Goal: Task Accomplishment & Management: Use online tool/utility

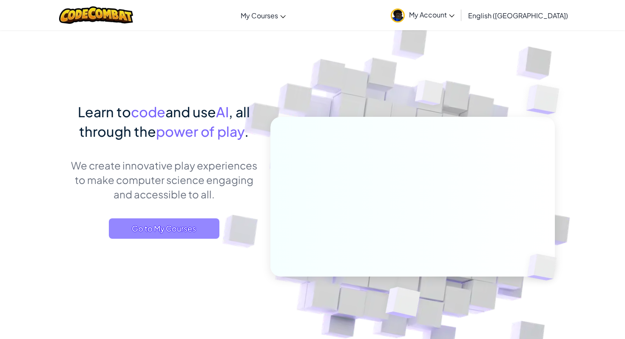
click at [174, 220] on span "Go to My Courses" at bounding box center [164, 229] width 111 height 20
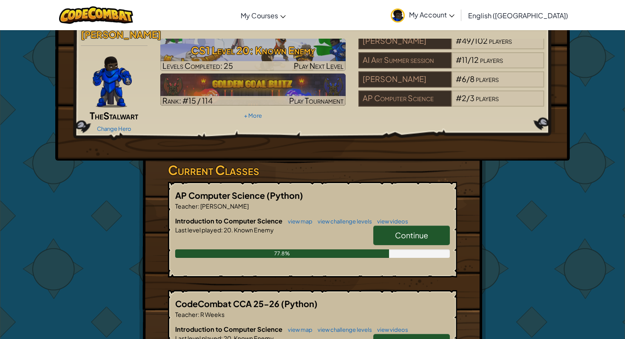
scroll to position [38, 0]
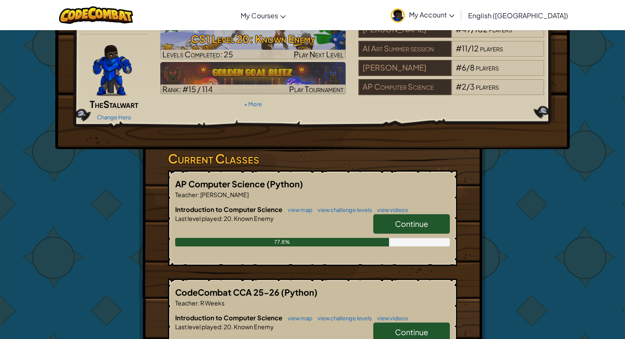
click at [385, 191] on p "Teacher : Stuart Fong" at bounding box center [312, 195] width 275 height 9
click at [410, 219] on span "Continue" at bounding box center [411, 224] width 33 height 10
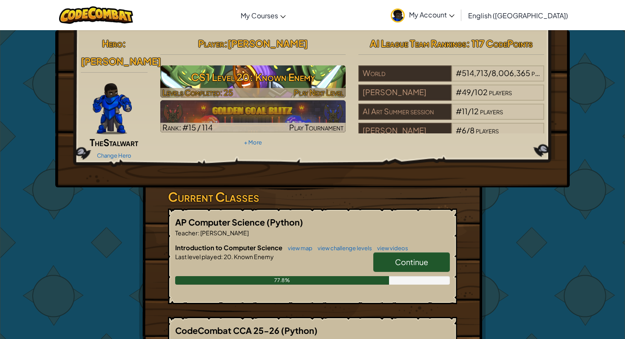
click at [168, 83] on h3 "CS1 Level 20: Known Enemy" at bounding box center [253, 77] width 186 height 19
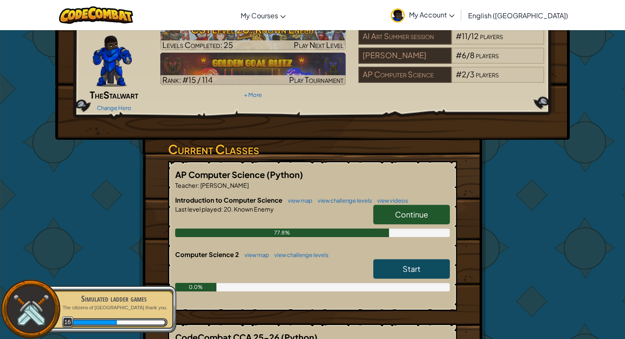
scroll to position [56, 0]
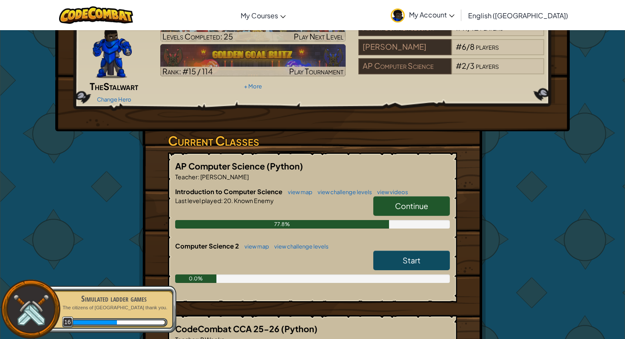
click at [400, 251] on link "Start" at bounding box center [412, 261] width 77 height 20
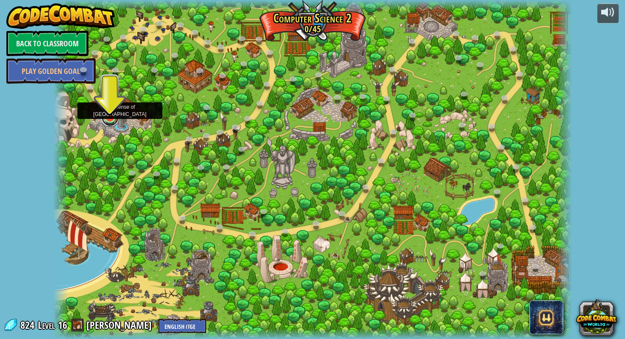
click at [109, 119] on link at bounding box center [110, 117] width 17 height 17
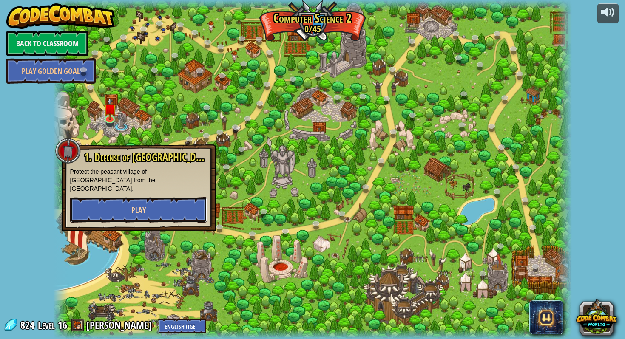
click at [150, 197] on button "Play" at bounding box center [138, 210] width 137 height 26
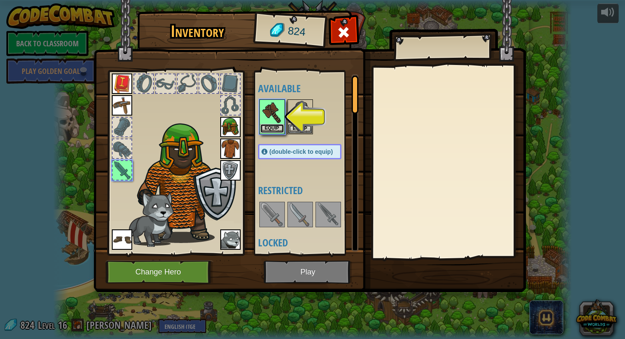
click at [276, 127] on button "Equip" at bounding box center [272, 128] width 24 height 9
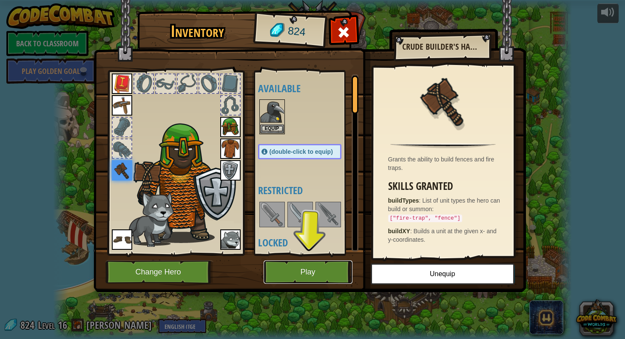
click at [298, 267] on button "Play" at bounding box center [308, 272] width 89 height 23
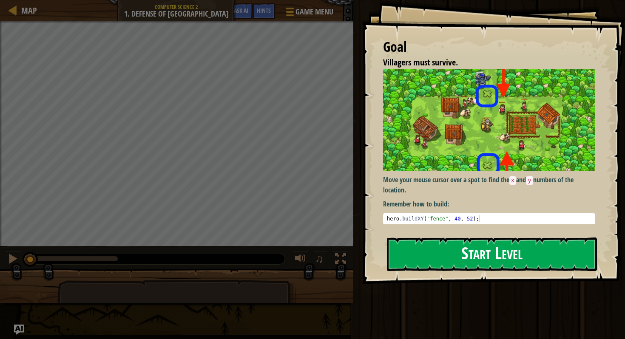
click at [564, 268] on button "Start Level" at bounding box center [492, 255] width 210 height 34
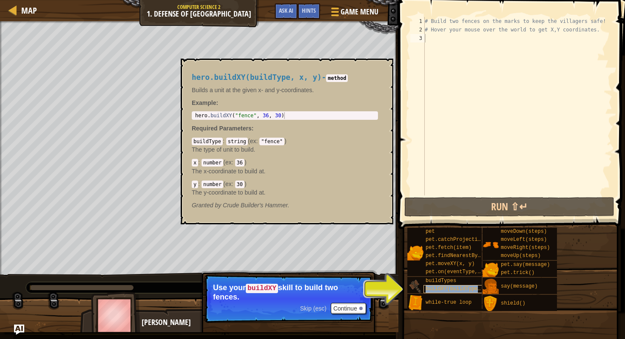
click at [455, 291] on span "buildXY(buildType, x, y)" at bounding box center [463, 289] width 74 height 6
type textarea "hero.buildXY("fence", 36, 30)"
drag, startPoint x: 290, startPoint y: 113, endPoint x: 194, endPoint y: 116, distance: 96.6
click at [194, 116] on div "hero . buildXY ( "fence" , 36 , 30 )" at bounding box center [285, 122] width 183 height 20
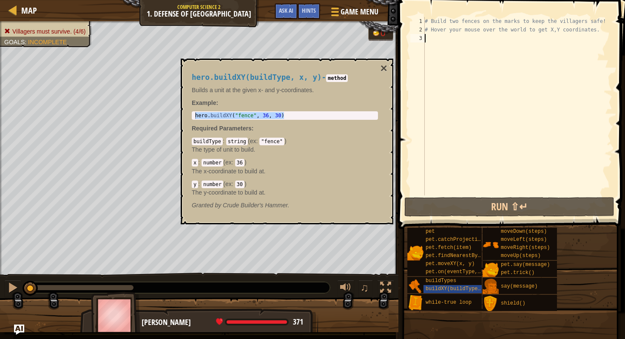
click at [481, 52] on div "# Build two fences on the marks to keep the villagers safe! # Hover your mouse …" at bounding box center [517, 115] width 189 height 196
paste textarea "hero.buildXY("fence", 36, 30)"
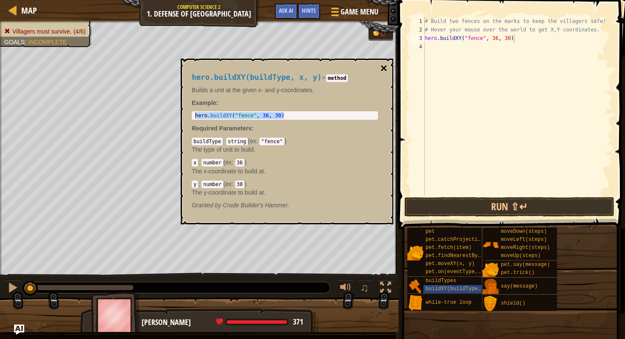
click at [383, 68] on button "×" at bounding box center [384, 69] width 7 height 12
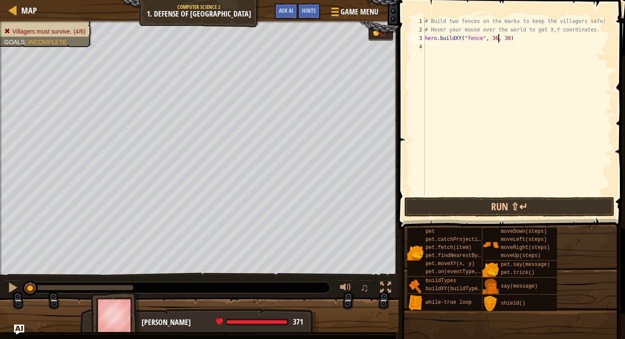
click at [499, 41] on div "# Build two fences on the marks to keep the villagers safe! # Hover your mouse …" at bounding box center [517, 115] width 189 height 196
click at [509, 41] on div "# Build two fences on the marks to keep the villagers safe! # Hover your mouse …" at bounding box center [517, 115] width 189 height 196
type textarea "hero.buildXY("fence", 40, 52)"
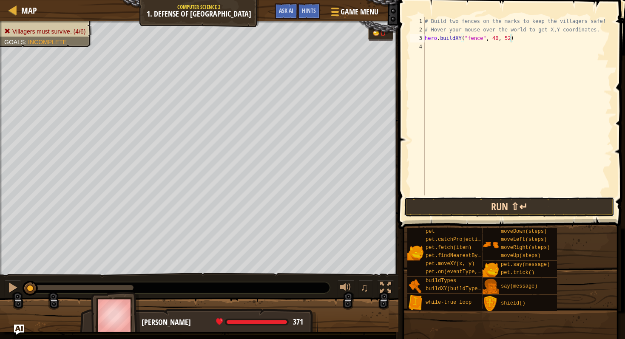
click at [509, 212] on button "Run ⇧↵" at bounding box center [510, 207] width 210 height 20
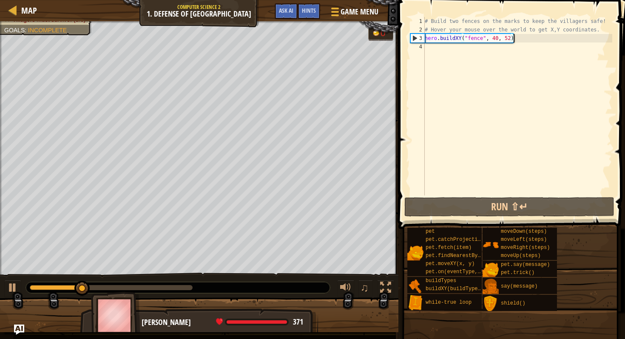
click at [573, 38] on div "# Build two fences on the marks to keep the villagers safe! # Hover your mouse …" at bounding box center [517, 115] width 189 height 196
drag, startPoint x: 557, startPoint y: 39, endPoint x: 424, endPoint y: 40, distance: 133.2
click at [424, 40] on div "hero.buildXY("fence", 40, 52) 1 2 3 4 # Build two fences on the marks to keep t…" at bounding box center [511, 106] width 204 height 179
click at [550, 54] on div "# Build two fences on the marks to keep the villagers safe! # Hover your mouse …" at bounding box center [517, 115] width 189 height 196
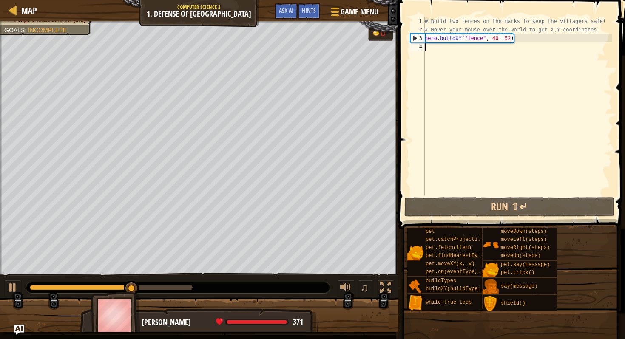
paste textarea "hero.buildXY("fence", 40, 52)"
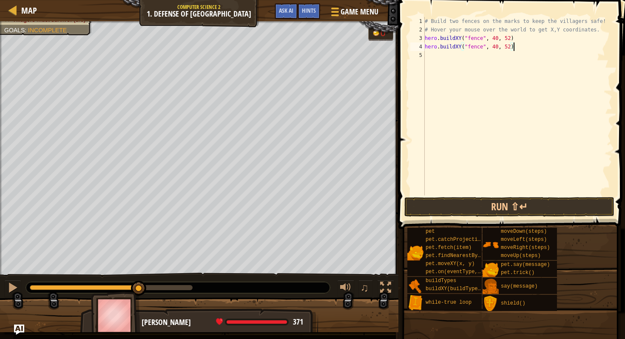
click at [510, 48] on div "# Build two fences on the marks to keep the villagers safe! # Hover your mouse …" at bounding box center [517, 115] width 189 height 196
type textarea "hero.buildXY("fence", 40, 20)"
click at [495, 211] on button "Run ⇧↵" at bounding box center [510, 207] width 210 height 20
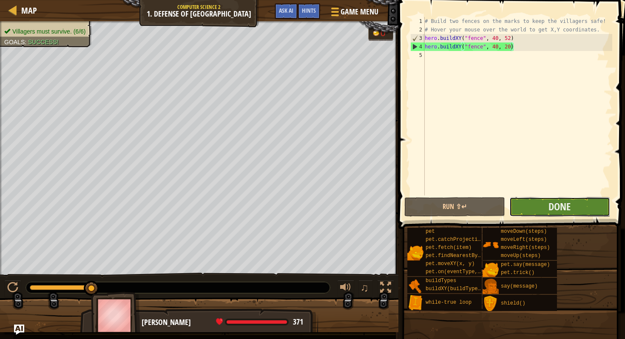
click at [576, 211] on button "Done" at bounding box center [560, 207] width 101 height 20
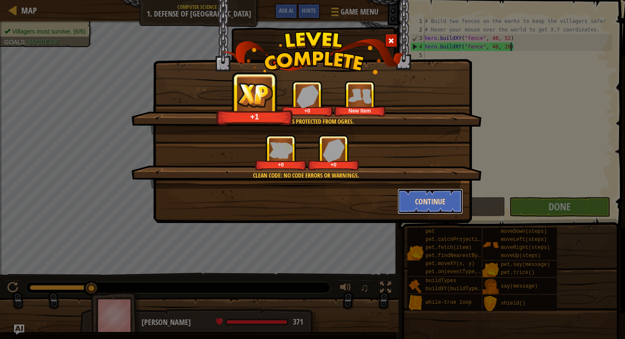
click at [431, 207] on button "Continue" at bounding box center [431, 202] width 66 height 26
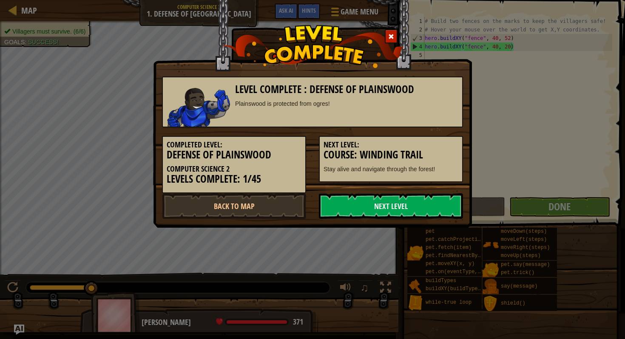
click at [431, 207] on link "Next Level" at bounding box center [391, 207] width 144 height 26
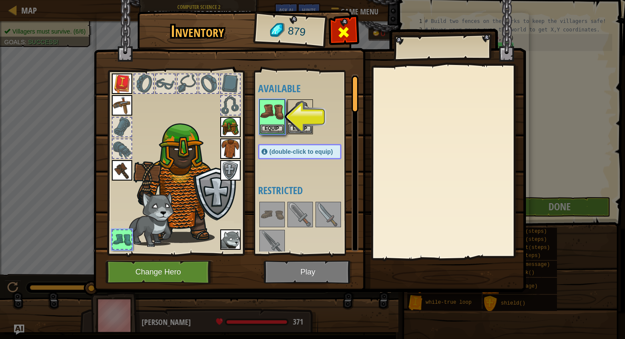
click at [347, 34] on span at bounding box center [344, 33] width 14 height 14
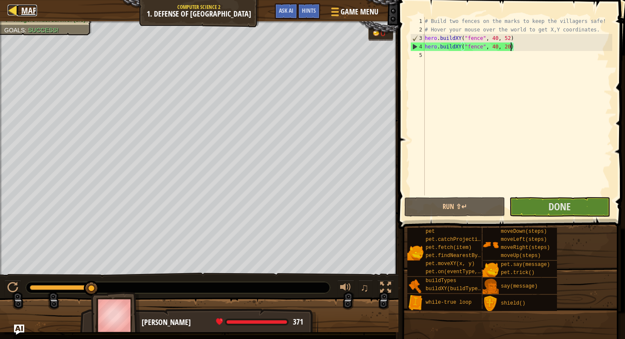
click at [18, 11] on link "Map" at bounding box center [27, 10] width 20 height 11
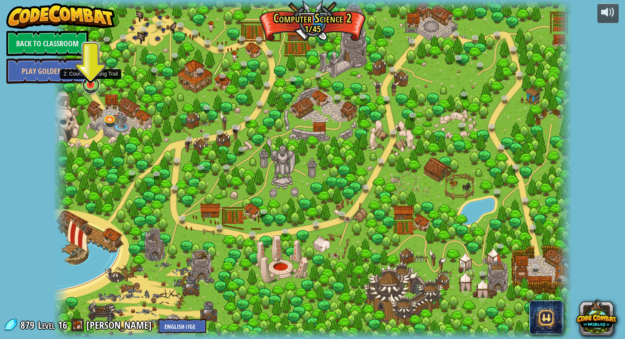
click at [91, 88] on link at bounding box center [91, 85] width 17 height 17
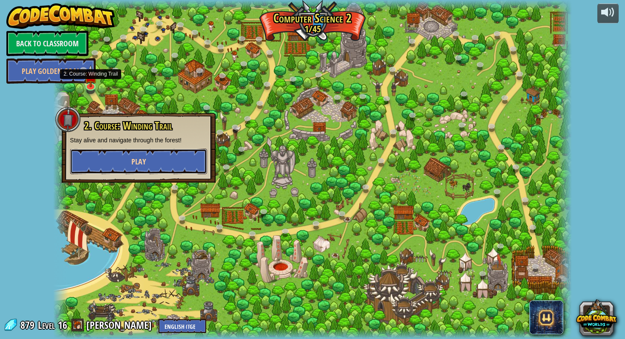
click at [135, 158] on span "Play" at bounding box center [138, 162] width 14 height 11
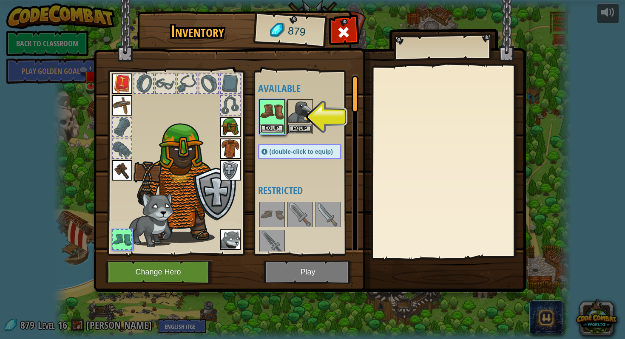
click at [279, 132] on button "Equip" at bounding box center [272, 128] width 24 height 9
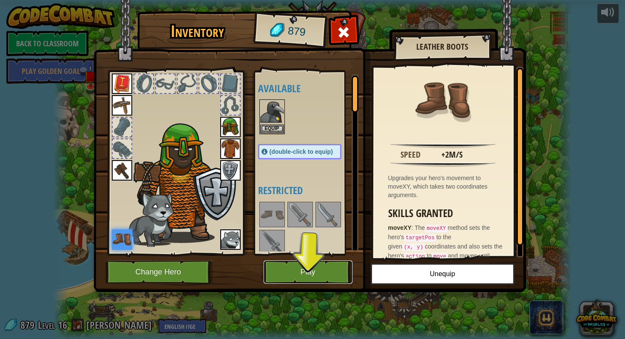
click at [326, 274] on button "Play" at bounding box center [308, 272] width 89 height 23
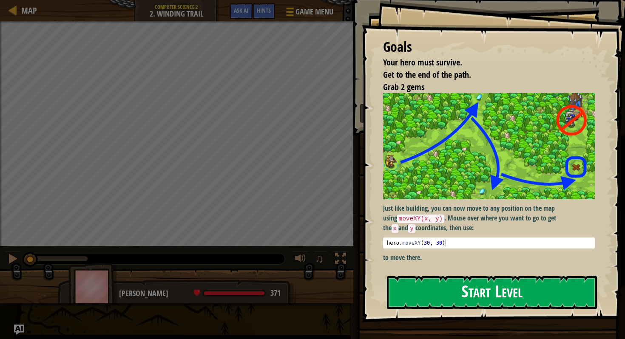
click at [481, 294] on button "Start Level" at bounding box center [492, 293] width 210 height 34
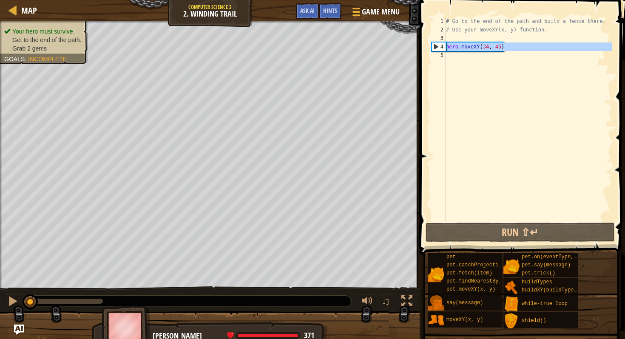
drag, startPoint x: 518, startPoint y: 51, endPoint x: 445, endPoint y: 49, distance: 72.4
click at [445, 49] on div "1 2 3 4 5 # Go to the end of the path and build a fence there. # Use your moveX…" at bounding box center [521, 119] width 183 height 204
click at [539, 48] on div "# Go to the end of the path and build a fence there. # Use your moveXY(x, y) fu…" at bounding box center [529, 127] width 168 height 221
type textarea "hero.moveXY(34, 45)"
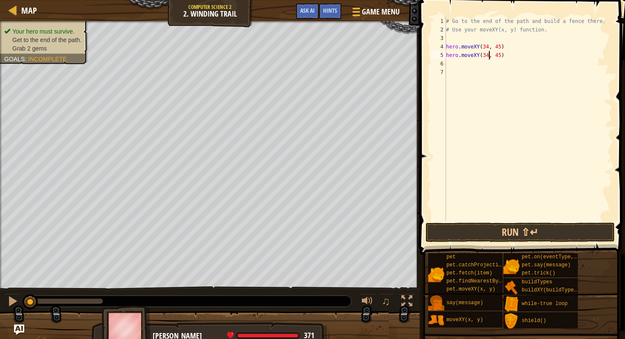
click at [488, 57] on div "# Go to the end of the path and build a fence there. # Use your moveXY(x, y) fu…" at bounding box center [529, 127] width 168 height 221
click at [500, 55] on div "# Go to the end of the path and build a fence there. # Use your moveXY(x, y) fu…" at bounding box center [529, 127] width 168 height 221
type textarea "hero.moveXY(36, 59)"
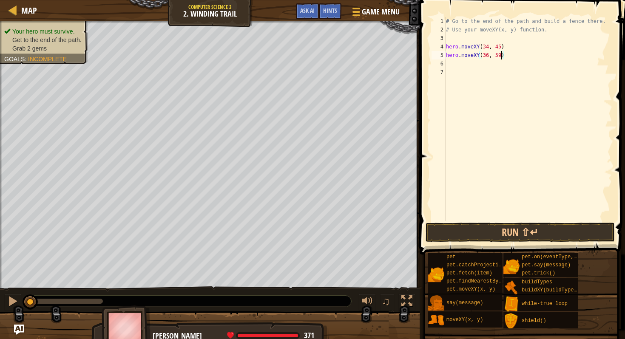
click at [519, 56] on div "# Go to the end of the path and build a fence there. # Use your moveXY(x, y) fu…" at bounding box center [529, 127] width 168 height 221
drag, startPoint x: 519, startPoint y: 66, endPoint x: 439, endPoint y: 63, distance: 80.0
click at [439, 63] on div "1 2 3 4 5 6 7 8 9 # Go to the end of the path and build a fence there. # Use yo…" at bounding box center [521, 119] width 183 height 204
type textarea "hero.moveXY(34, 45)"
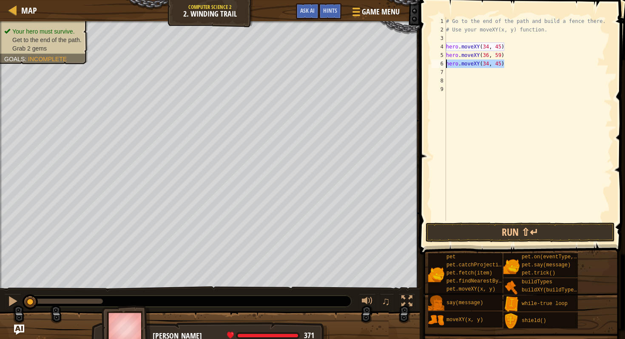
click at [482, 70] on div "# Go to the end of the path and build a fence there. # Use your moveXY(x, y) fu…" at bounding box center [529, 127] width 168 height 221
paste textarea "hero.moveXY(34, 45)"
click at [487, 74] on div "# Go to the end of the path and build a fence there. # Use your moveXY(x, y) fu…" at bounding box center [529, 127] width 168 height 221
click at [499, 75] on div "# Go to the end of the path and build a fence there. # Use your moveXY(x, y) fu…" at bounding box center [529, 127] width 168 height 221
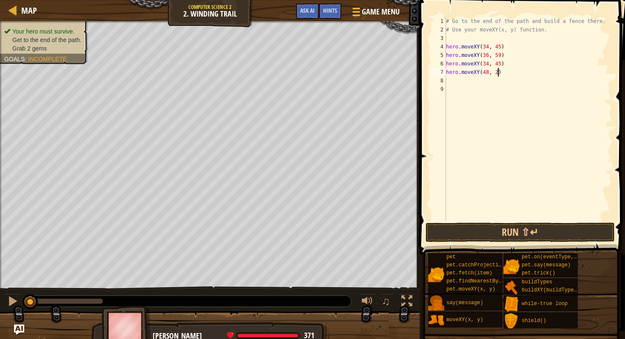
scroll to position [4, 4]
type textarea "hero.moveXY(48, 23)"
click at [491, 233] on button "Run ⇧↵" at bounding box center [520, 233] width 189 height 20
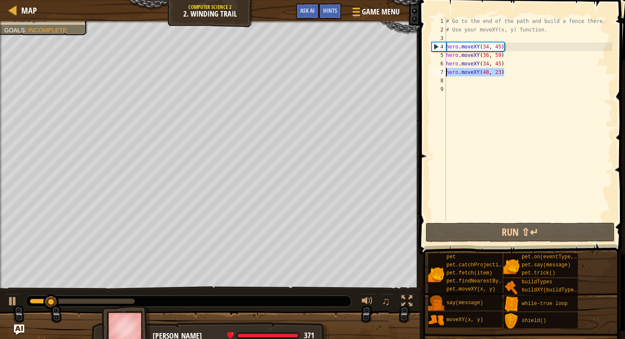
drag, startPoint x: 512, startPoint y: 71, endPoint x: 441, endPoint y: 69, distance: 71.5
click at [441, 69] on div "hero.moveXY(48, 23) 1 2 3 4 5 6 7 8 9 # Go to the end of the path and build a f…" at bounding box center [521, 119] width 183 height 204
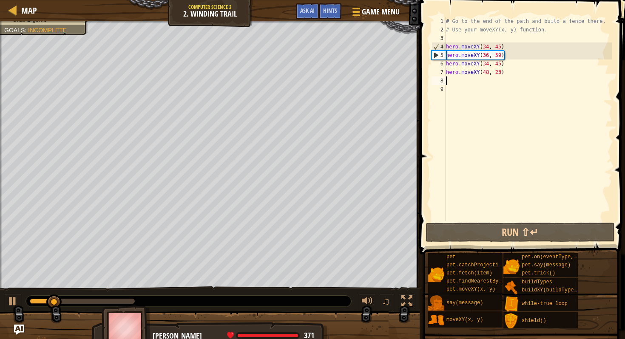
click at [454, 78] on div "# Go to the end of the path and build a fence there. # Use your moveXY(x, y) fu…" at bounding box center [529, 127] width 168 height 221
paste textarea "hero.moveXY(34, 45)"
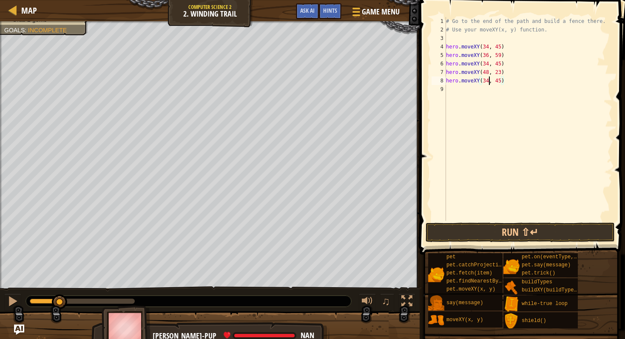
click at [489, 84] on div "# Go to the end of the path and build a fence there. # Use your moveXY(x, y) fu…" at bounding box center [529, 127] width 168 height 221
click at [501, 81] on div "# Go to the end of the path and build a fence there. # Use your moveXY(x, y) fu…" at bounding box center [529, 127] width 168 height 221
click at [496, 236] on button "Run ⇧↵" at bounding box center [520, 233] width 189 height 20
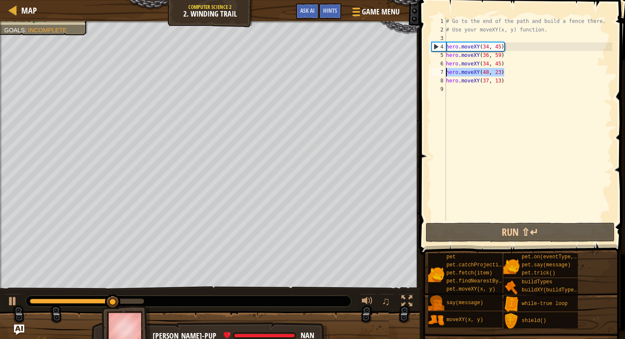
drag, startPoint x: 515, startPoint y: 71, endPoint x: 444, endPoint y: 73, distance: 71.5
click at [444, 73] on div "hero.moveXY(37, 13) 1 2 3 4 5 6 7 8 9 # Go to the end of the path and build a f…" at bounding box center [521, 119] width 183 height 204
type textarea "hero.moveXY(48, 23)"
click at [486, 95] on div "# Go to the end of the path and build a fence there. # Use your moveXY(x, y) fu…" at bounding box center [529, 127] width 168 height 221
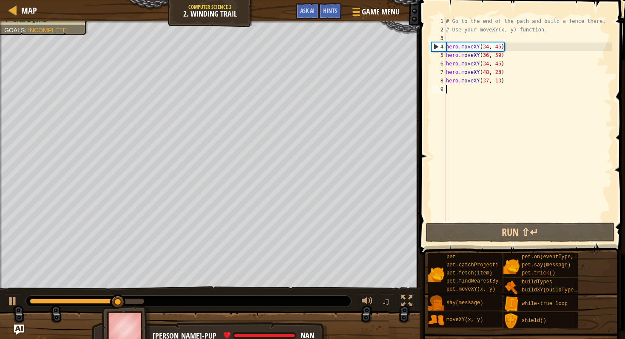
paste textarea "hero.moveXY(48, 23)"
type textarea "hero.moveXY(48, 23)"
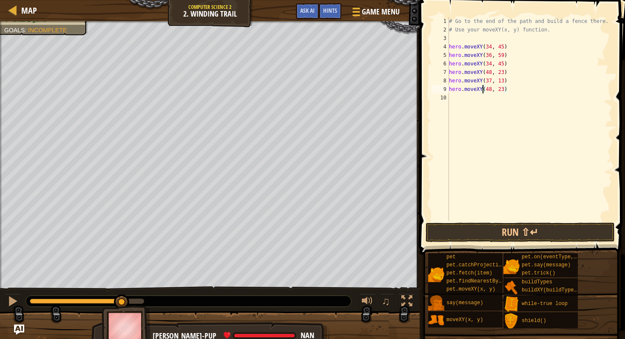
click at [483, 92] on div "# Go to the end of the path and build a fence there. # Use your moveXY(x, y) fu…" at bounding box center [530, 127] width 165 height 221
click at [473, 106] on div "# Go to the end of the path and build a fence there. # Use your moveXY(x, y) fu…" at bounding box center [530, 127] width 165 height 221
paste textarea "hero.moveXY(48, 23)"
click at [491, 100] on div "# Go to the end of the path and build a fence there. # Use your moveXY(x, y) fu…" at bounding box center [530, 127] width 165 height 221
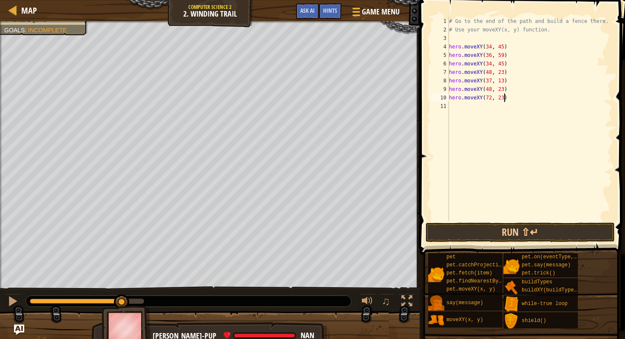
click at [504, 100] on div "# Go to the end of the path and build a fence there. # Use your moveXY(x, y) fu…" at bounding box center [530, 127] width 165 height 221
drag, startPoint x: 518, startPoint y: 102, endPoint x: 442, endPoint y: 100, distance: 75.8
click at [442, 100] on div "hero.moveXY(72, 18) 1 2 3 4 5 6 7 8 9 10 11 # Go to the end of the path and bui…" at bounding box center [521, 119] width 183 height 204
type textarea "hero.moveXY(72, 18)"
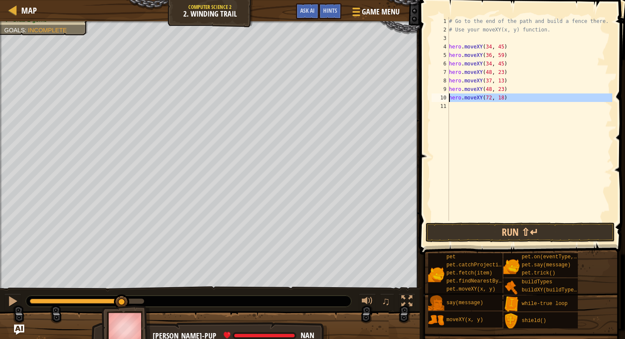
click at [484, 110] on div "# Go to the end of the path and build a fence there. # Use your moveXY(x, y) fu…" at bounding box center [530, 127] width 165 height 221
paste textarea "hero.moveXY(72, 18)"
click at [503, 106] on div "# Go to the end of the path and build a fence there. # Use your moveXY(x, y) fu…" at bounding box center [530, 127] width 165 height 221
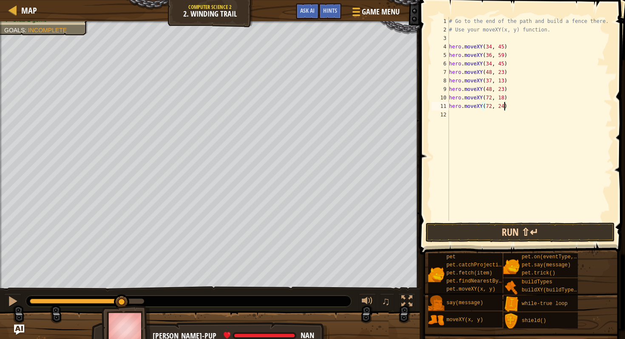
type textarea "hero.moveXY(72, 24)"
click at [507, 231] on button "Run ⇧↵" at bounding box center [520, 233] width 189 height 20
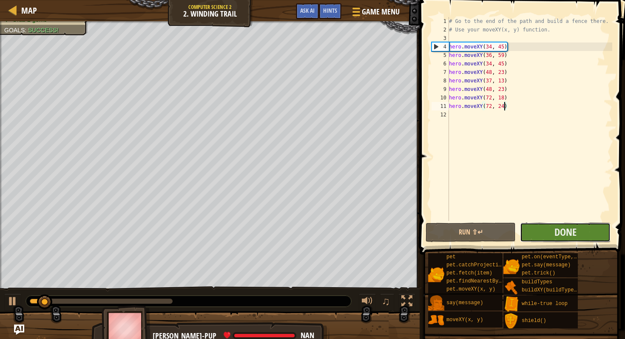
click at [544, 230] on button "Done" at bounding box center [565, 233] width 90 height 20
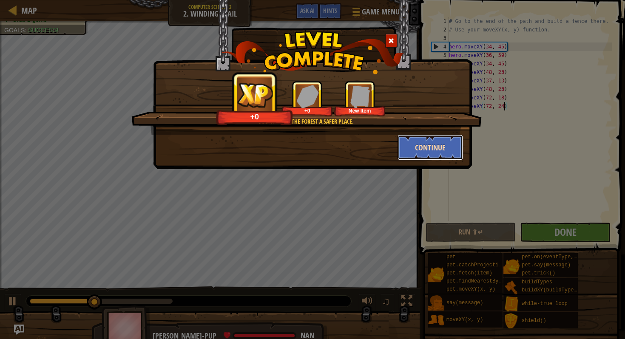
click at [412, 140] on button "Continue" at bounding box center [431, 148] width 66 height 26
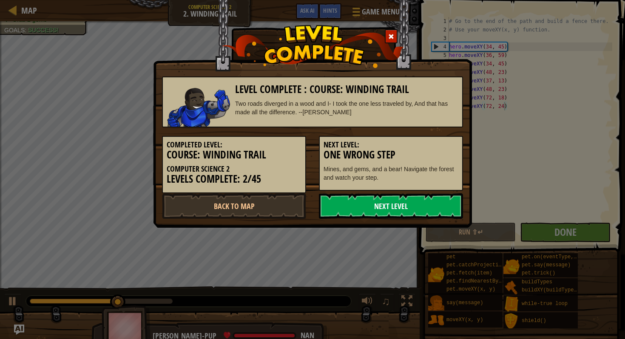
click at [398, 205] on link "Next Level" at bounding box center [391, 207] width 144 height 26
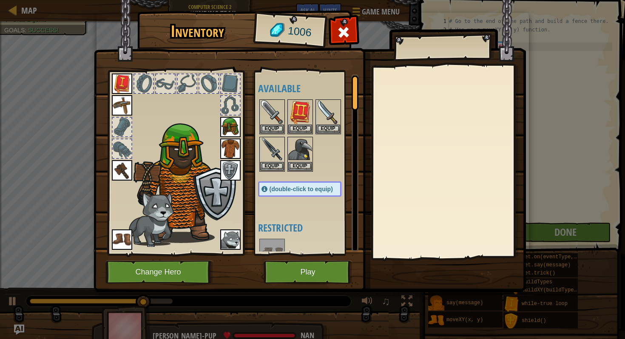
click at [295, 257] on img at bounding box center [310, 138] width 433 height 309
click at [292, 263] on button "Play" at bounding box center [308, 272] width 89 height 23
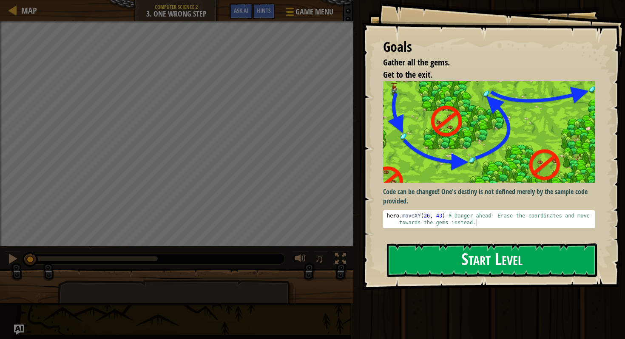
click at [440, 266] on button "Start Level" at bounding box center [492, 261] width 210 height 34
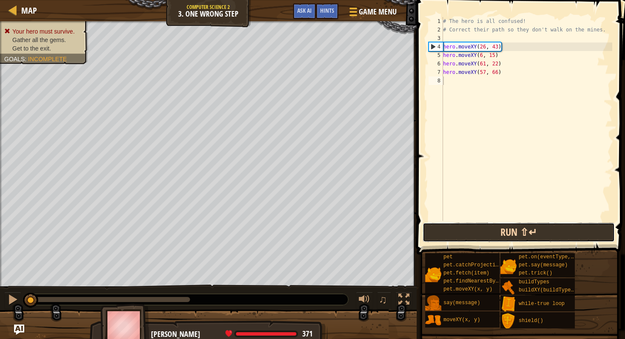
click at [452, 235] on button "Run ⇧↵" at bounding box center [519, 233] width 192 height 20
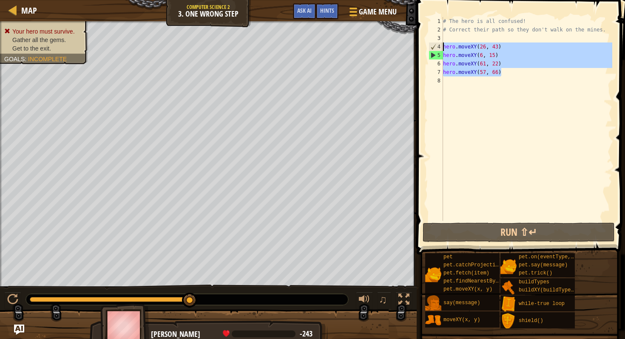
drag, startPoint x: 518, startPoint y: 71, endPoint x: 444, endPoint y: 44, distance: 79.4
click at [444, 44] on div "# The hero is all confused! # Correct their path so they don't walk on the mine…" at bounding box center [527, 127] width 171 height 221
type textarea "\"
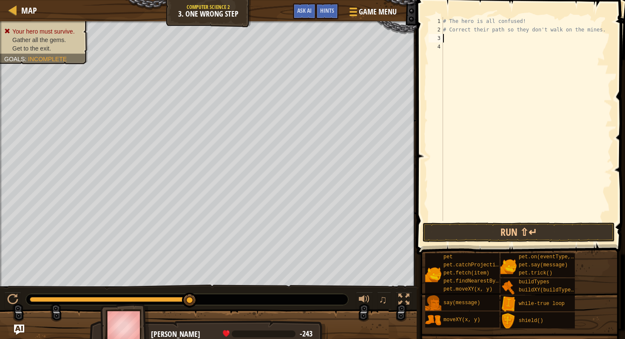
paste textarea "hero.moveXY(72, 18)"
click at [485, 38] on div "# The hero is all confused! # Correct their path so they don't walk on the mine…" at bounding box center [527, 127] width 171 height 221
click at [498, 40] on div "# The hero is all confused! # Correct their path so they don't walk on the mine…" at bounding box center [527, 127] width 171 height 221
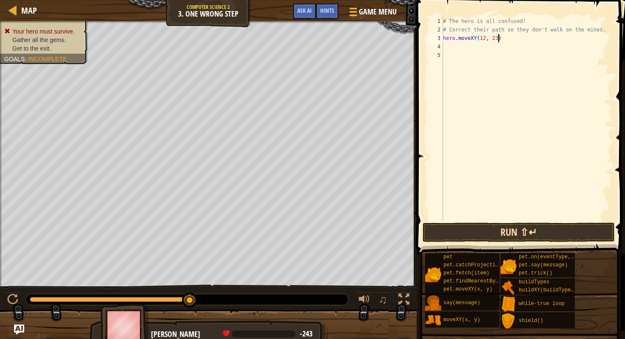
type textarea "hero.moveXY(12, 23)"
click at [482, 237] on button "Run ⇧↵" at bounding box center [519, 233] width 192 height 20
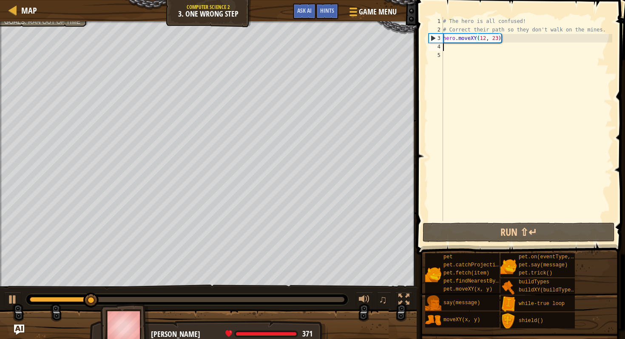
click at [483, 51] on div "# The hero is all confused! # Correct their path so they don't walk on the mine…" at bounding box center [527, 127] width 171 height 221
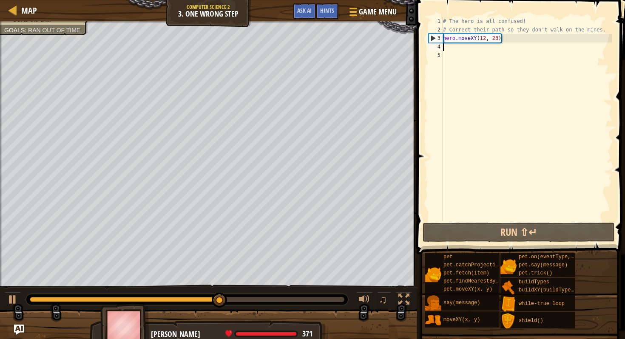
click at [492, 50] on div "# The hero is all confused! # Correct their path so they don't walk on the mine…" at bounding box center [527, 127] width 171 height 221
paste textarea "hero.moveXY(72, 18)"
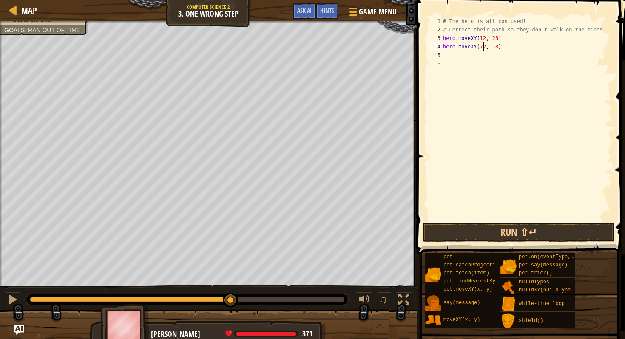
click at [485, 47] on div "# The hero is all confused! # Correct their path so they don't walk on the mine…" at bounding box center [527, 127] width 171 height 221
click at [499, 49] on div "# The hero is all confused! # Correct their path so they don't walk on the mine…" at bounding box center [527, 127] width 171 height 221
type textarea "hero.moveXY(34, 25)"
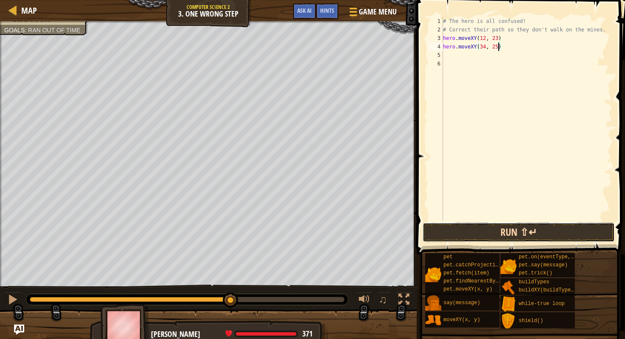
click at [480, 233] on button "Run ⇧↵" at bounding box center [519, 233] width 192 height 20
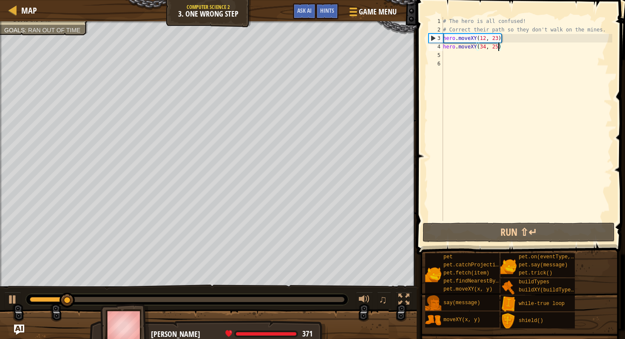
click at [493, 63] on div "# The hero is all confused! # Correct their path so they don't walk on the mine…" at bounding box center [527, 127] width 171 height 221
click at [494, 54] on div "# The hero is all confused! # Correct their path so they don't walk on the mine…" at bounding box center [527, 127] width 171 height 221
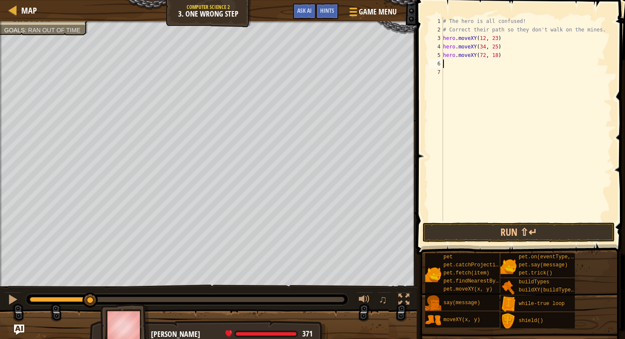
click at [485, 57] on div "# The hero is all confused! # Correct their path so they don't walk on the mine…" at bounding box center [527, 127] width 171 height 221
click at [500, 57] on div "# The hero is all confused! # Correct their path so they don't walk on the mine…" at bounding box center [527, 127] width 171 height 221
type textarea "hero.moveXY(58, 57)"
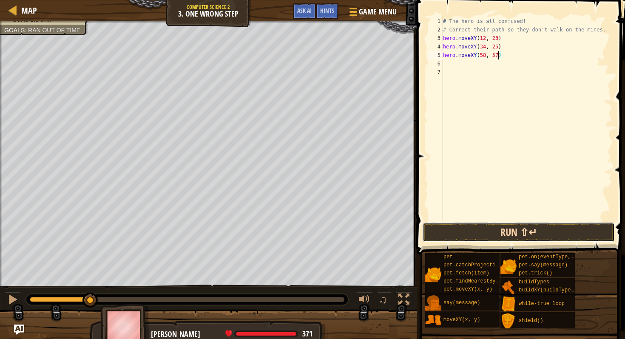
click at [464, 237] on button "Run ⇧↵" at bounding box center [519, 233] width 192 height 20
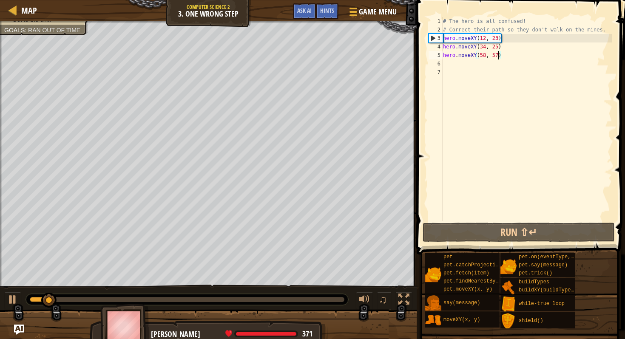
click at [480, 69] on div "# The hero is all confused! # Correct their path so they don't walk on the mine…" at bounding box center [527, 127] width 171 height 221
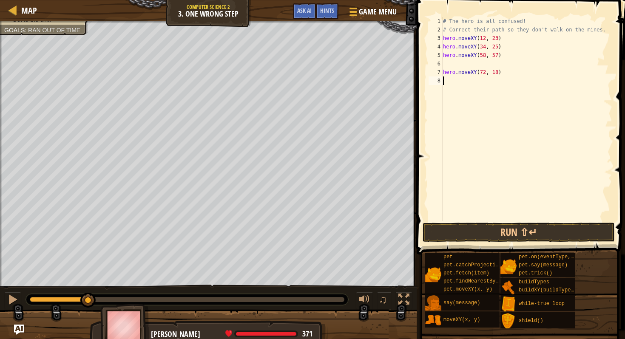
click at [486, 74] on div "# The hero is all confused! # Correct their path so they don't walk on the mine…" at bounding box center [527, 127] width 171 height 221
click at [498, 75] on div "# The hero is all confused! # Correct their path so they don't walk on the mine…" at bounding box center [527, 127] width 171 height 221
type textarea "hero.moveXY(40, 56)"
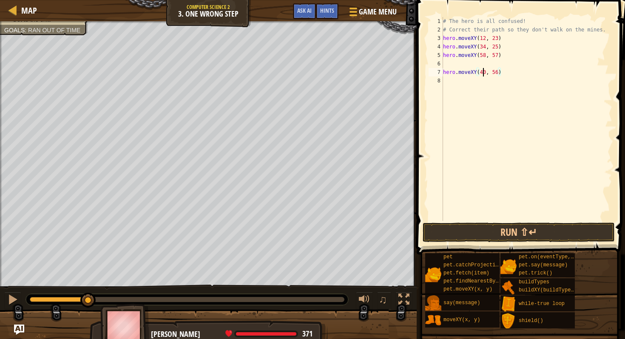
click at [485, 68] on div "# The hero is all confused! # Correct their path so they don't walk on the mine…" at bounding box center [527, 127] width 171 height 221
click at [485, 62] on div "# The hero is all confused! # Correct their path so they don't walk on the mine…" at bounding box center [527, 127] width 171 height 221
type textarea "hero.moveXY(58, 57)"
click at [472, 235] on button "Run ⇧↵" at bounding box center [519, 233] width 192 height 20
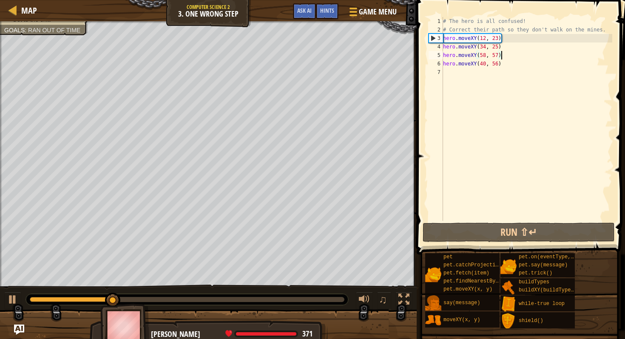
click at [505, 72] on div "# The hero is all confused! # Correct their path so they don't walk on the mine…" at bounding box center [527, 127] width 171 height 221
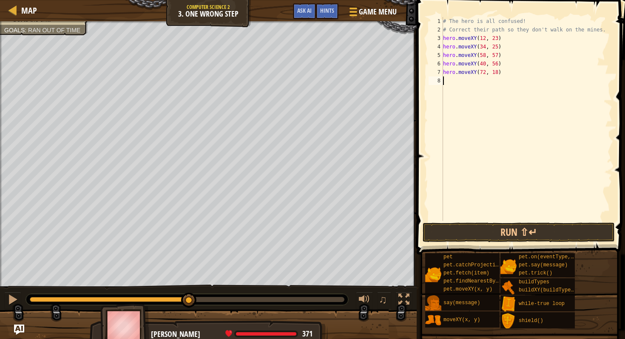
paste textarea "hero.moveXY(72, 18)"
click at [485, 82] on div "# The hero is all confused! # Correct their path so they don't walk on the mine…" at bounding box center [527, 127] width 171 height 221
click at [499, 80] on div "# The hero is all confused! # Correct their path so they don't walk on the mine…" at bounding box center [527, 127] width 171 height 221
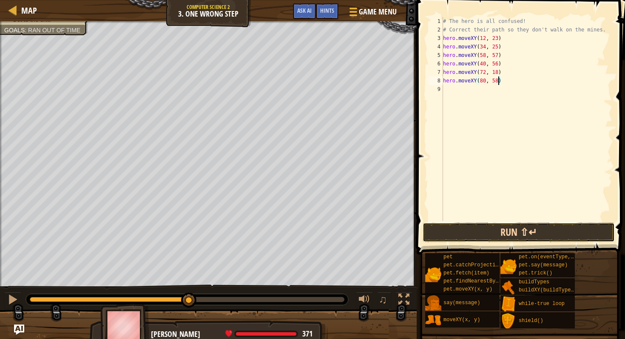
click at [480, 234] on button "Run ⇧↵" at bounding box center [519, 233] width 192 height 20
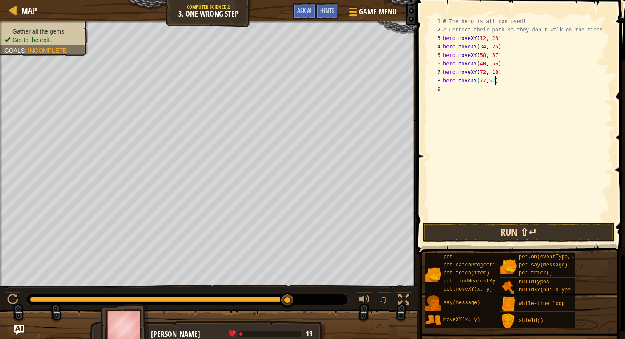
type textarea "hero.moveXY(77,57)"
click at [509, 230] on button "Run ⇧↵" at bounding box center [519, 233] width 192 height 20
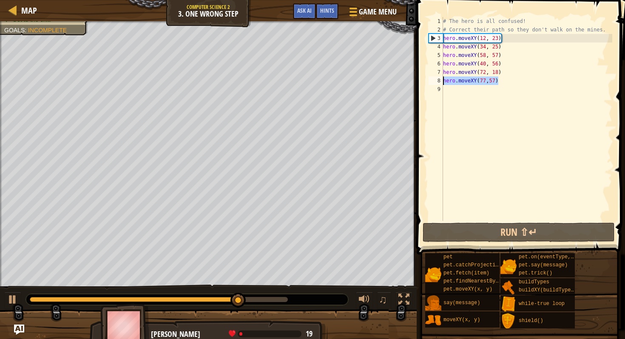
drag, startPoint x: 503, startPoint y: 85, endPoint x: 444, endPoint y: 83, distance: 59.6
click at [444, 83] on div "# The hero is all confused! # Correct their path so they don't walk on the mine…" at bounding box center [527, 127] width 171 height 221
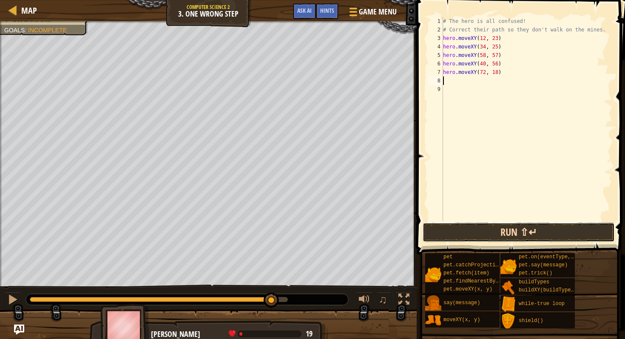
click at [456, 237] on button "Run ⇧↵" at bounding box center [519, 233] width 192 height 20
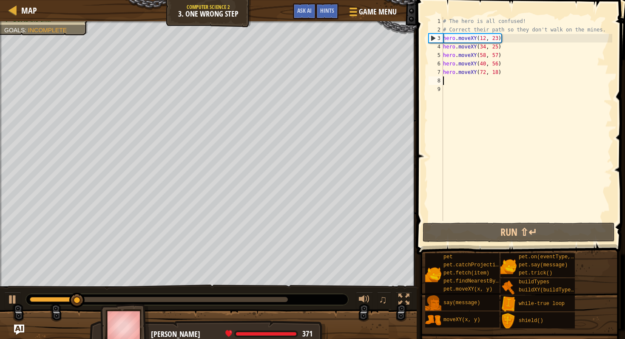
click at [501, 81] on div "# The hero is all confused! # Correct their path so they don't walk on the mine…" at bounding box center [527, 127] width 171 height 221
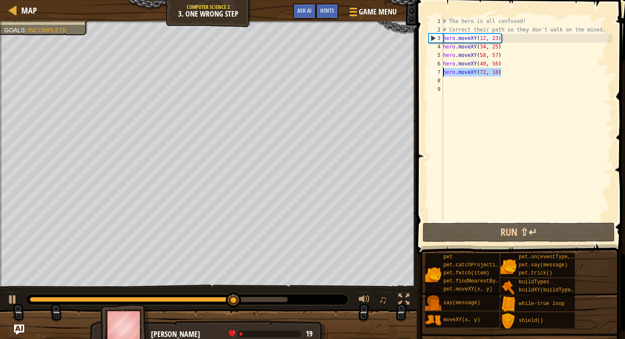
drag, startPoint x: 510, startPoint y: 71, endPoint x: 444, endPoint y: 72, distance: 65.9
click at [444, 72] on div "# The hero is all confused! # Correct their path so they don't walk on the mine…" at bounding box center [527, 127] width 171 height 221
type textarea "hero.moveXY(72, 18)"
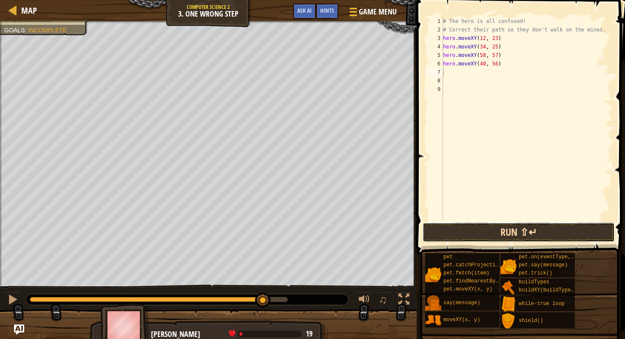
click at [482, 232] on button "Run ⇧↵" at bounding box center [519, 233] width 192 height 20
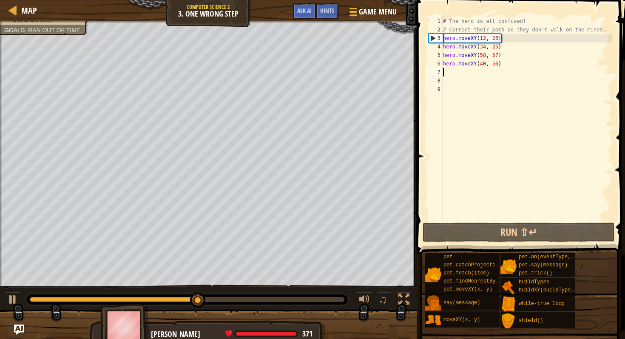
paste textarea "hero.moveXY(72, 18)"
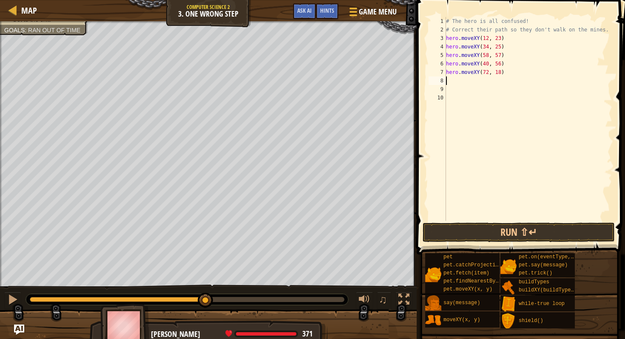
click at [489, 74] on div "# The hero is all confused! # Correct their path so they don't walk on the mine…" at bounding box center [529, 127] width 168 height 221
click at [500, 72] on div "# The hero is all confused! # Correct their path so they don't walk on the mine…" at bounding box center [529, 127] width 168 height 221
type textarea "hero.moveXY(75, 57)"
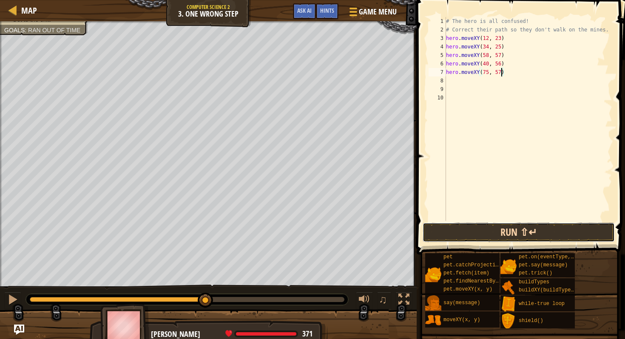
click at [481, 228] on button "Run ⇧↵" at bounding box center [519, 233] width 192 height 20
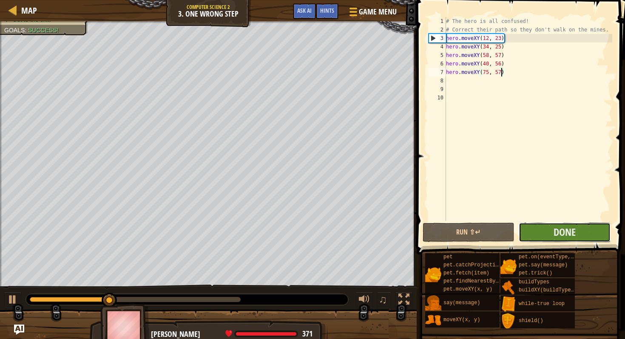
click at [577, 238] on button "Done" at bounding box center [565, 233] width 92 height 20
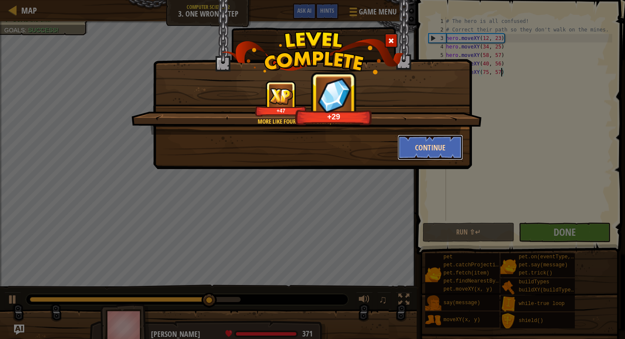
click at [420, 144] on button "Continue" at bounding box center [431, 148] width 66 height 26
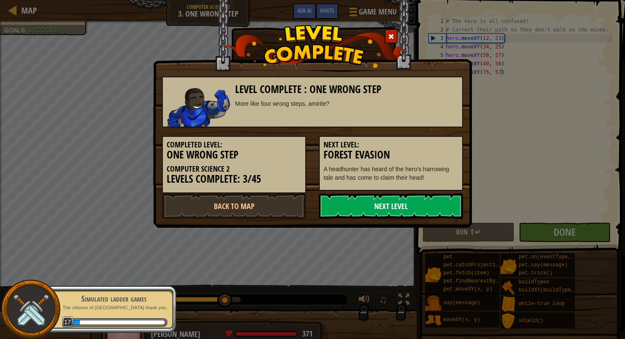
click at [433, 194] on link "Next Level" at bounding box center [391, 207] width 144 height 26
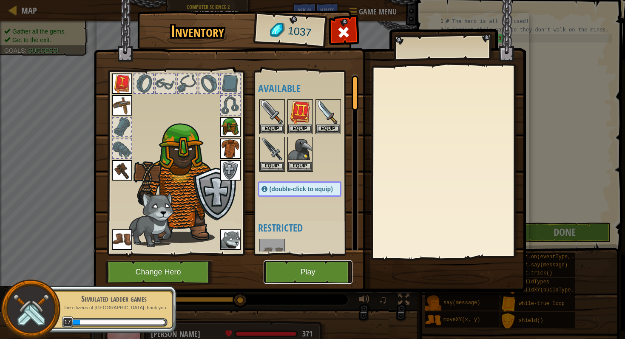
click at [319, 271] on button "Play" at bounding box center [308, 272] width 89 height 23
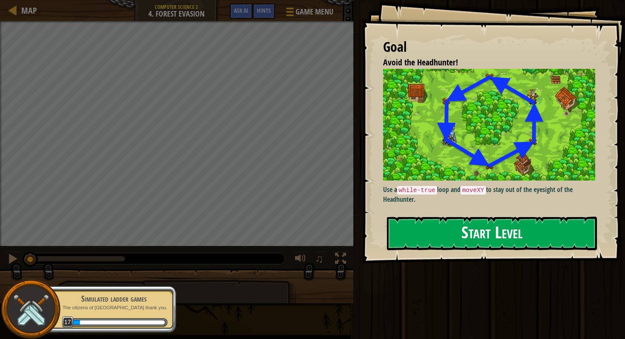
click at [531, 133] on div "Goal Avoid the Headhunter! Use a while-true loop and moveXY to stay out of the …" at bounding box center [493, 132] width 263 height 264
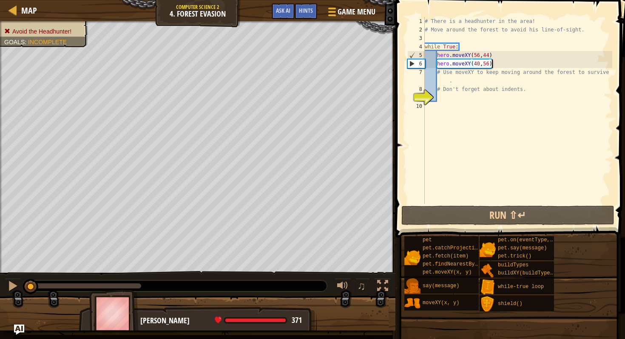
drag, startPoint x: 507, startPoint y: 62, endPoint x: 501, endPoint y: 63, distance: 5.7
click at [501, 63] on div "# There is a headhunter in the area! # Move around the forest to avoid his line…" at bounding box center [517, 119] width 189 height 204
type textarea "hero.moveXY(40,56)"
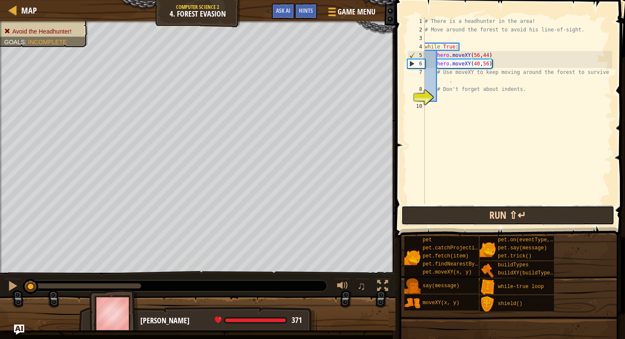
click at [528, 212] on button "Run ⇧↵" at bounding box center [508, 216] width 213 height 20
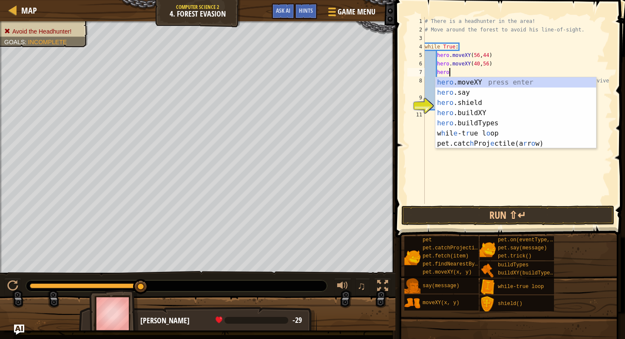
scroll to position [4, 2]
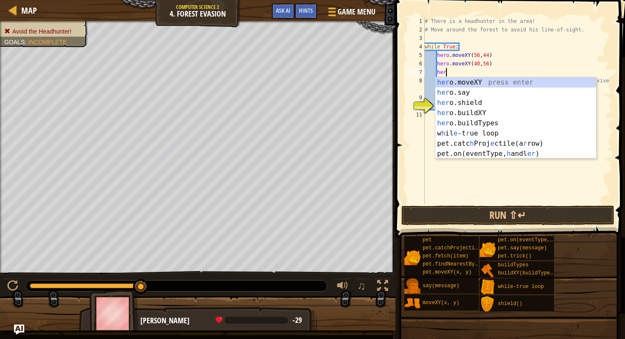
type textarea "h"
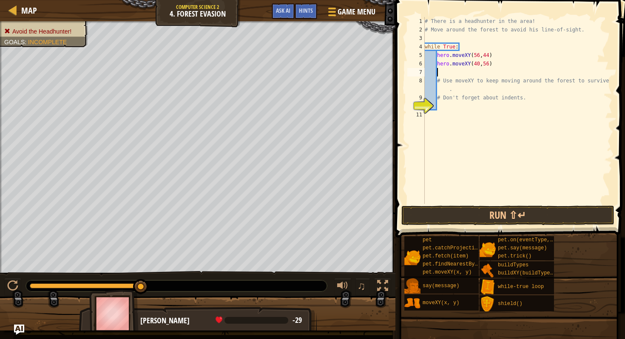
scroll to position [4, 0]
click at [479, 66] on div "# There is a headhunter in the area! # Move around the forest to avoid his line…" at bounding box center [517, 119] width 189 height 204
click at [488, 64] on div "# There is a headhunter in the area! # Move around the forest to avoid his line…" at bounding box center [517, 119] width 189 height 204
type textarea "hero.moveXY(24,45)"
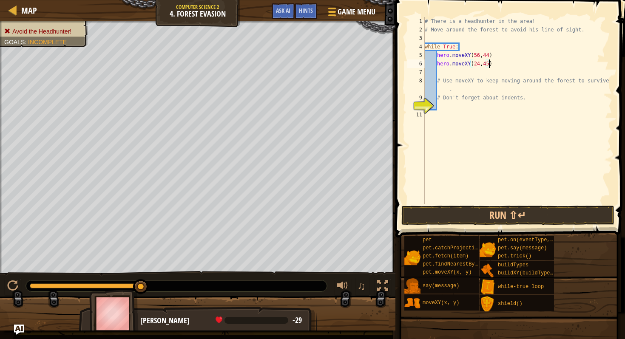
scroll to position [4, 5]
click at [504, 66] on div "# There is a headhunter in the area! # Move around the forest to avoid his line…" at bounding box center [517, 119] width 189 height 204
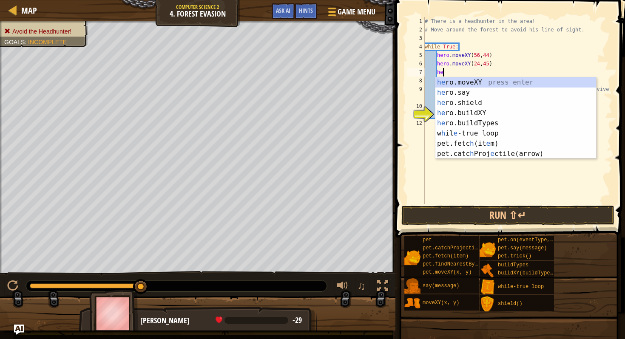
scroll to position [4, 2]
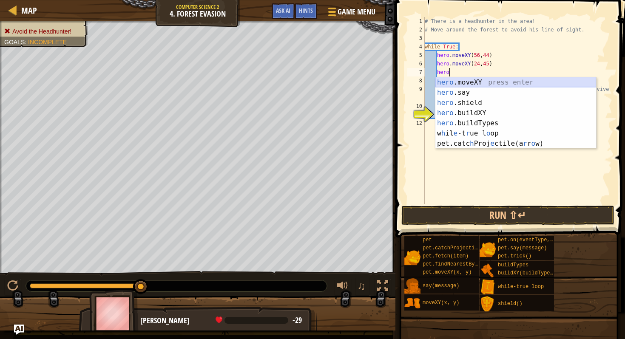
click at [473, 87] on div "hero .moveXY press enter hero .say press enter hero .shield press enter hero .b…" at bounding box center [516, 123] width 161 height 92
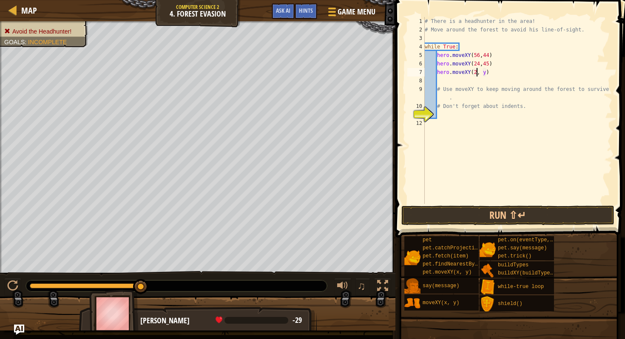
scroll to position [4, 5]
click at [489, 72] on div "# There is a headhunter in the area! # Move around the forest to avoid his line…" at bounding box center [517, 119] width 189 height 204
click at [479, 220] on button "Run ⇧↵" at bounding box center [508, 216] width 213 height 20
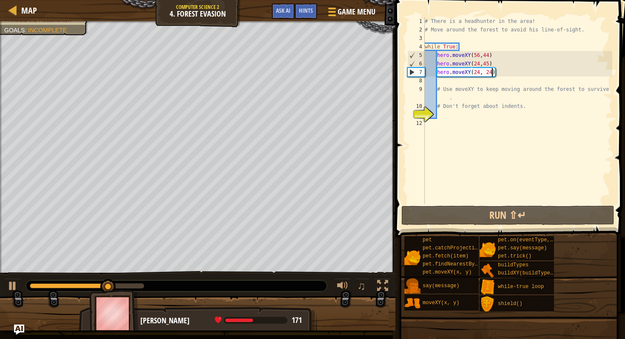
click at [480, 56] on div "# There is a headhunter in the area! # Move around the forest to avoid his line…" at bounding box center [517, 119] width 189 height 204
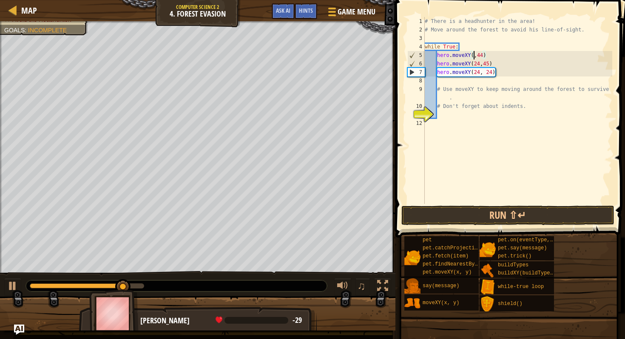
scroll to position [4, 5]
click at [489, 56] on div "# There is a headhunter in the area! # Move around the forest to avoid his line…" at bounding box center [517, 119] width 189 height 204
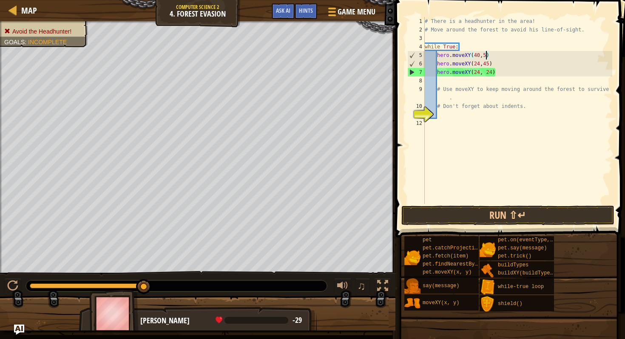
scroll to position [4, 5]
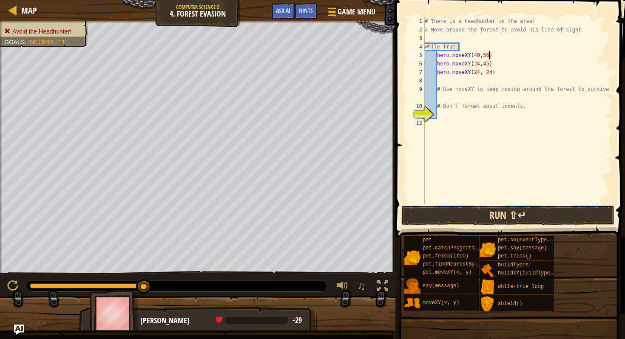
type textarea "hero.moveXY(40,56)"
click at [461, 216] on button "Run ⇧↵" at bounding box center [508, 216] width 213 height 20
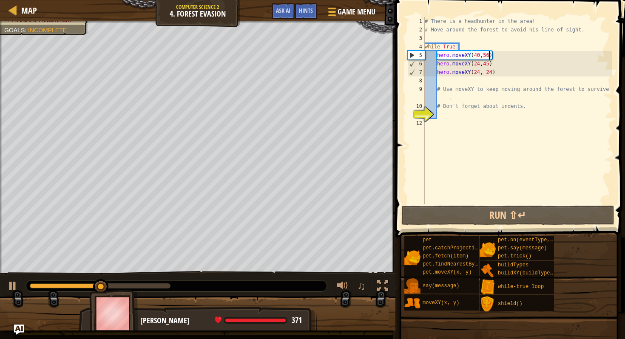
click at [511, 77] on div "# There is a headhunter in the area! # Move around the forest to avoid his line…" at bounding box center [517, 119] width 189 height 204
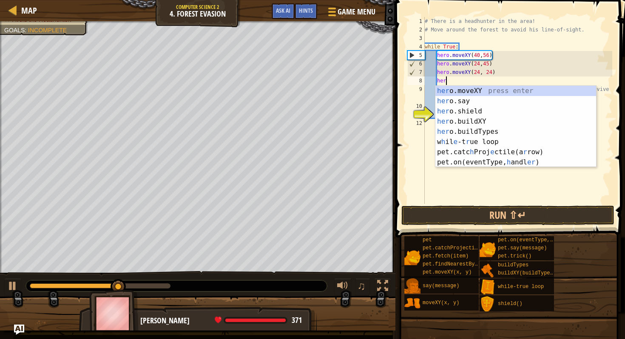
scroll to position [4, 2]
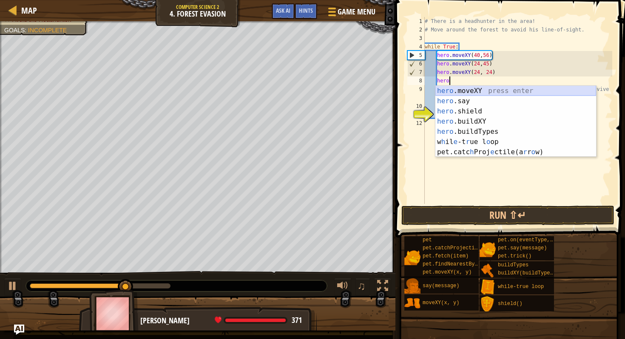
click at [494, 91] on div "hero .moveXY press enter hero .say press enter hero .shield press enter hero .b…" at bounding box center [516, 132] width 161 height 92
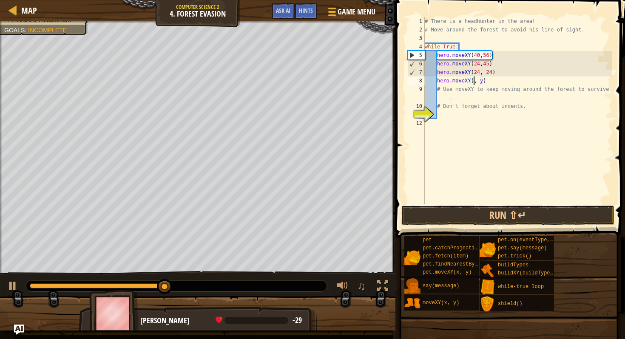
scroll to position [4, 5]
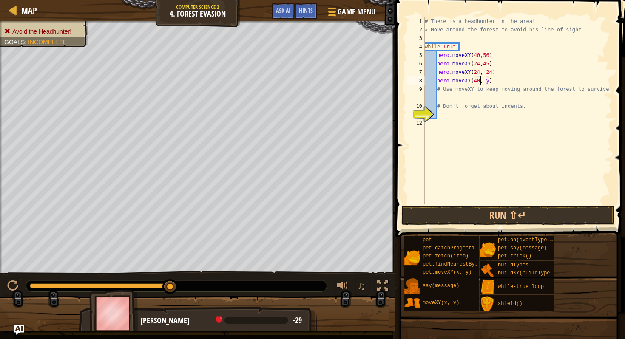
click at [489, 83] on div "# There is a headhunter in the area! # Move around the forest to avoid his line…" at bounding box center [517, 119] width 189 height 204
type textarea "hero.moveXY(40, 12)"
click at [509, 85] on div "# There is a headhunter in the area! # Move around the forest to avoid his line…" at bounding box center [517, 119] width 189 height 204
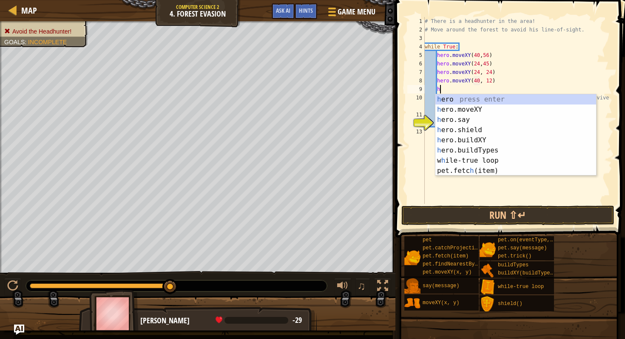
scroll to position [4, 1]
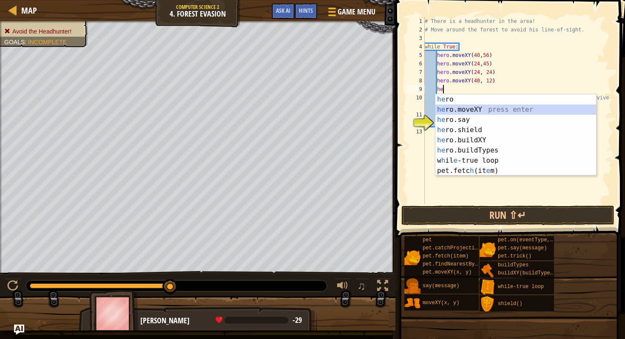
click at [487, 106] on div "he ro press enter he ro.moveXY press enter he ro.say press enter he ro.shield p…" at bounding box center [516, 145] width 161 height 102
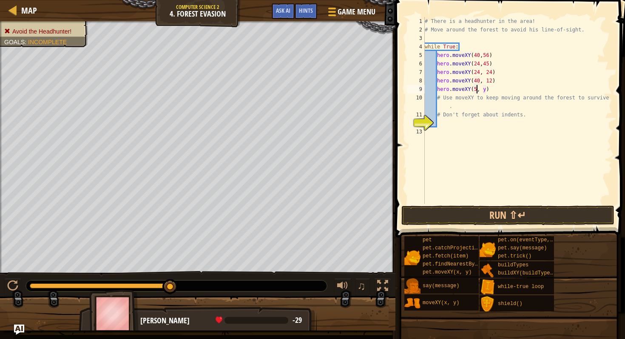
scroll to position [4, 5]
click at [490, 90] on div "# There is a headhunter in the area! # Move around the forest to avoid his line…" at bounding box center [517, 119] width 189 height 204
click at [539, 89] on div "# There is a headhunter in the area! # Move around the forest to avoid his line…" at bounding box center [517, 119] width 189 height 204
type textarea "hero.moveXY(56, 24)"
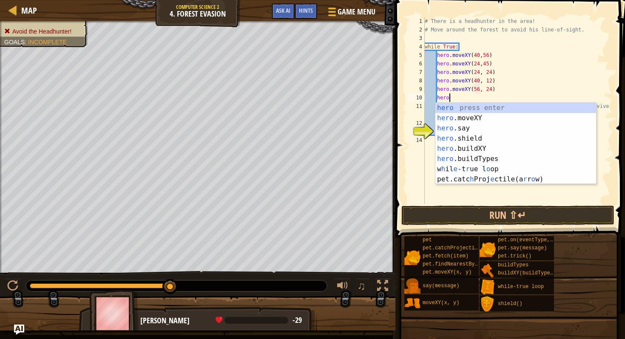
scroll to position [4, 2]
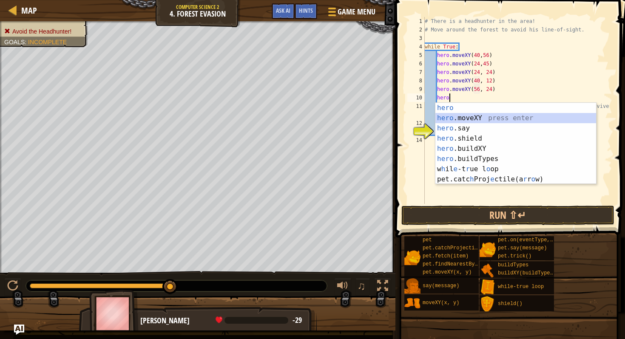
click at [483, 121] on div "hero press enter hero .moveXY press enter hero .say press enter hero .shield pr…" at bounding box center [516, 154] width 161 height 102
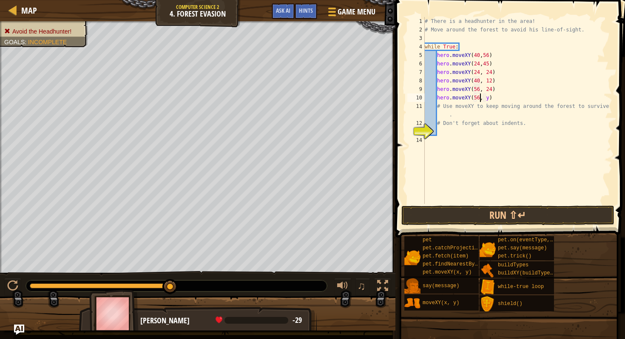
scroll to position [4, 5]
click at [490, 101] on div "# There is a headhunter in the area! # Move around the forest to avoid his line…" at bounding box center [517, 119] width 189 height 204
type textarea "hero.moveXY(56, 43)"
click at [484, 212] on button "Run ⇧↵" at bounding box center [508, 216] width 213 height 20
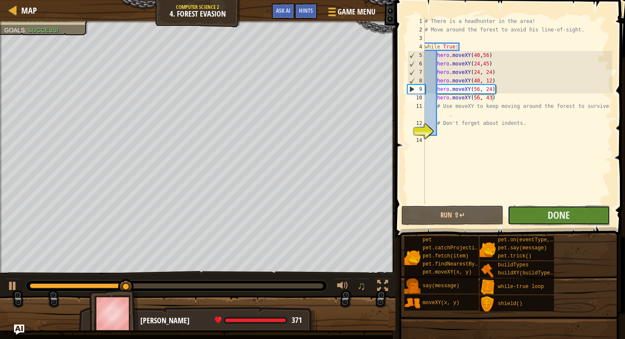
click at [590, 209] on button "Done" at bounding box center [559, 216] width 102 height 20
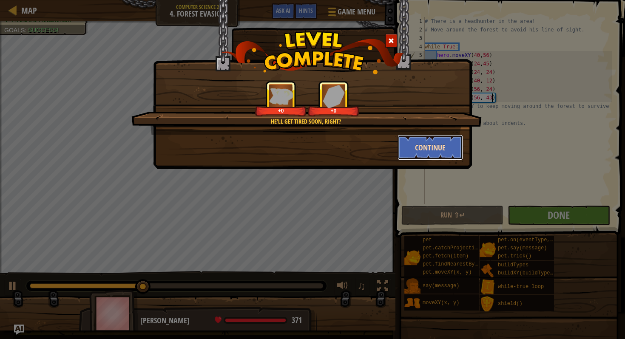
click at [436, 147] on button "Continue" at bounding box center [431, 148] width 66 height 26
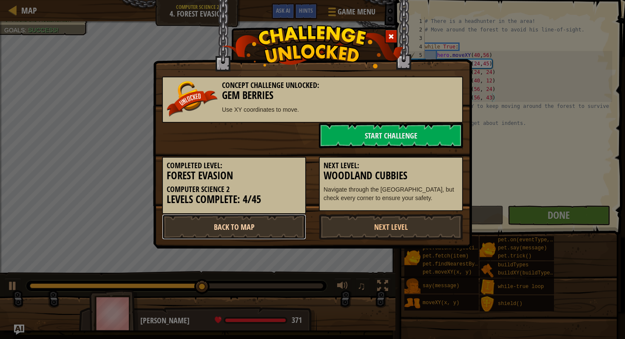
click at [266, 231] on link "Back to Map" at bounding box center [234, 227] width 144 height 26
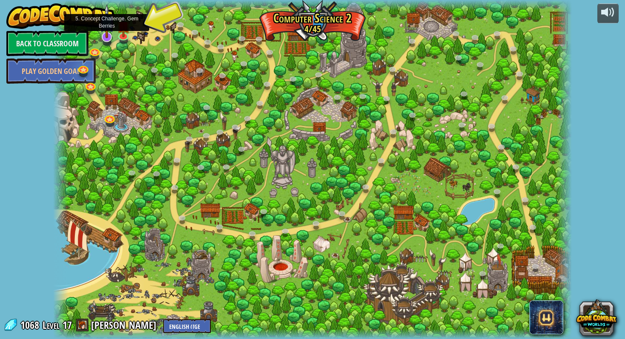
click at [106, 37] on img at bounding box center [107, 21] width 15 height 34
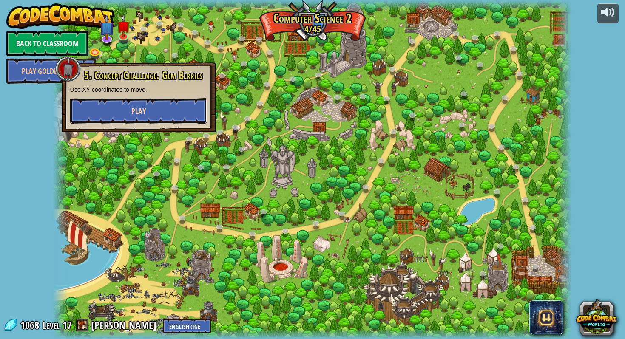
click at [176, 110] on button "Play" at bounding box center [138, 111] width 137 height 26
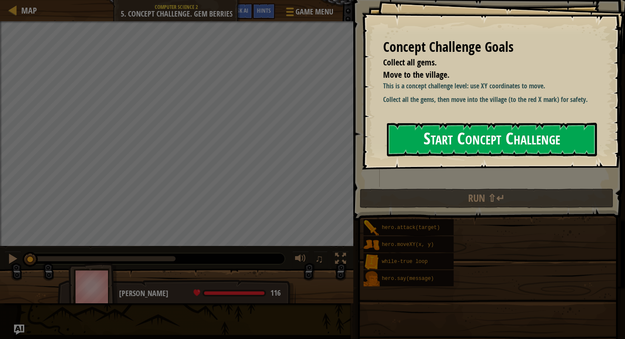
click at [506, 149] on button "Start Concept Challenge" at bounding box center [492, 140] width 210 height 34
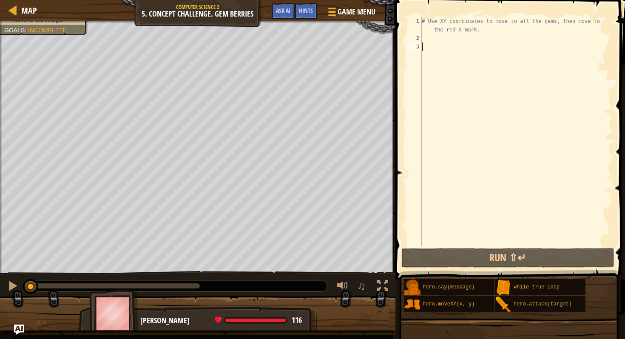
click at [460, 37] on div "# Use XY coordinates to move to all the gems, then move to the red X mark." at bounding box center [516, 144] width 192 height 255
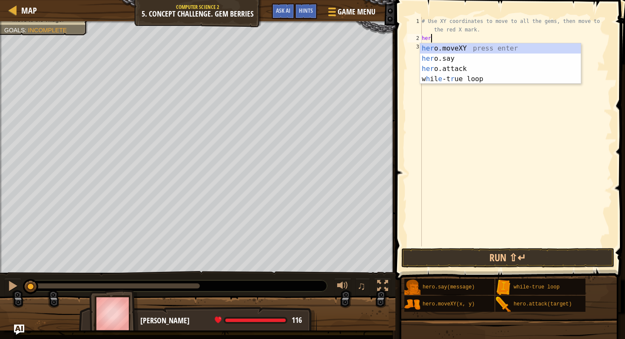
scroll to position [4, 0]
click at [455, 50] on div "hero .moveXY press enter hero .say press enter hero .attack press enter w h il …" at bounding box center [500, 73] width 161 height 61
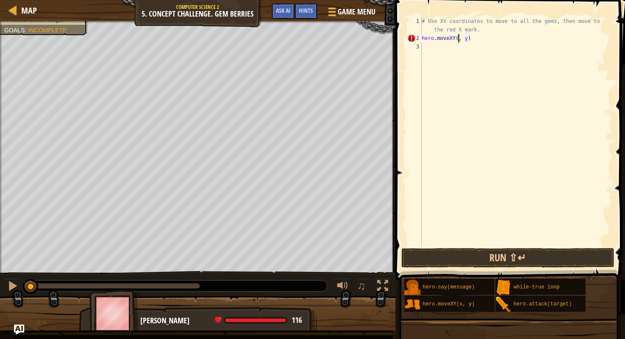
scroll to position [4, 3]
click at [468, 39] on div "# Use XY coordinates to move to all the gems, then move to the red X mark. hero…" at bounding box center [516, 144] width 192 height 255
type textarea "hero.moveXY(8, 48)"
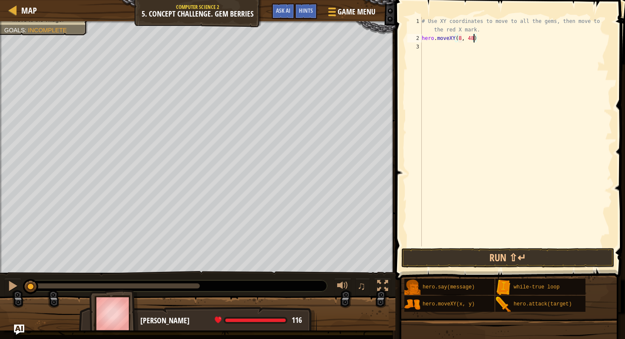
click at [479, 41] on div "# Use XY coordinates to move to all the gems, then move to the red X mark. hero…" at bounding box center [516, 144] width 192 height 255
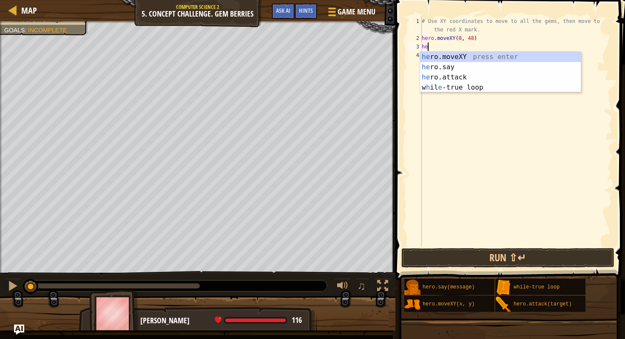
scroll to position [4, 0]
click at [461, 60] on div "hero .moveXY press enter hero .say press enter hero .attack press enter w h il …" at bounding box center [500, 82] width 161 height 61
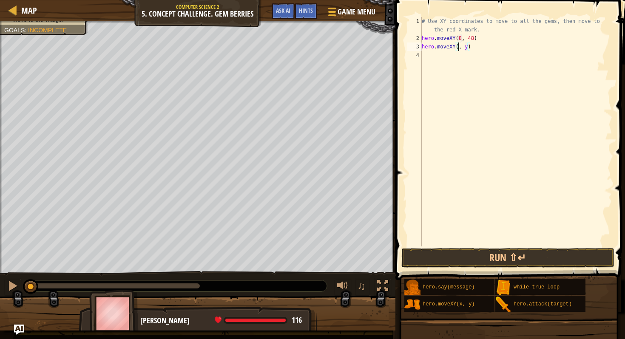
scroll to position [4, 3]
click at [471, 48] on div "# Use XY coordinates to move to all the gems, then move to the red X mark. hero…" at bounding box center [516, 144] width 192 height 255
type textarea "hero.moveXY(8, 12)"
click at [488, 58] on div "# Use XY coordinates to move to all the gems, then move to the red X mark. hero…" at bounding box center [516, 144] width 192 height 255
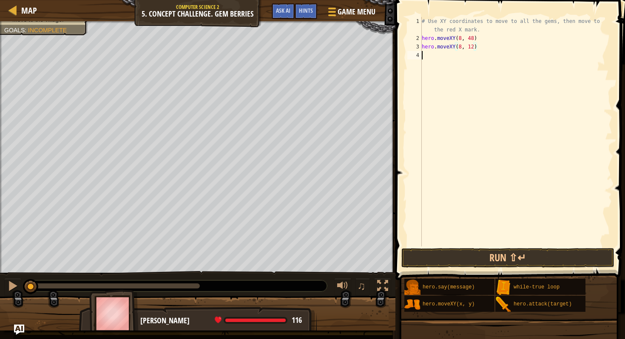
scroll to position [4, 0]
click at [463, 55] on div "# Use XY coordinates to move to all the gems, then move to the red X mark. hero…" at bounding box center [516, 144] width 192 height 255
click at [477, 57] on div "# Use XY coordinates to move to all the gems, then move to the red X mark. hero…" at bounding box center [516, 144] width 192 height 255
type textarea "hero.moveXY(12, 26)"
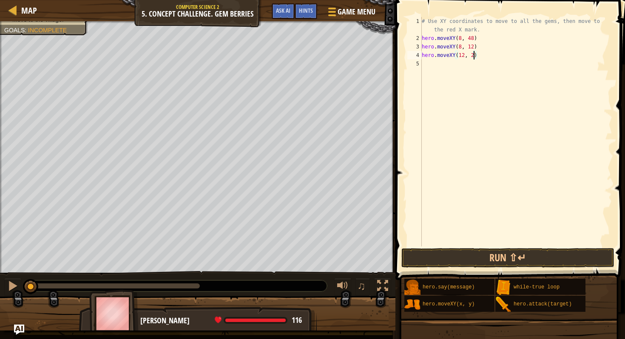
scroll to position [4, 4]
click at [500, 58] on div "# Use XY coordinates to move to all the gems, then move to the red X mark. hero…" at bounding box center [516, 144] width 192 height 255
click at [465, 74] on div "# Use XY coordinates to move to all the gems, then move to the red X mark. hero…" at bounding box center [516, 144] width 192 height 255
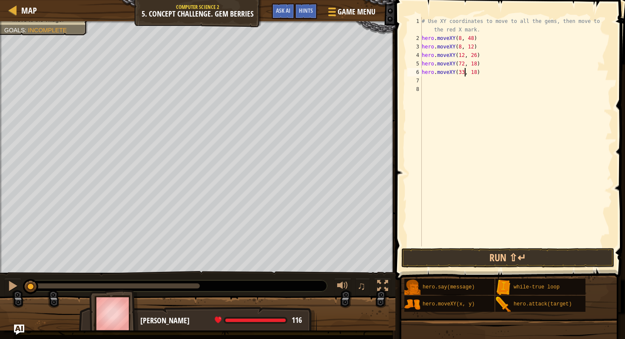
click at [476, 74] on div "# Use XY coordinates to move to all the gems, then move to the red X mark. hero…" at bounding box center [516, 144] width 192 height 255
drag, startPoint x: 491, startPoint y: 62, endPoint x: 497, endPoint y: 61, distance: 6.9
click at [497, 61] on div "# Use XY coordinates to move to all the gems, then move to the red X mark. hero…" at bounding box center [516, 144] width 192 height 255
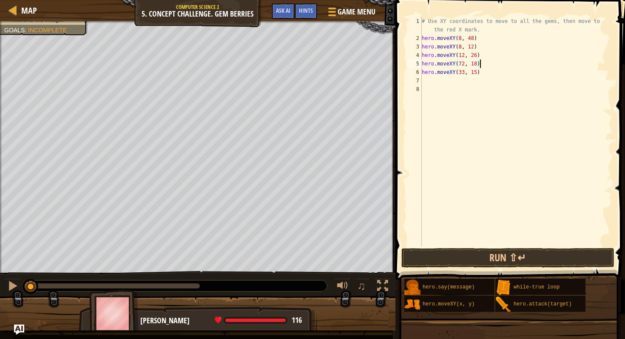
click at [465, 64] on div "# Use XY coordinates to move to all the gems, then move to the red X mark. hero…" at bounding box center [516, 144] width 192 height 255
click at [477, 64] on div "# Use XY coordinates to move to all the gems, then move to the red X mark. hero…" at bounding box center [516, 144] width 192 height 255
type textarea "hero.moveXY(24, 26)"
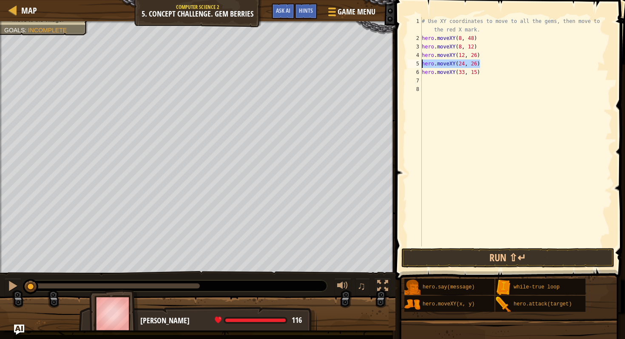
drag, startPoint x: 490, startPoint y: 63, endPoint x: 421, endPoint y: 64, distance: 69.4
click at [421, 64] on div "hero.moveXY(24, 26) 1 2 3 4 5 6 7 8 # Use XY coordinates to move to all the gem…" at bounding box center [509, 132] width 207 height 230
click at [467, 84] on div "# Use XY coordinates to move to all the gems, then move to the red X mark. hero…" at bounding box center [516, 144] width 192 height 255
type textarea "hero.moveXY(24, 26)"
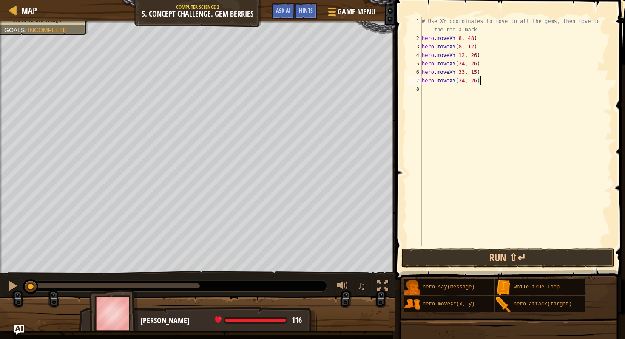
click at [478, 95] on div "# Use XY coordinates to move to all the gems, then move to the red X mark. hero…" at bounding box center [516, 144] width 192 height 255
click at [464, 92] on div "# Use XY coordinates to move to all the gems, then move to the red X mark. hero…" at bounding box center [516, 144] width 192 height 255
click at [475, 93] on div "# Use XY coordinates to move to all the gems, then move to the red X mark. hero…" at bounding box center [516, 144] width 192 height 255
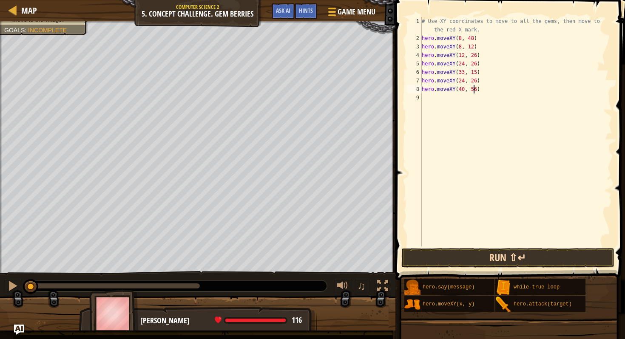
type textarea "hero.moveXY(40, 56)"
click at [463, 260] on button "Run ⇧↵" at bounding box center [508, 258] width 213 height 20
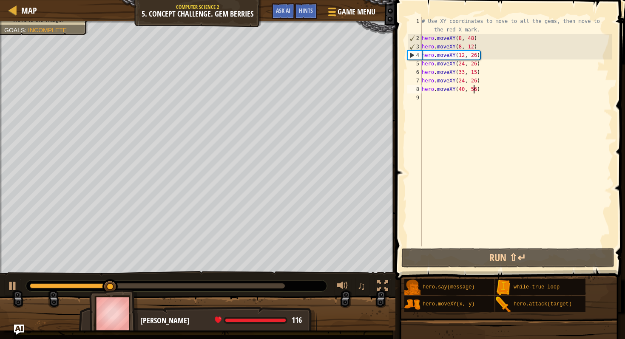
click at [492, 101] on div "# Use XY coordinates to move to all the gems, then move to the red X mark. hero…" at bounding box center [516, 144] width 192 height 255
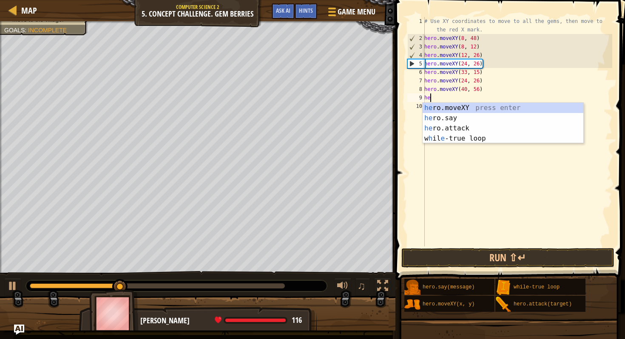
scroll to position [4, 0]
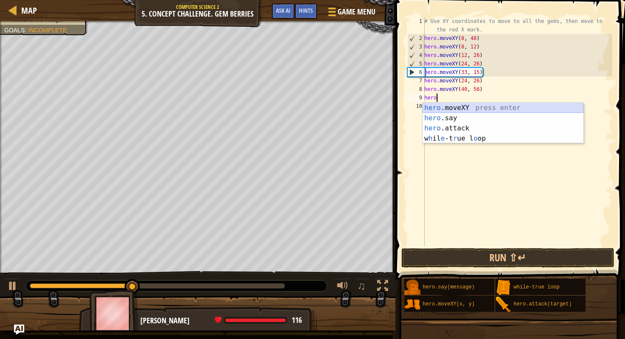
click at [473, 106] on div "hero .moveXY press enter hero .say press enter hero .attack press enter w h il …" at bounding box center [503, 133] width 161 height 61
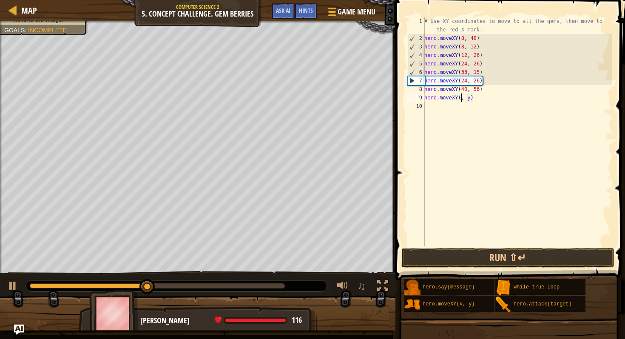
scroll to position [4, 3]
click at [476, 101] on div "# Use XY coordinates to move to all the gems, then move to the red X mark. hero…" at bounding box center [518, 144] width 190 height 255
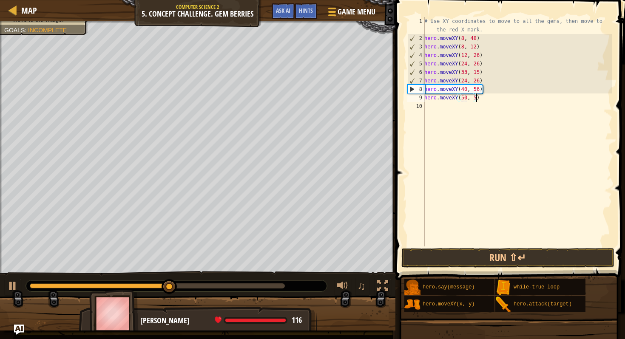
type textarea "hero.moveXY(50, 57)"
click at [440, 108] on div "# Use XY coordinates to move to all the gems, then move to the red X mark. hero…" at bounding box center [518, 144] width 190 height 255
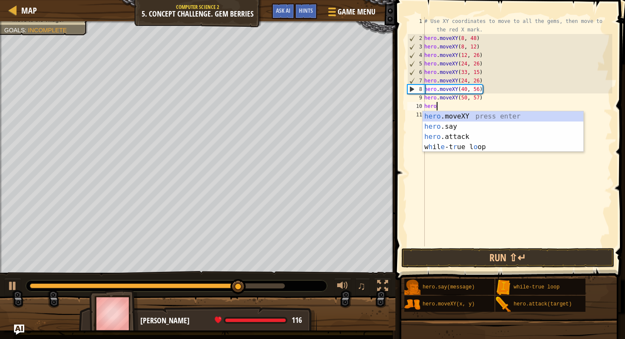
scroll to position [4, 0]
click at [443, 117] on div "hero .moveXY press enter hero .say press enter hero .attack press enter w h il …" at bounding box center [503, 141] width 161 height 61
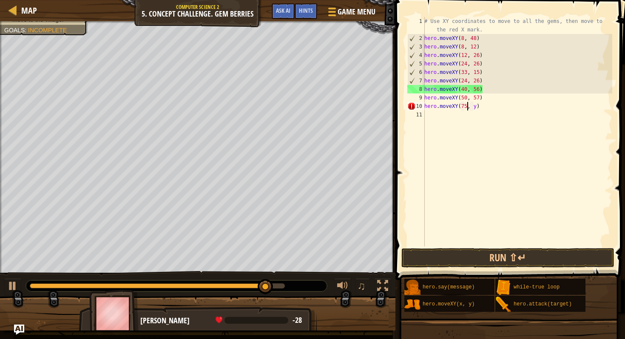
scroll to position [4, 3]
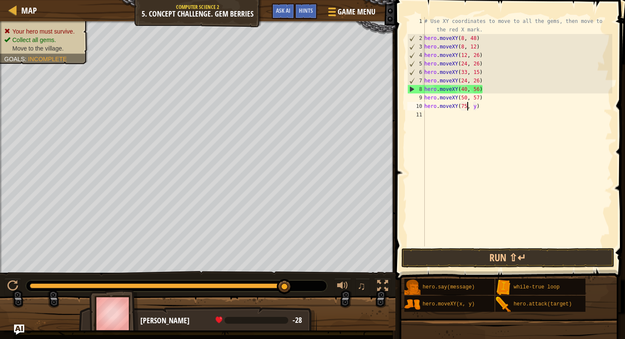
click at [476, 108] on div "# Use XY coordinates to move to all the gems, then move to the red X mark. hero…" at bounding box center [518, 144] width 190 height 255
type textarea "hero.moveXY(75, 34)"
click at [463, 260] on button "Run ⇧↵" at bounding box center [508, 258] width 213 height 20
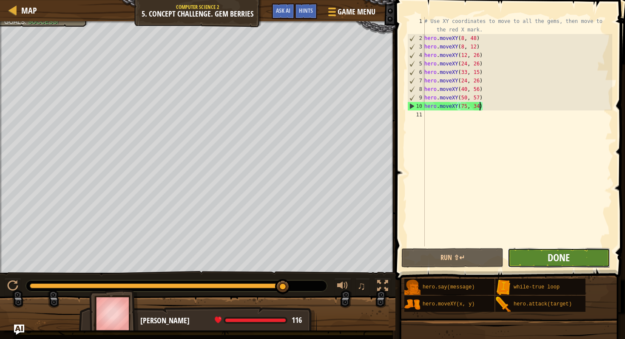
click at [559, 260] on span "Done" at bounding box center [559, 258] width 22 height 14
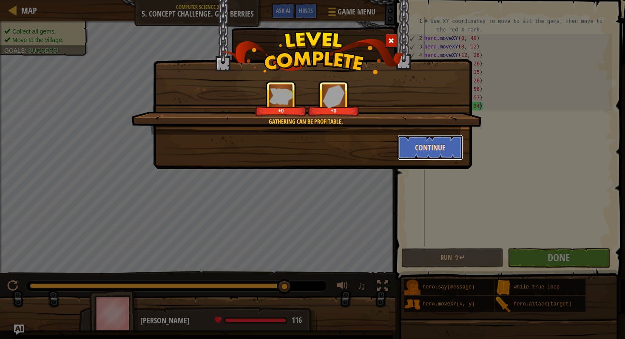
click at [429, 144] on button "Continue" at bounding box center [431, 148] width 66 height 26
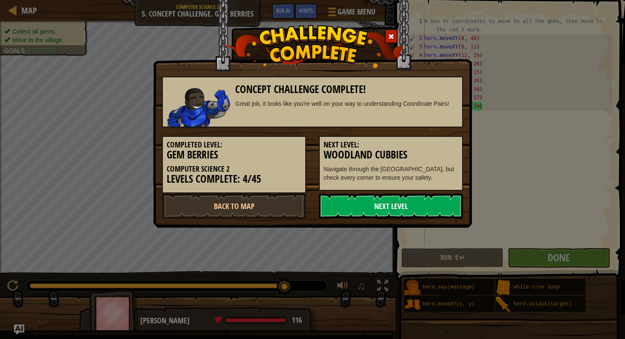
click at [406, 211] on link "Next Level" at bounding box center [391, 207] width 144 height 26
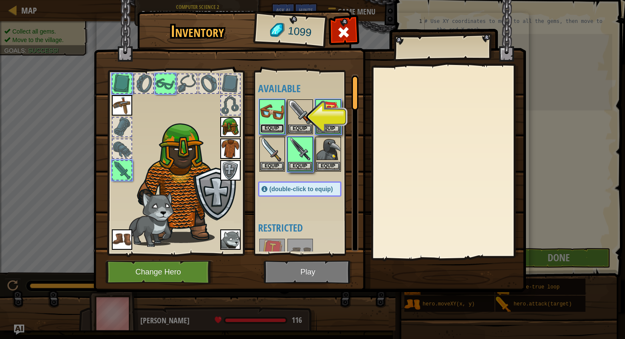
click at [271, 132] on button "Equip" at bounding box center [272, 128] width 24 height 9
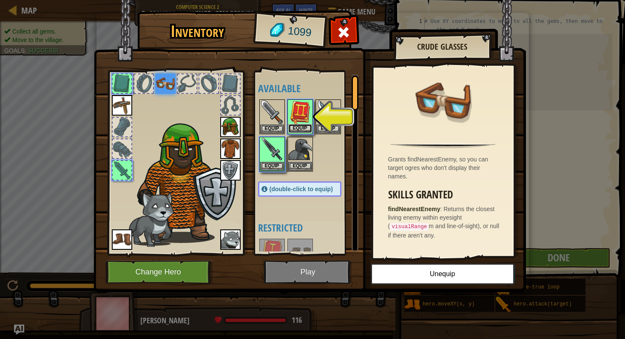
click at [306, 128] on button "Equip" at bounding box center [300, 128] width 24 height 9
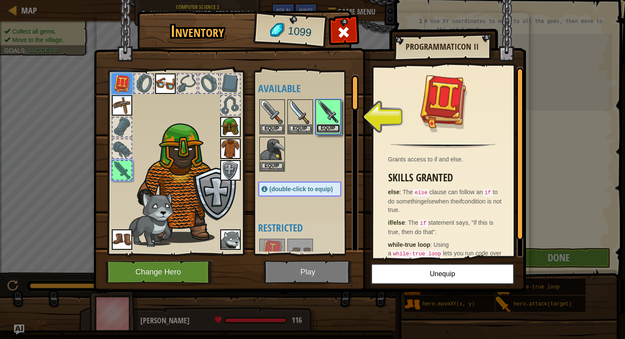
click at [324, 128] on button "Equip" at bounding box center [329, 128] width 24 height 9
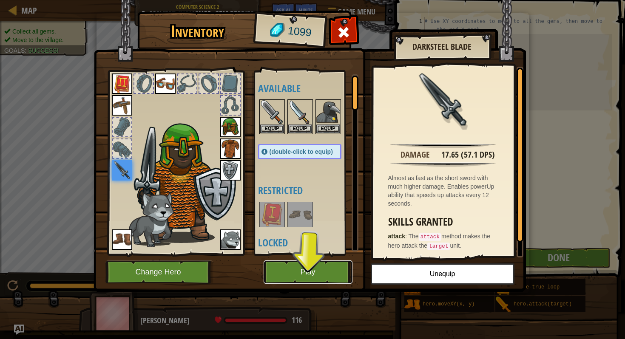
click at [312, 264] on button "Play" at bounding box center [308, 272] width 89 height 23
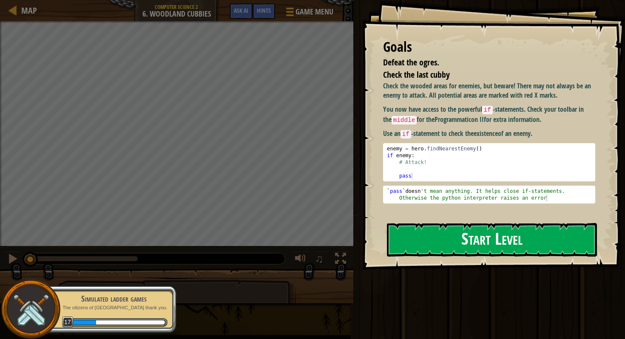
click at [456, 242] on button "Start Level" at bounding box center [492, 240] width 210 height 34
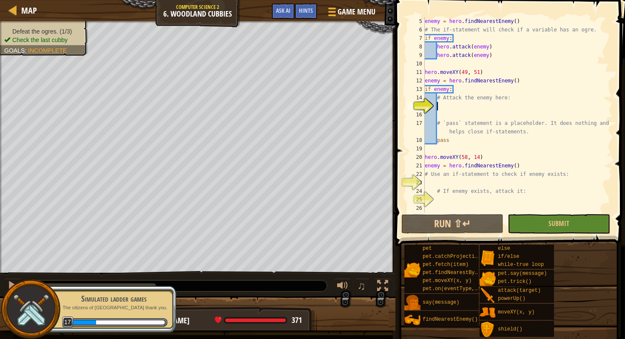
scroll to position [34, 0]
click at [431, 217] on button "Run ⇧↵" at bounding box center [453, 224] width 102 height 20
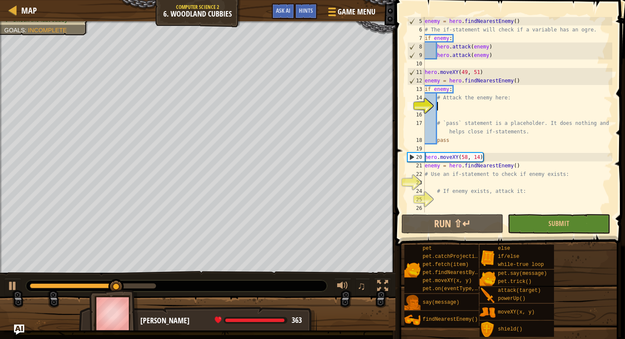
click at [491, 100] on div "enemy = hero . findNearestEnemy ( ) # The if-statement will check if a variable…" at bounding box center [517, 123] width 189 height 213
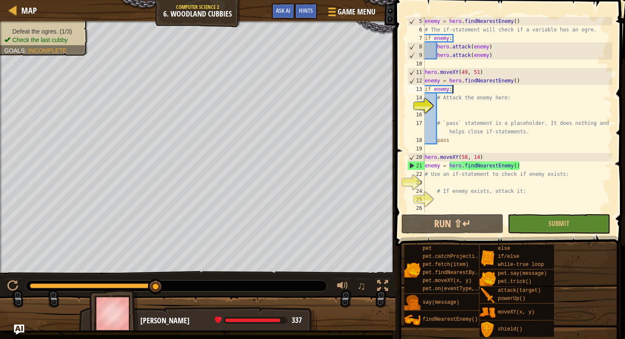
click at [464, 93] on div "enemy = hero . findNearestEnemy ( ) # The if-statement will check if a variable…" at bounding box center [517, 123] width 189 height 213
type textarea "if enemy:"
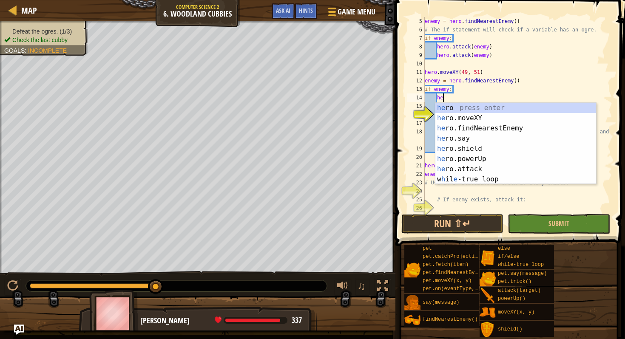
scroll to position [4, 2]
click at [480, 167] on div "hero press enter hero .moveXY press enter hero .findNearestEnemy press enter he…" at bounding box center [516, 154] width 161 height 102
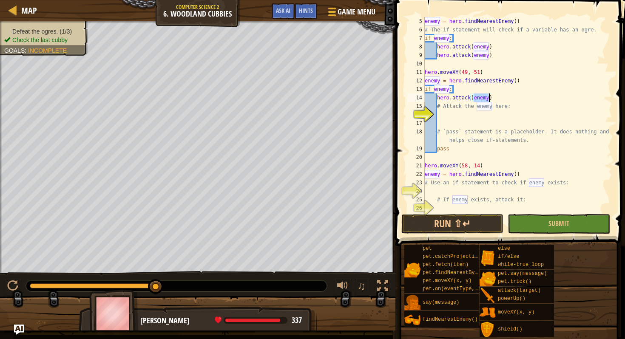
click at [505, 100] on div "enemy = hero . findNearestEnemy ( ) # The if-statement will check if a variable…" at bounding box center [517, 123] width 189 height 213
drag, startPoint x: 505, startPoint y: 100, endPoint x: 436, endPoint y: 96, distance: 69.4
click at [436, 96] on div "enemy = hero . findNearestEnemy ( ) # The if-statement will check if a variable…" at bounding box center [517, 123] width 189 height 213
type textarea "hero.attack(enemy)"
click at [501, 97] on div "enemy = hero . findNearestEnemy ( ) # The if-statement will check if a variable…" at bounding box center [517, 123] width 189 height 213
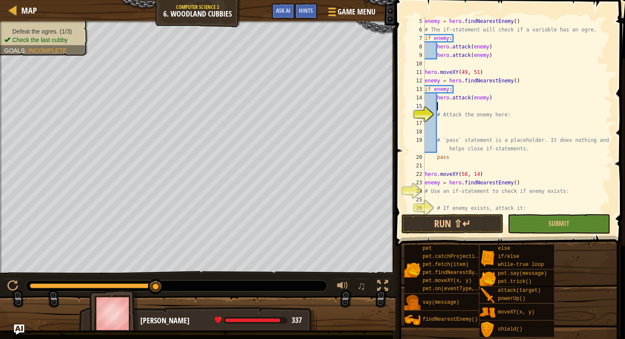
scroll to position [4, 0]
paste textarea "hero.attack(enemy)"
type textarea "hero.attack(enemy)"
click at [494, 128] on div "enemy = hero . findNearestEnemy ( ) # The if-statement will check if a variable…" at bounding box center [517, 123] width 189 height 213
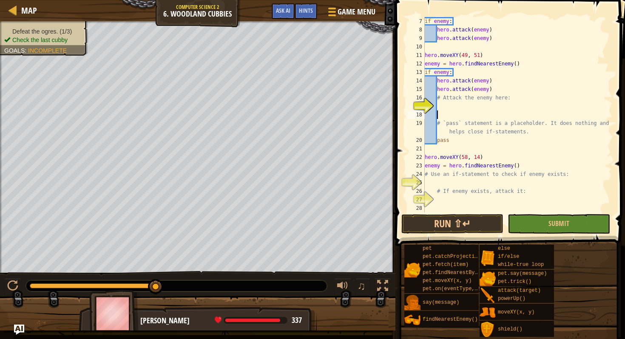
click at [530, 166] on div "if enemy : hero . attack ( enemy ) hero . attack ( enemy ) hero . moveXY ( 49 ,…" at bounding box center [517, 123] width 189 height 213
click at [530, 187] on div "if enemy : hero . attack ( enemy ) hero . attack ( enemy ) hero . moveXY ( 49 ,…" at bounding box center [517, 123] width 189 height 213
type textarea "# If enemy exists, attack it:"
click at [504, 189] on div "if enemy : hero . attack ( enemy ) hero . attack ( enemy ) hero . moveXY ( 49 ,…" at bounding box center [517, 123] width 189 height 213
click at [488, 186] on div "if enemy : hero . attack ( enemy ) hero . attack ( enemy ) hero . moveXY ( 49 ,…" at bounding box center [517, 123] width 189 height 213
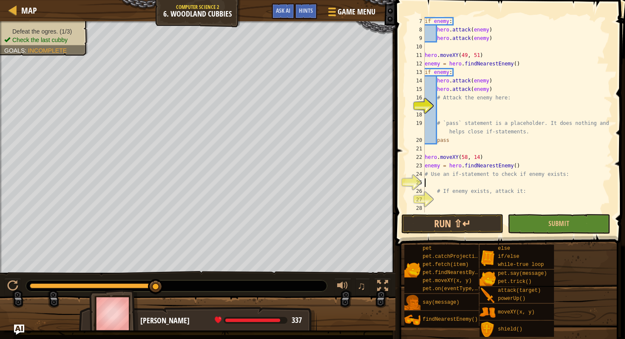
scroll to position [4, 0]
click at [456, 202] on div "if enemy : hero . attack ( enemy ) hero . attack ( enemy ) hero . moveXY ( 49 ,…" at bounding box center [517, 123] width 189 height 213
click at [455, 184] on div "if enemy : hero . attack ( enemy ) hero . attack ( enemy ) hero . moveXY ( 49 ,…" at bounding box center [517, 123] width 189 height 213
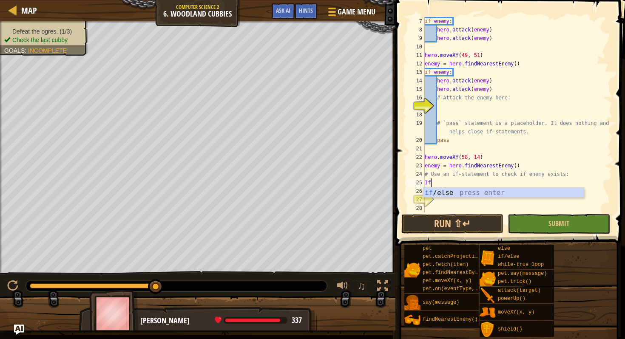
type textarea "I"
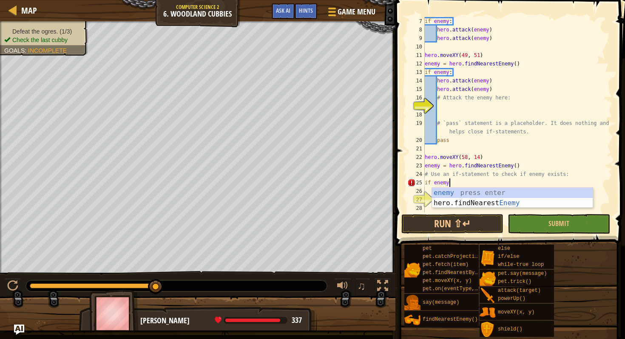
type textarea "if enemy:"
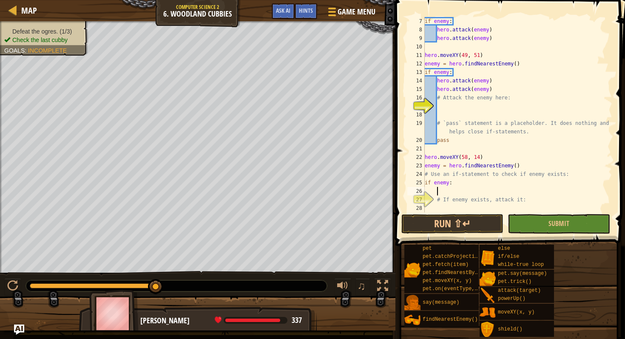
scroll to position [4, 0]
paste textarea "hero.attack(enemy)"
type textarea "hero.attack(enemy)"
paste textarea "hero.attack(enemy)"
type textarea "hero.attack(enemy)"
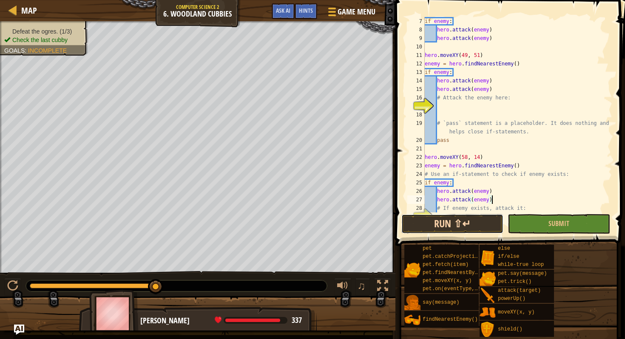
click at [446, 227] on button "Run ⇧↵" at bounding box center [453, 224] width 102 height 20
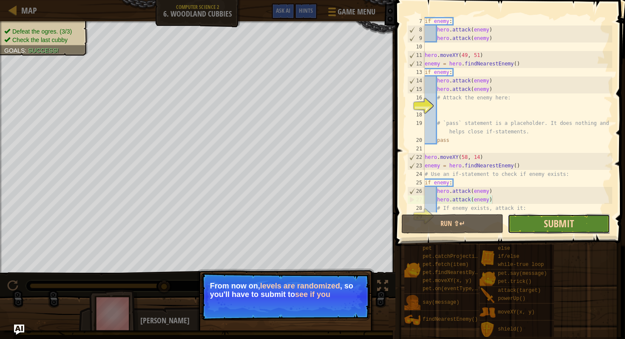
click at [555, 223] on span "Submit" at bounding box center [559, 224] width 30 height 14
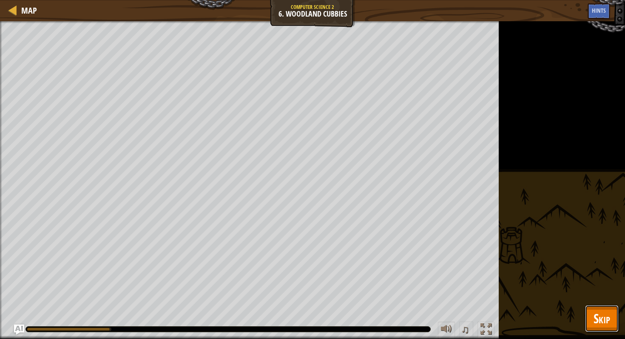
click at [593, 310] on button "Skip" at bounding box center [602, 318] width 34 height 27
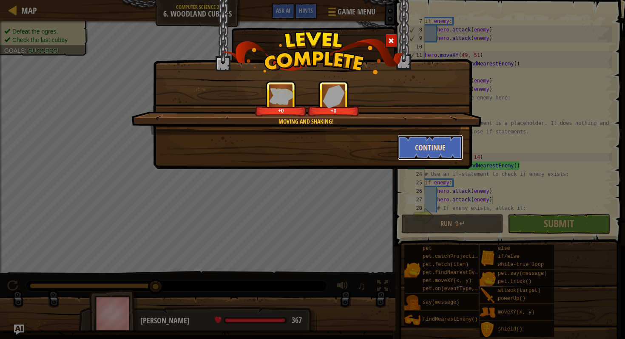
click at [446, 155] on button "Continue" at bounding box center [431, 148] width 66 height 26
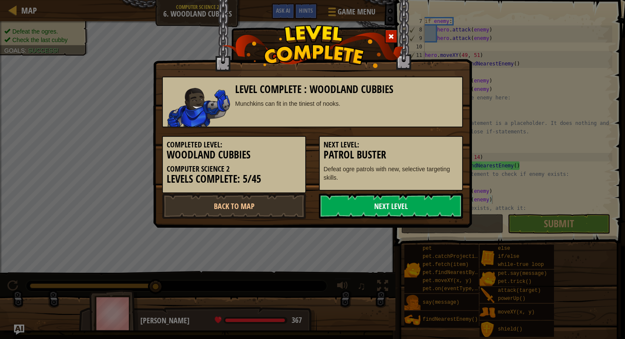
click at [411, 201] on link "Next Level" at bounding box center [391, 207] width 144 height 26
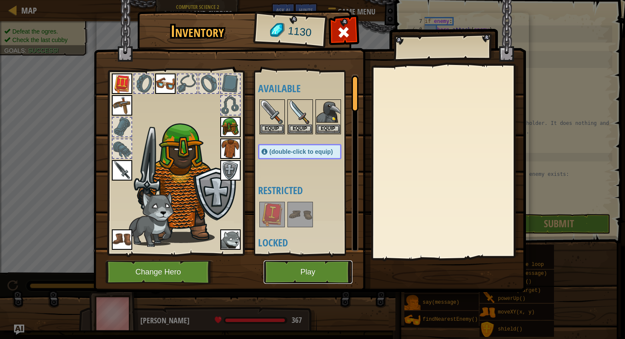
click at [308, 265] on button "Play" at bounding box center [308, 272] width 89 height 23
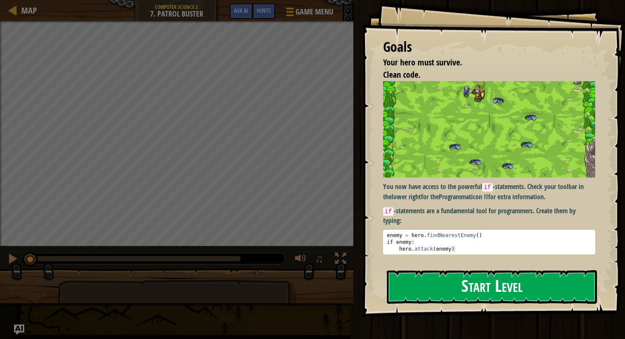
click at [492, 292] on button "Start Level" at bounding box center [492, 288] width 210 height 34
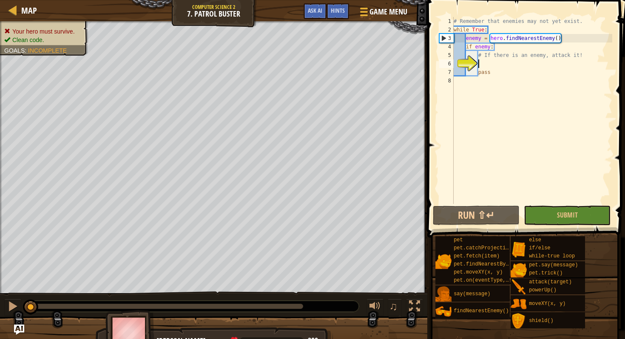
click at [493, 65] on div "# Remember that enemies may not yet exist. while True : enemy = hero . findNear…" at bounding box center [532, 119] width 160 height 204
type textarea "hero.attack(enemy)"
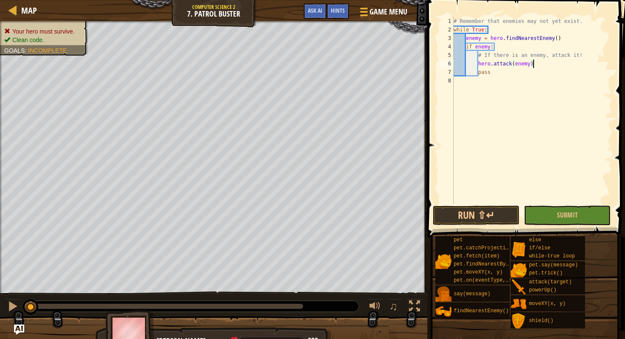
type textarea "hero.attack(enemy)"
click at [476, 220] on button "Run ⇧↵" at bounding box center [476, 216] width 87 height 20
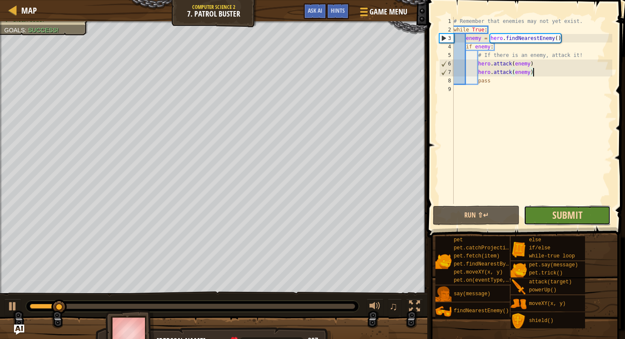
click at [576, 217] on span "Submit" at bounding box center [568, 215] width 30 height 14
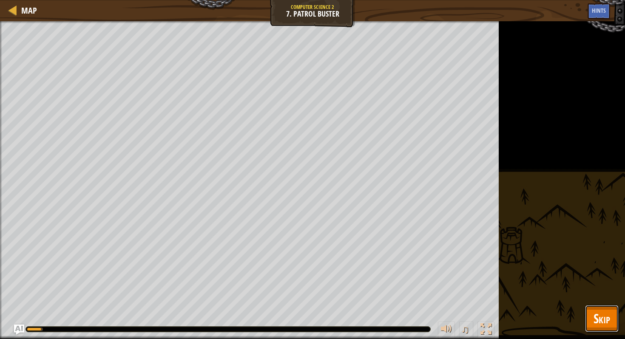
click at [608, 325] on span "Skip" at bounding box center [602, 318] width 17 height 17
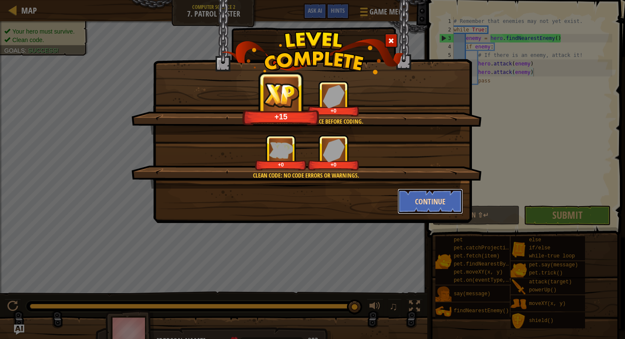
click at [423, 202] on button "Continue" at bounding box center [431, 202] width 66 height 26
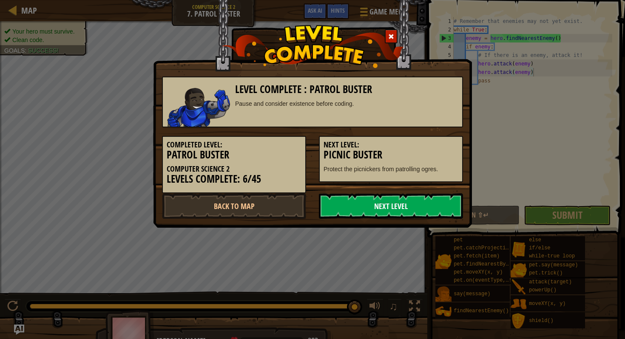
click at [409, 208] on link "Next Level" at bounding box center [391, 207] width 144 height 26
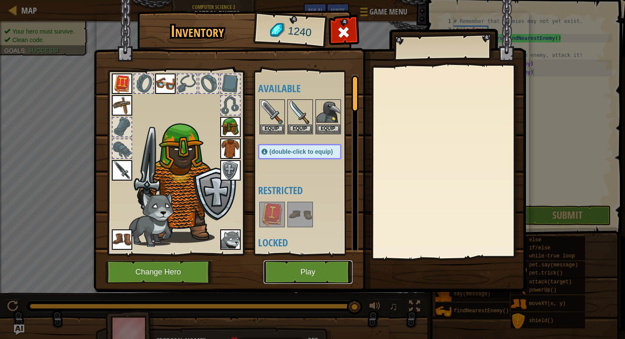
click at [320, 271] on button "Play" at bounding box center [308, 272] width 89 height 23
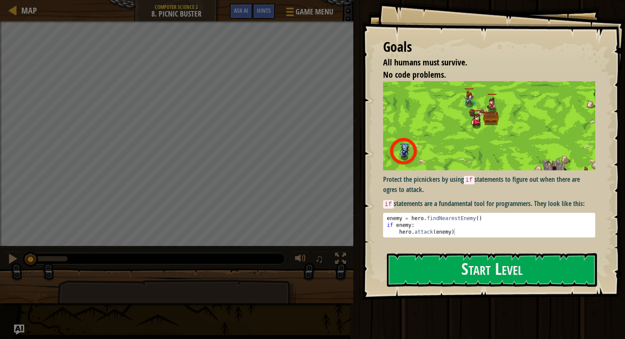
click at [513, 252] on div "Goals All humans must survive. No code problems. Protect the picnickers by usin…" at bounding box center [493, 150] width 263 height 300
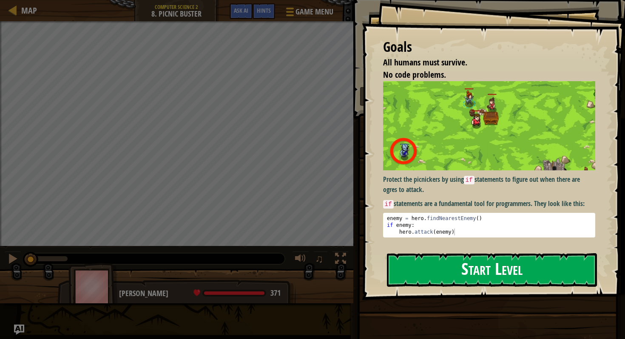
click at [492, 268] on button "Start Level" at bounding box center [492, 271] width 210 height 34
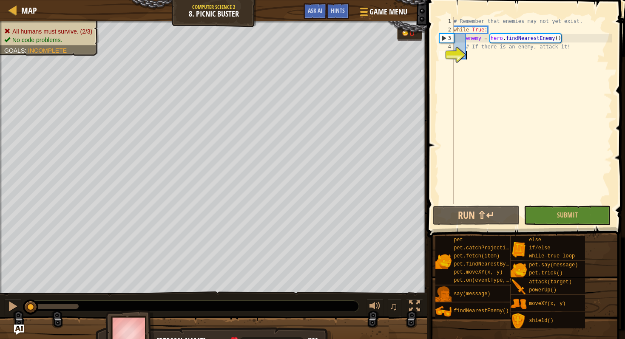
click at [486, 60] on div "# Remember that enemies may not yet exist. while True : enemy = hero . findNear…" at bounding box center [532, 119] width 160 height 204
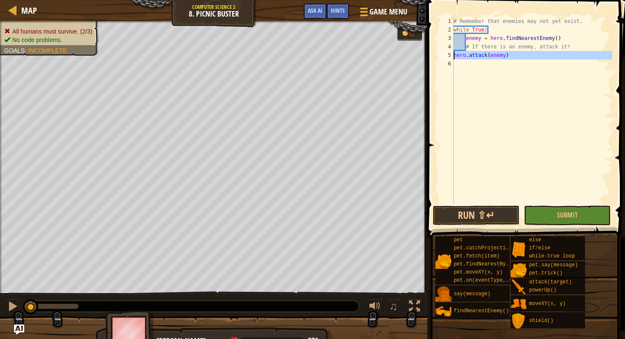
drag, startPoint x: 526, startPoint y: 60, endPoint x: 448, endPoint y: 57, distance: 78.3
click at [448, 57] on div "hero.attack(enemy) 1 2 3 4 5 6 # Remember that enemies may not yet exist. while…" at bounding box center [525, 110] width 175 height 187
type textarea "hero.attack(enemy)"
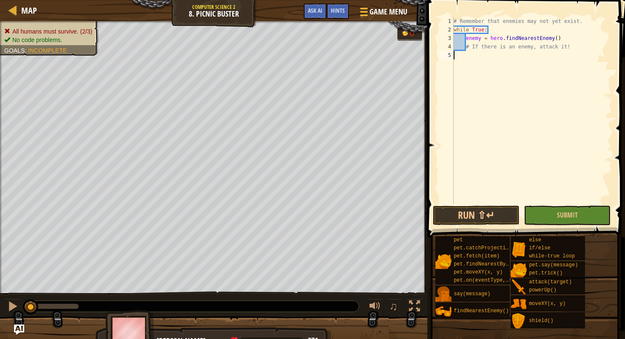
type textarea "# If there is an enemy, attack it!"
click at [581, 50] on div "# Remember that enemies may not yet exist. while True : enemy = hero . findNear…" at bounding box center [532, 119] width 160 height 204
type textarea "hero.attack(enemy)"
click at [503, 221] on button "Run ⇧↵" at bounding box center [476, 216] width 87 height 20
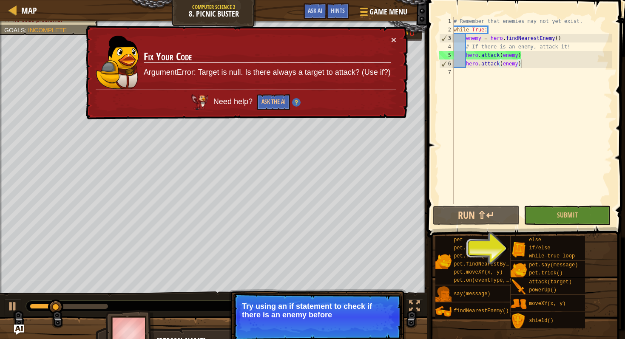
click at [397, 43] on div "× Fix Your Code ArgumentError: Target is null. Is there always a target to atta…" at bounding box center [246, 73] width 324 height 94
click at [396, 40] on button "×" at bounding box center [393, 39] width 5 height 9
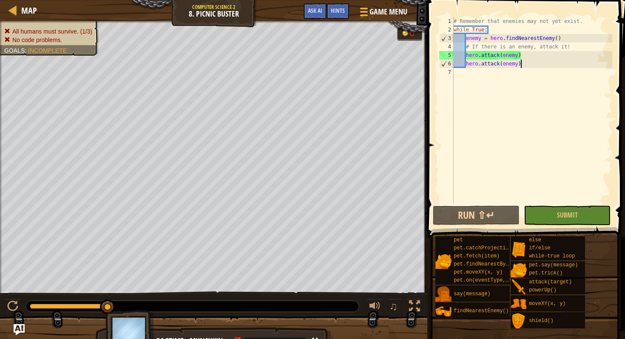
click at [19, 332] on img "Ask AI" at bounding box center [19, 330] width 11 height 11
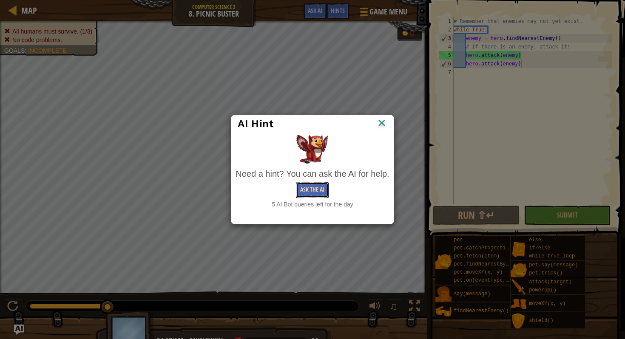
click at [315, 197] on button "Ask the AI" at bounding box center [312, 191] width 33 height 16
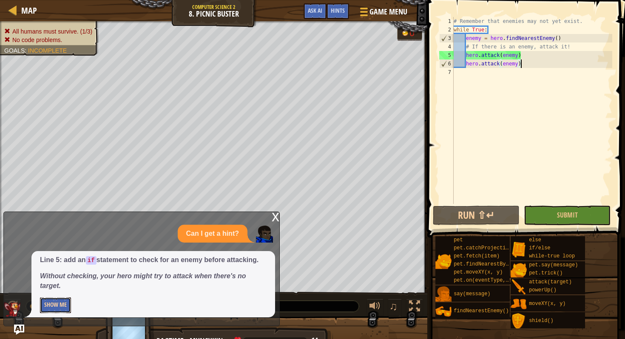
click at [54, 310] on button "Show Me" at bounding box center [55, 306] width 31 height 16
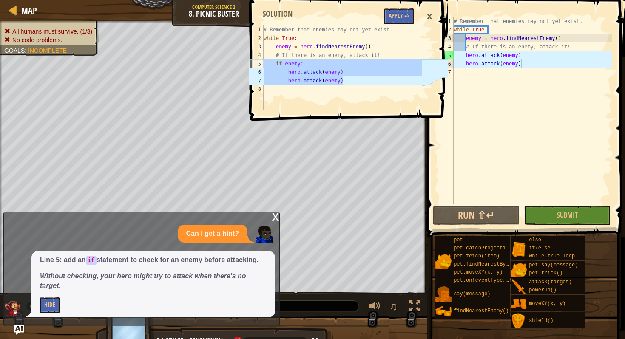
drag, startPoint x: 357, startPoint y: 82, endPoint x: 263, endPoint y: 66, distance: 95.5
click at [263, 66] on div "hero.attack(enemy) 1 2 3 4 5 6 7 8 # Remember that enemies may not yet exist. w…" at bounding box center [335, 68] width 175 height 85
type textarea "if enemy: hero.attack(enemy)"
click at [434, 16] on div "×" at bounding box center [429, 17] width 14 height 20
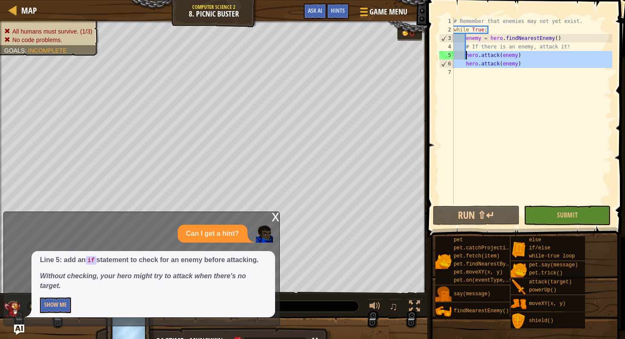
drag, startPoint x: 540, startPoint y: 70, endPoint x: 465, endPoint y: 54, distance: 77.0
click at [465, 54] on div "# Remember that enemies may not yet exist. while True : enemy = hero . findNear…" at bounding box center [532, 119] width 160 height 204
type textarea "hero.attack(enemy) hero.attack(enemy)"
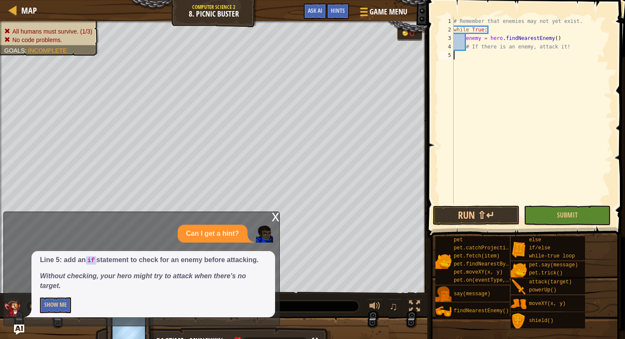
paste textarea "hero.attack(enemy)"
click at [465, 58] on div "# Remember that enemies may not yet exist. while True : enemy = hero . findNear…" at bounding box center [532, 119] width 160 height 204
type textarea "if enemy:"
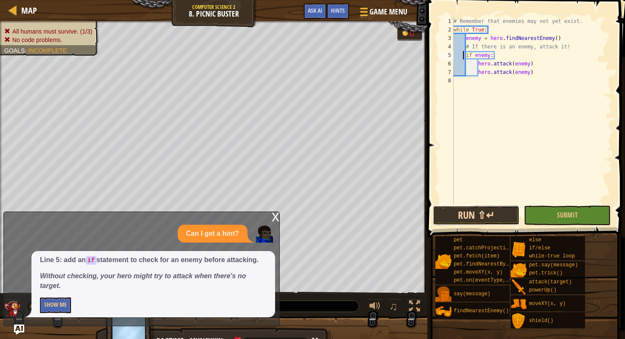
click at [457, 209] on button "Run ⇧↵" at bounding box center [476, 216] width 87 height 20
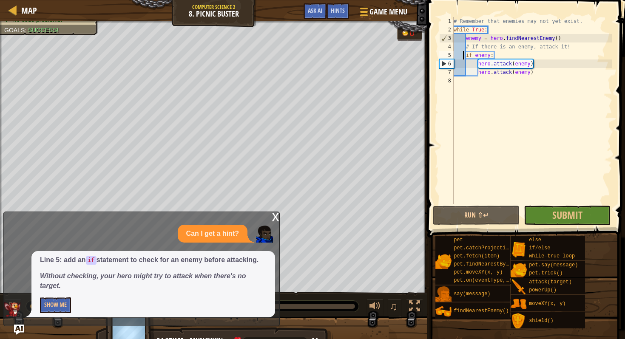
click at [274, 220] on div "x" at bounding box center [276, 216] width 8 height 9
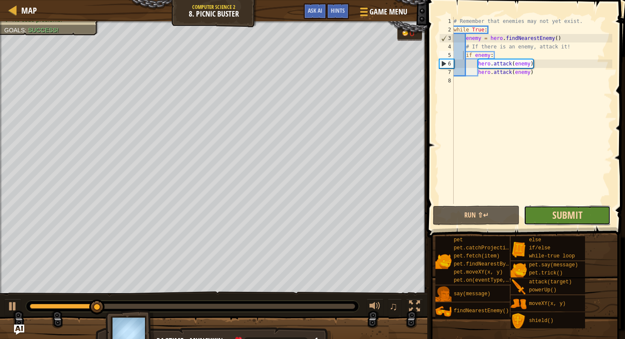
click at [572, 214] on span "Submit" at bounding box center [568, 215] width 30 height 14
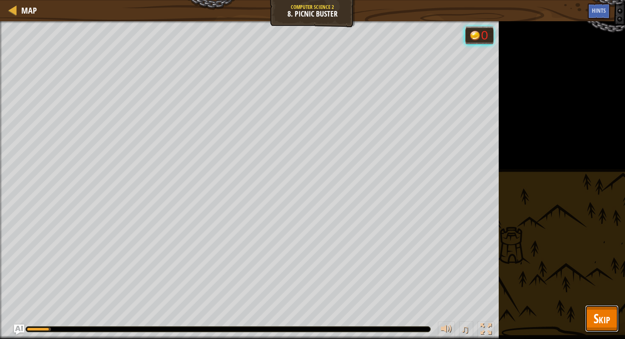
click at [600, 314] on span "Skip" at bounding box center [602, 318] width 17 height 17
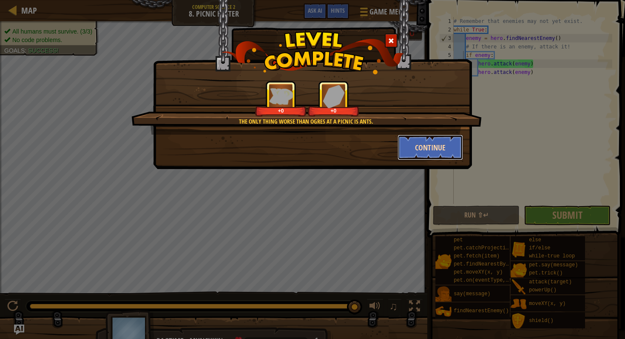
click at [455, 146] on button "Continue" at bounding box center [431, 148] width 66 height 26
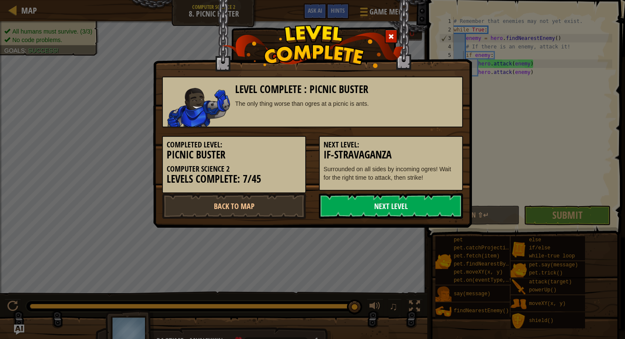
click at [431, 206] on link "Next Level" at bounding box center [391, 207] width 144 height 26
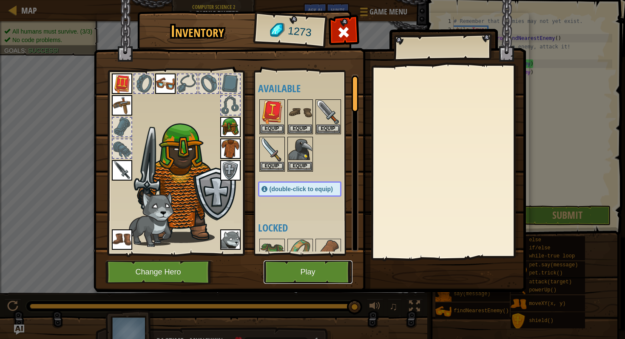
click at [293, 274] on button "Play" at bounding box center [308, 272] width 89 height 23
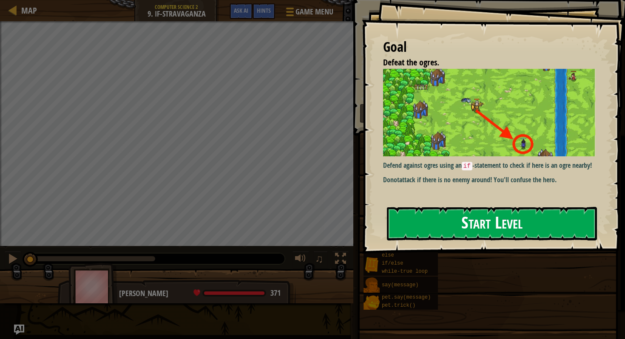
click at [473, 207] on button "Start Level" at bounding box center [492, 224] width 210 height 34
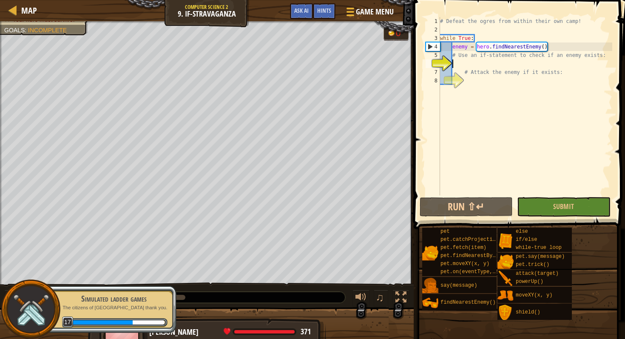
click at [477, 65] on div "# Defeat the ogres from within their own camp! while True : enemy = hero . find…" at bounding box center [526, 115] width 174 height 196
click at [486, 87] on div "# Defeat the ogres from within their own camp! while True : enemy = hero . find…" at bounding box center [526, 115] width 174 height 196
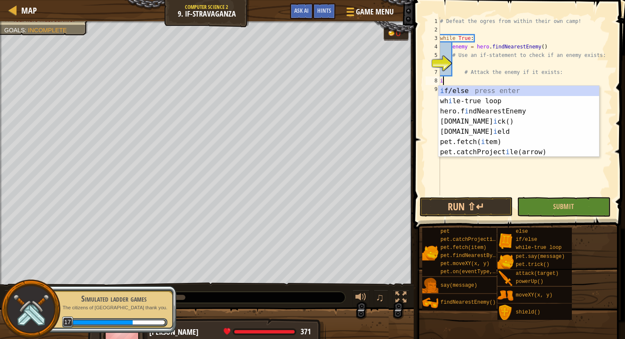
scroll to position [4, 0]
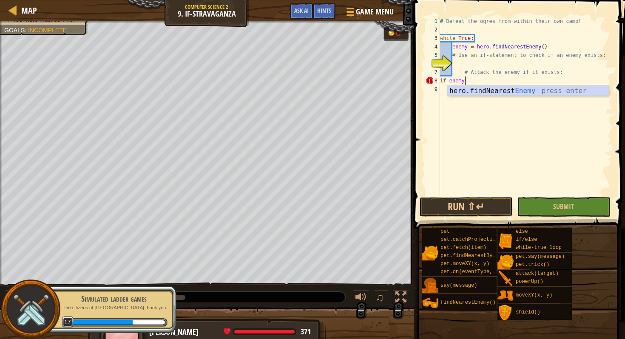
type textarea "if enemy:"
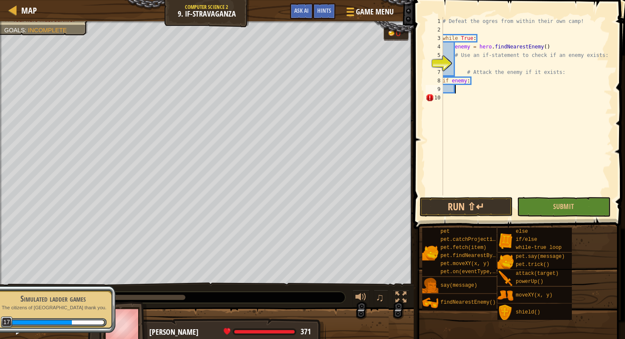
type textarea "hero.attack(enemy)"
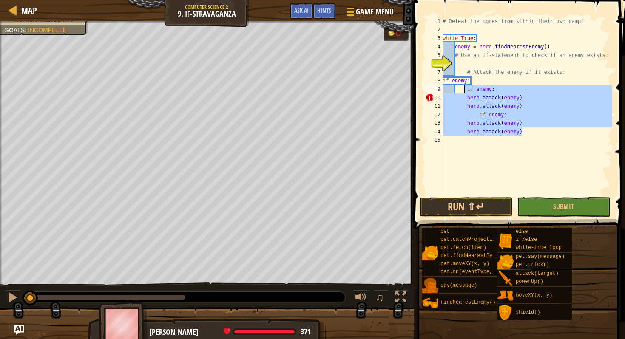
drag, startPoint x: 540, startPoint y: 132, endPoint x: 465, endPoint y: 90, distance: 85.5
click at [465, 90] on div "# Defeat the ogres from within their own camp! while True : enemy = hero . find…" at bounding box center [526, 115] width 171 height 196
type textarea "if enemy: hero.attack(enemy)"
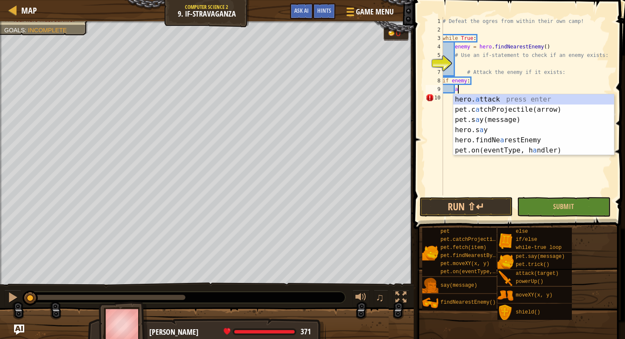
scroll to position [4, 1]
click at [473, 101] on div "hero. a ttack press enter pet.c a tchProjectile(arrow) press enter pet.s a y(me…" at bounding box center [534, 135] width 161 height 82
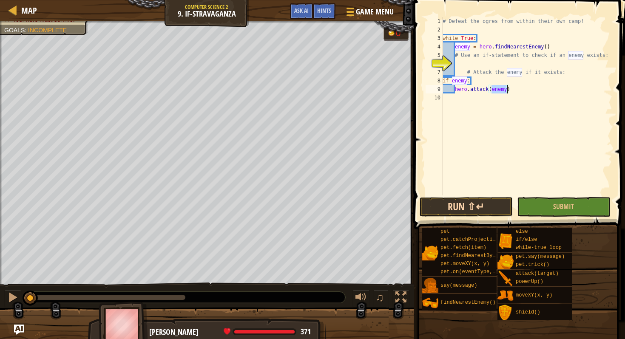
type textarea "hero.attack(enemy)"
click at [476, 215] on button "Run ⇧↵" at bounding box center [466, 207] width 93 height 20
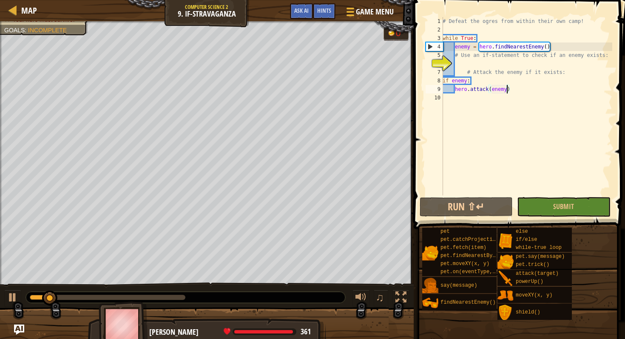
click at [528, 91] on div "# Defeat the ogres from within their own camp! while True : enemy = hero . find…" at bounding box center [526, 115] width 171 height 196
paste textarea "hero.attack(enemy)"
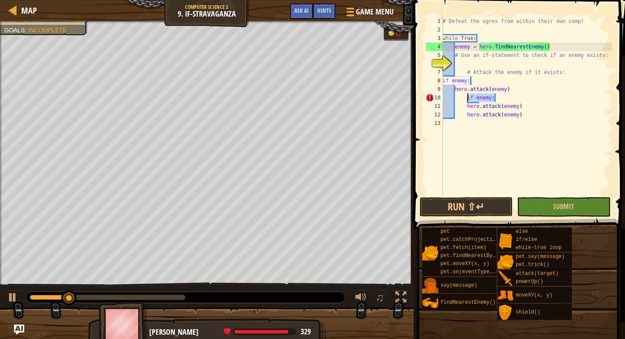
drag, startPoint x: 504, startPoint y: 98, endPoint x: 468, endPoint y: 97, distance: 36.2
click at [468, 97] on div "# Defeat the ogres from within their own camp! while True : enemy = hero . find…" at bounding box center [526, 115] width 171 height 196
type textarea "if enemy:"
click at [466, 106] on div "# Defeat the ogres from within their own camp! while True : enemy = hero . find…" at bounding box center [526, 115] width 171 height 196
click at [468, 119] on div "# Defeat the ogres from within their own camp! while True : enemy = hero . find…" at bounding box center [526, 115] width 171 height 196
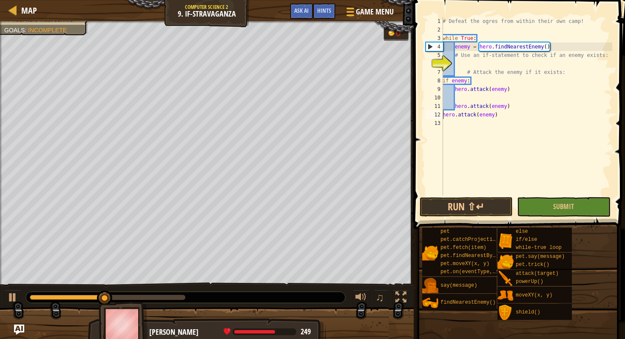
type textarea "hero.attack(enemy)"
click at [472, 203] on button "Run ⇧↵" at bounding box center [466, 207] width 93 height 20
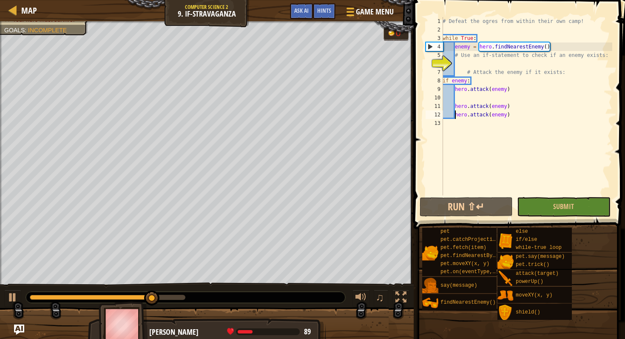
click at [332, 20] on div "Game Menu Done Hints Ask AI" at bounding box center [342, 13] width 113 height 20
click at [331, 17] on div "Hints" at bounding box center [324, 11] width 23 height 16
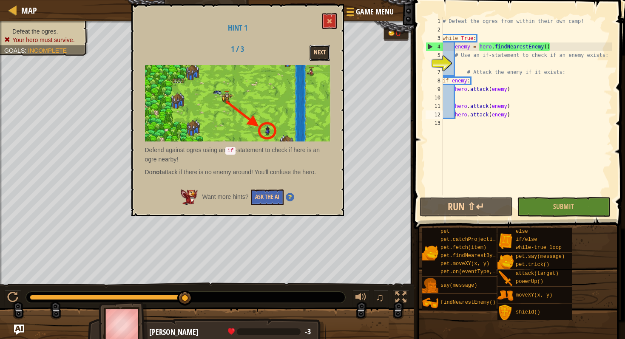
click at [319, 54] on button "Next" at bounding box center [320, 53] width 20 height 16
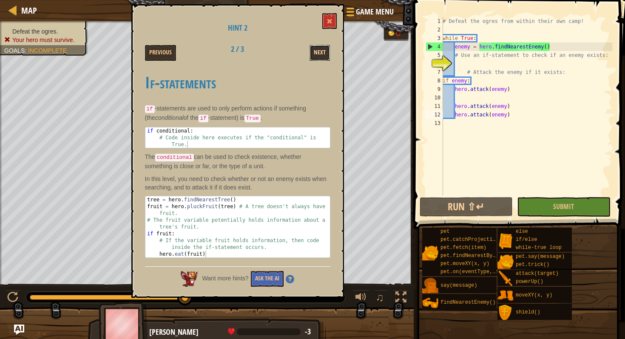
click at [319, 53] on button "Next" at bounding box center [320, 53] width 20 height 16
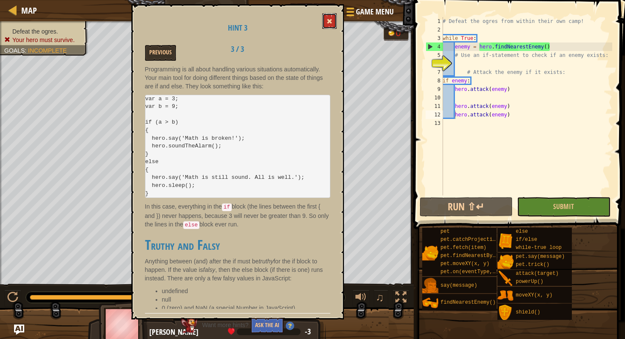
click at [323, 22] on button at bounding box center [329, 21] width 14 height 16
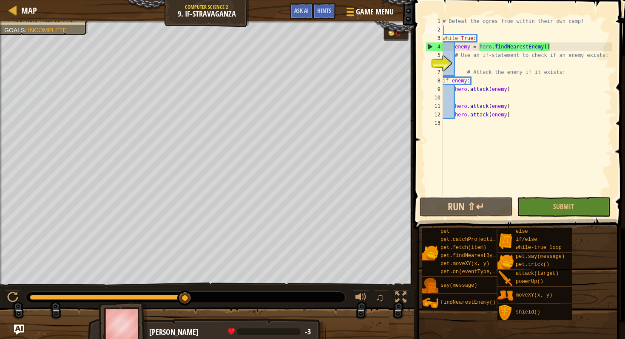
click at [517, 27] on div "# Defeat the ogres from within their own camp! while True : enemy = hero . find…" at bounding box center [526, 115] width 171 height 196
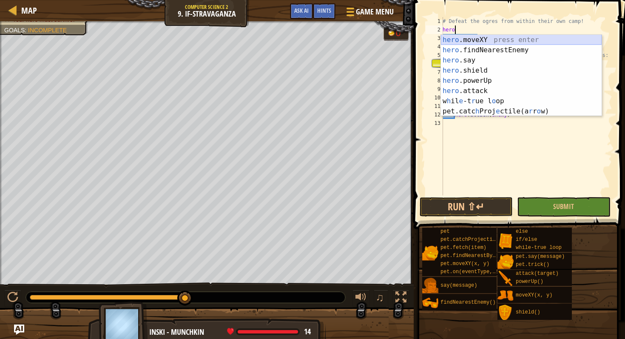
click at [501, 43] on div "hero .moveXY press enter hero .findNearestEnemy press enter hero .say press ent…" at bounding box center [521, 86] width 161 height 102
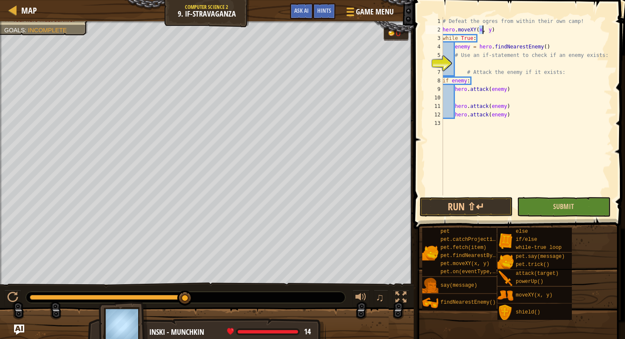
type textarea "hero.moveXY(x, y)"
click at [551, 209] on button "Submit" at bounding box center [563, 207] width 93 height 20
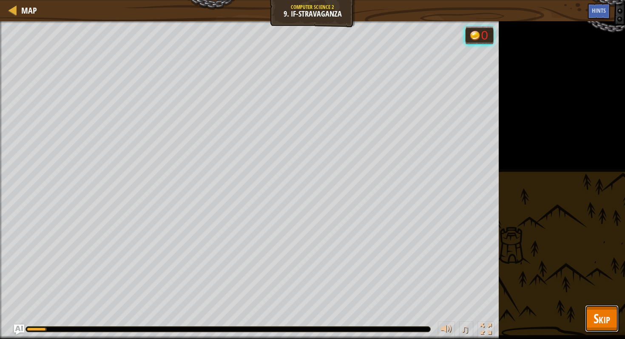
click at [599, 319] on span "Skip" at bounding box center [602, 318] width 17 height 17
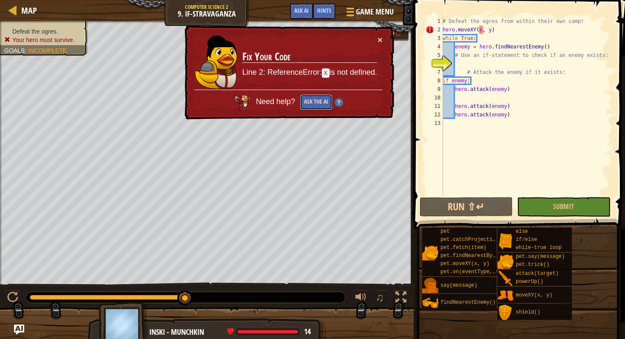
click at [316, 98] on button "Ask the AI" at bounding box center [316, 102] width 33 height 16
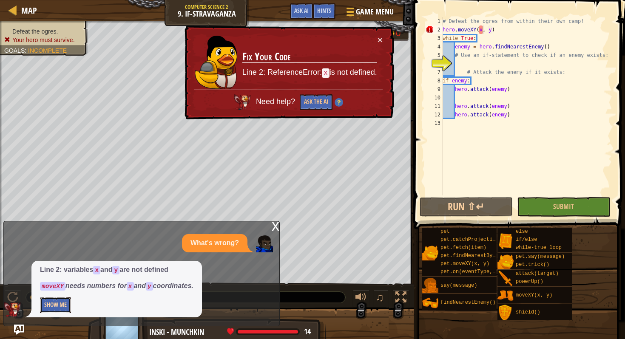
click at [63, 308] on button "Show Me" at bounding box center [55, 306] width 31 height 16
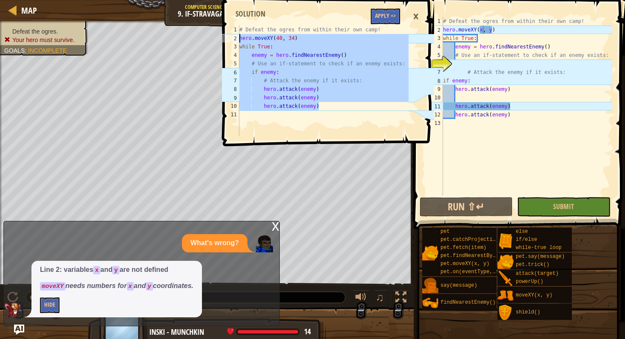
drag, startPoint x: 338, startPoint y: 109, endPoint x: 235, endPoint y: 37, distance: 126.2
click at [235, 37] on div "hero.attack(enemy) 1 2 3 4 5 6 7 8 9 10 11 # Defeat the ogres from within their…" at bounding box center [314, 81] width 188 height 111
type textarea "hero.moveXY(40, 34) while True:"
click at [382, 14] on button "Apply =>" at bounding box center [385, 17] width 29 height 16
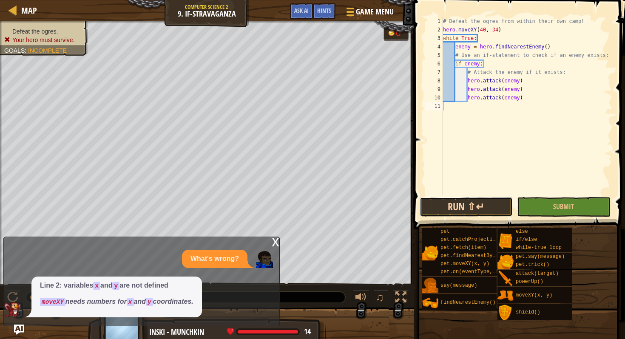
click at [481, 205] on button "Run ⇧↵" at bounding box center [466, 207] width 93 height 20
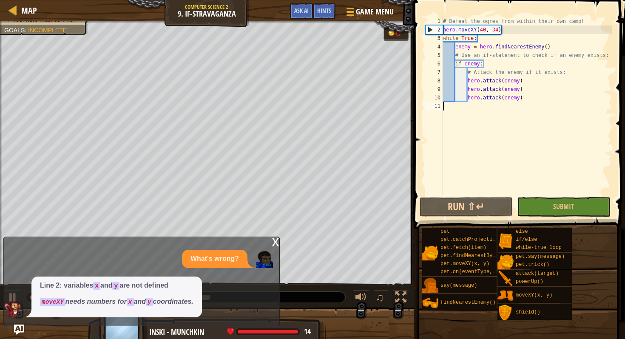
click at [279, 245] on div "x" at bounding box center [276, 241] width 8 height 9
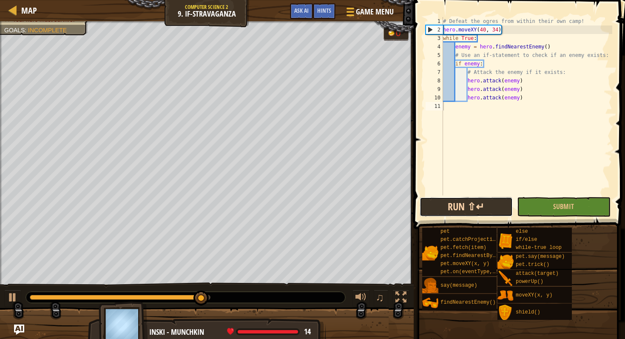
click at [455, 214] on button "Run ⇧↵" at bounding box center [466, 207] width 93 height 20
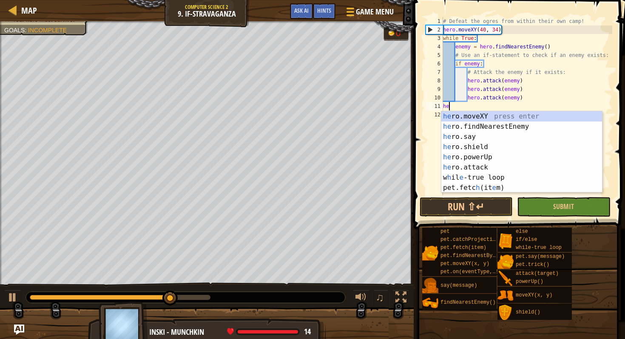
scroll to position [4, 0]
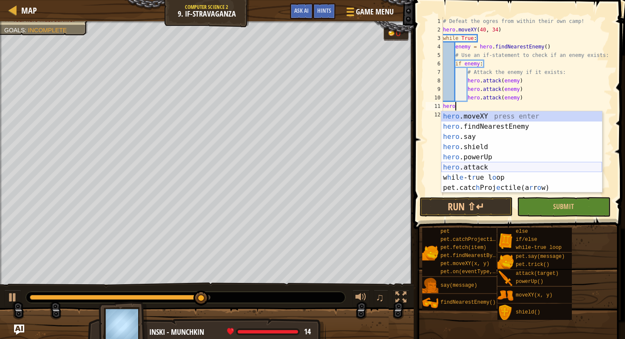
click at [478, 165] on div "hero .moveXY press enter hero .findNearestEnemy press enter hero .say press ent…" at bounding box center [522, 162] width 161 height 102
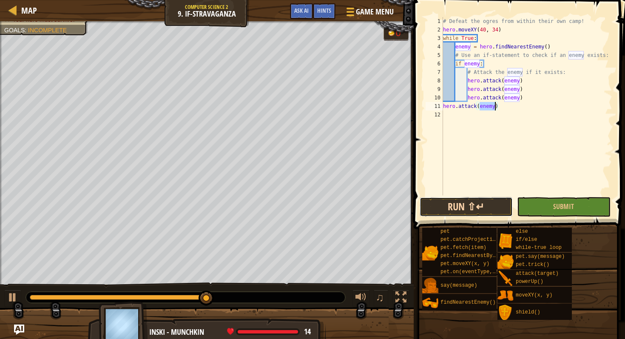
click at [477, 203] on button "Run ⇧↵" at bounding box center [466, 207] width 93 height 20
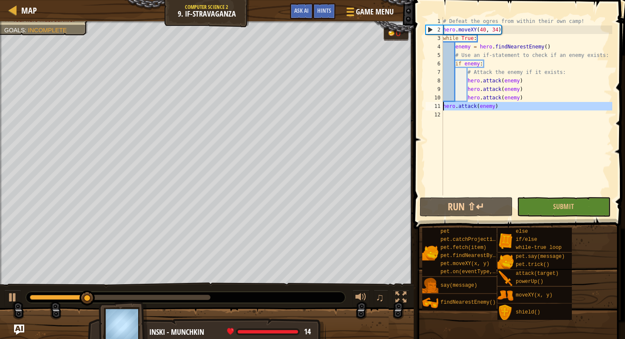
drag, startPoint x: 511, startPoint y: 111, endPoint x: 442, endPoint y: 108, distance: 69.4
click at [442, 108] on div "hero.attack(enemy) 1 2 3 4 5 6 7 8 9 10 11 12 # Defeat the ogres from within th…" at bounding box center [518, 106] width 188 height 179
type textarea "hero.attack(enemy)"
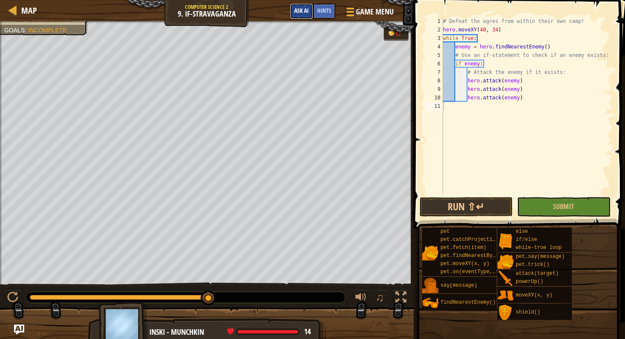
click at [311, 12] on button "Ask AI" at bounding box center [301, 11] width 23 height 16
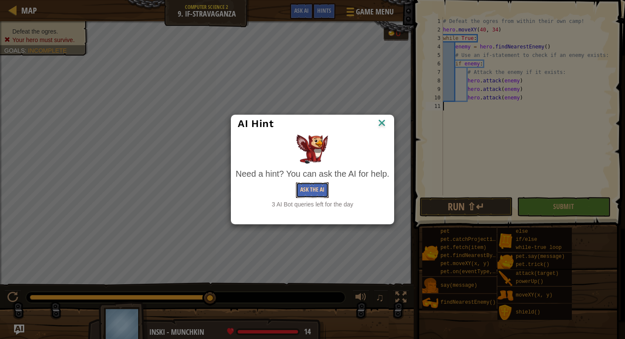
click at [321, 194] on button "Ask the AI" at bounding box center [312, 191] width 33 height 16
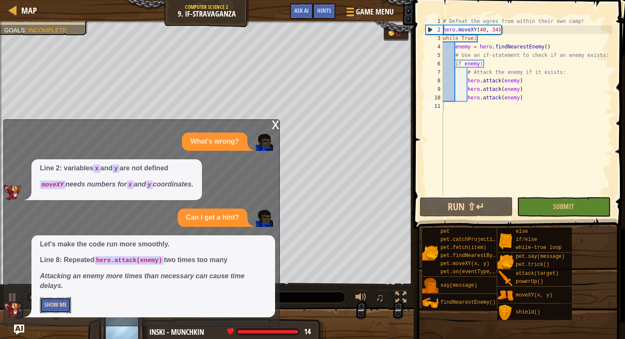
click at [60, 301] on button "Show Me" at bounding box center [55, 306] width 31 height 16
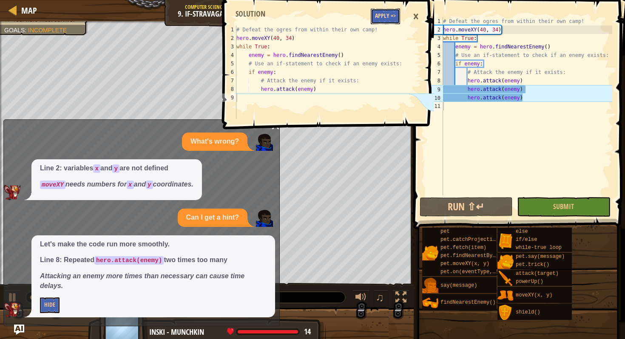
click at [386, 17] on button "Apply =>" at bounding box center [385, 17] width 29 height 16
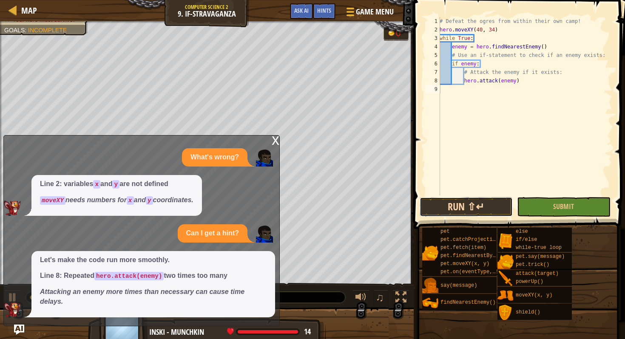
click at [459, 200] on button "Run ⇧↵" at bounding box center [466, 207] width 93 height 20
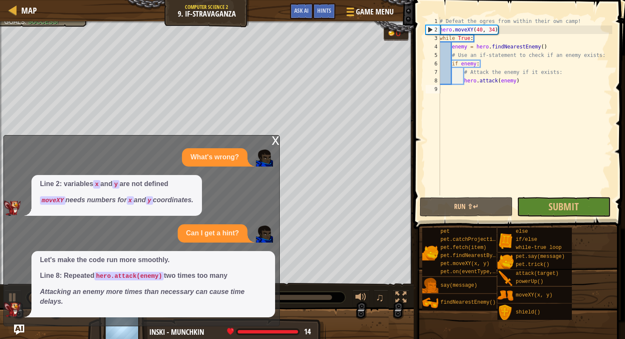
click at [274, 139] on div "x" at bounding box center [276, 140] width 8 height 9
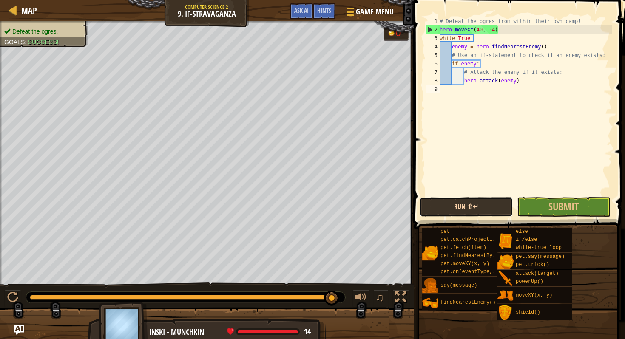
click at [463, 203] on button "Run ⇧↵" at bounding box center [466, 207] width 93 height 20
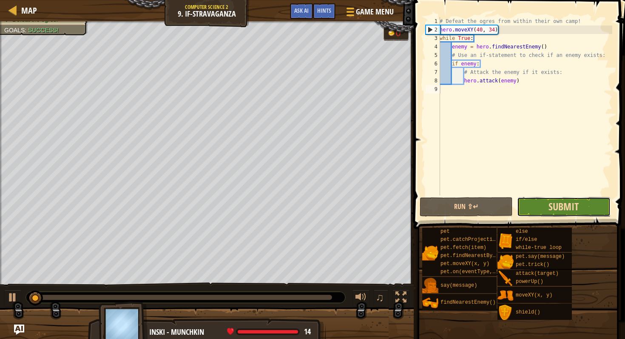
click at [559, 210] on span "Submit" at bounding box center [564, 207] width 30 height 14
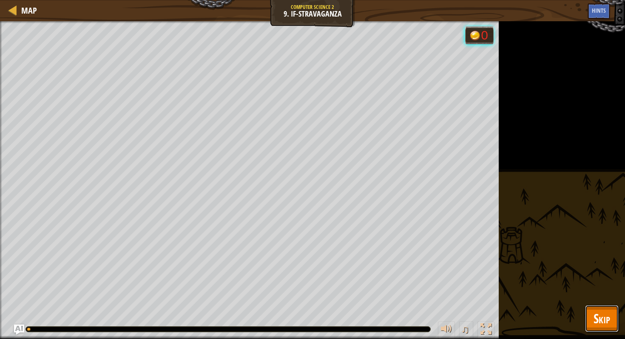
click at [602, 322] on span "Skip" at bounding box center [602, 318] width 17 height 17
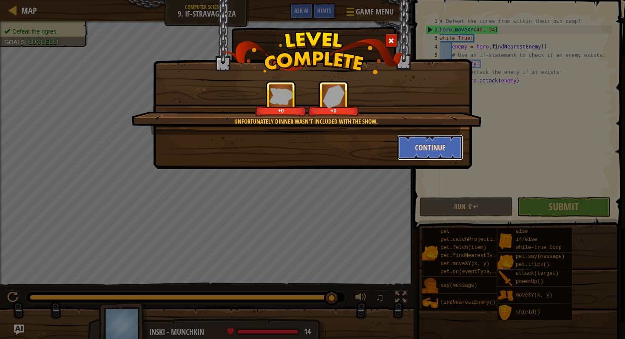
click at [427, 151] on button "Continue" at bounding box center [431, 148] width 66 height 26
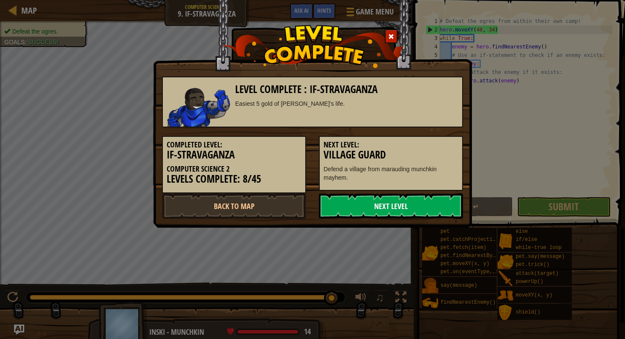
click at [389, 216] on link "Next Level" at bounding box center [391, 207] width 144 height 26
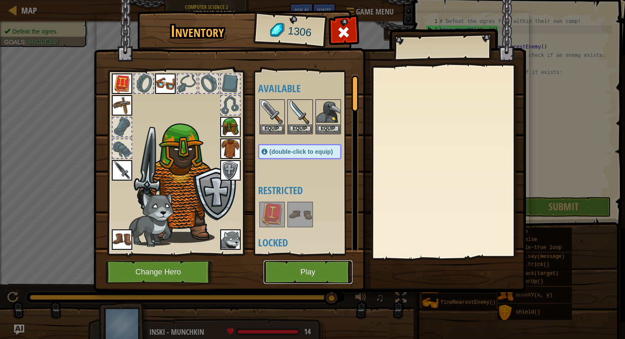
click at [312, 276] on button "Play" at bounding box center [308, 272] width 89 height 23
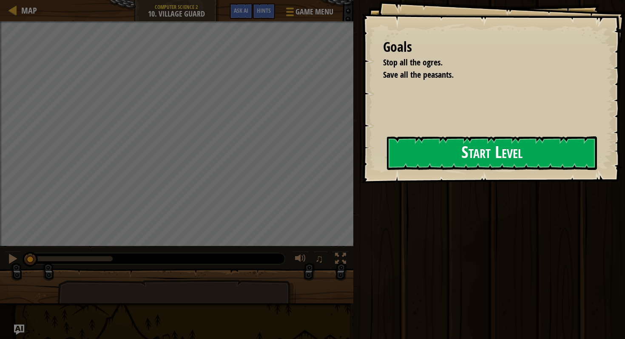
click at [388, 165] on button "Start Level" at bounding box center [492, 154] width 210 height 34
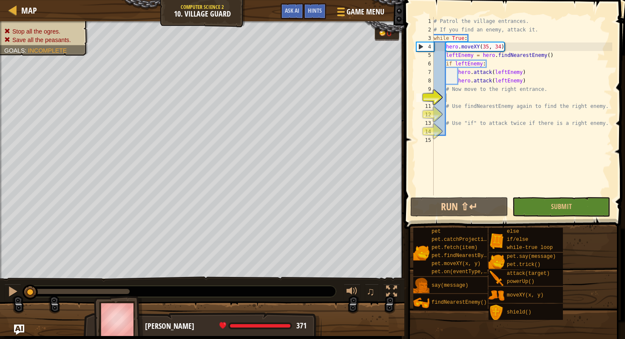
drag, startPoint x: 59, startPoint y: 34, endPoint x: 50, endPoint y: 34, distance: 9.4
click at [50, 34] on span "Stop all the ogres." at bounding box center [36, 31] width 48 height 7
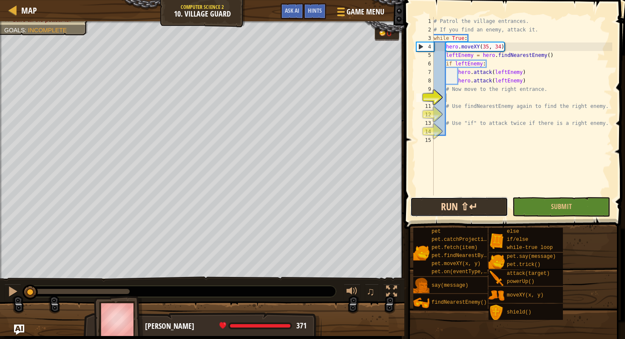
click at [453, 214] on button "Run ⇧↵" at bounding box center [460, 207] width 98 height 20
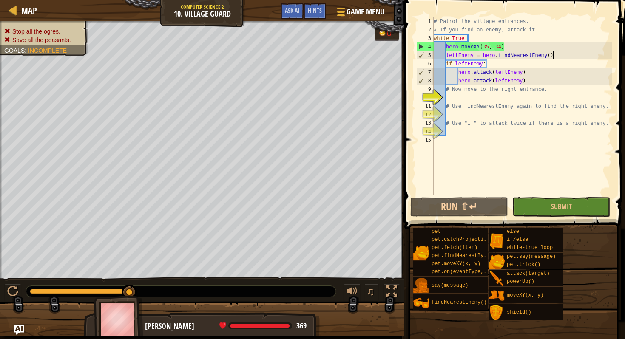
click at [561, 58] on div "# Patrol the village entrances. # If you find an enemy, attack it. while True :…" at bounding box center [522, 115] width 180 height 196
click at [533, 47] on div "# Patrol the village entrances. # If you find an enemy, attack it. while True :…" at bounding box center [522, 115] width 180 height 196
type textarea "hero.moveXY(35, 34)"
click at [535, 84] on div "# Patrol the village entrances. # If you find an enemy, attack it. while True :…" at bounding box center [522, 115] width 180 height 196
type textarea "hero.attack(leftEnemy)"
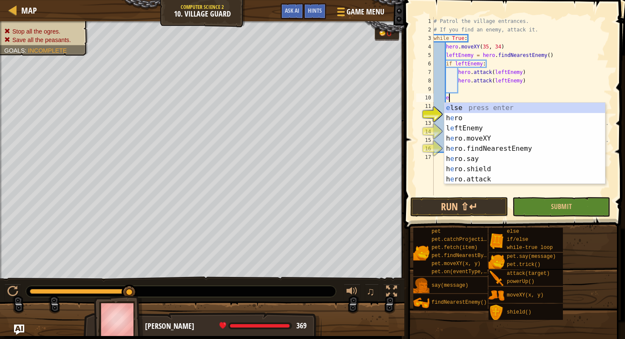
type textarea "el"
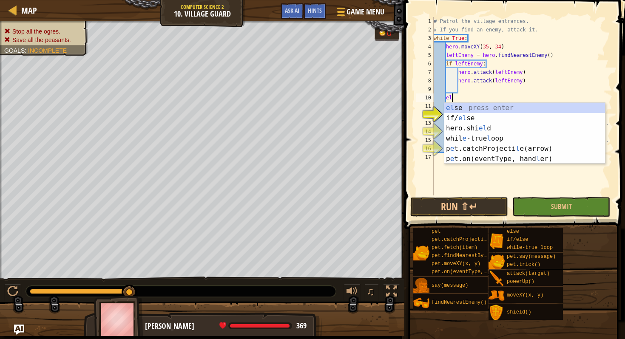
scroll to position [4, 1]
click at [510, 110] on div "el se press enter if/ el se press enter hero.shi el d press enter [GEOGRAPHIC_D…" at bounding box center [525, 144] width 161 height 82
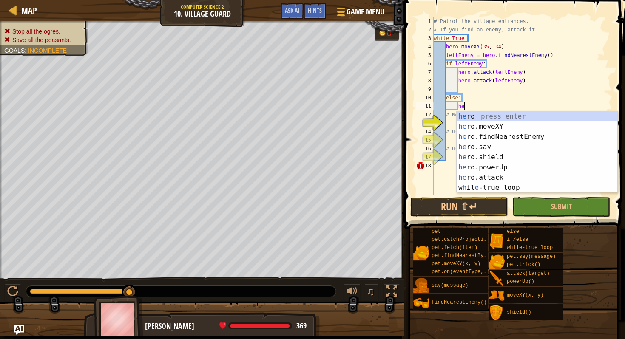
scroll to position [4, 3]
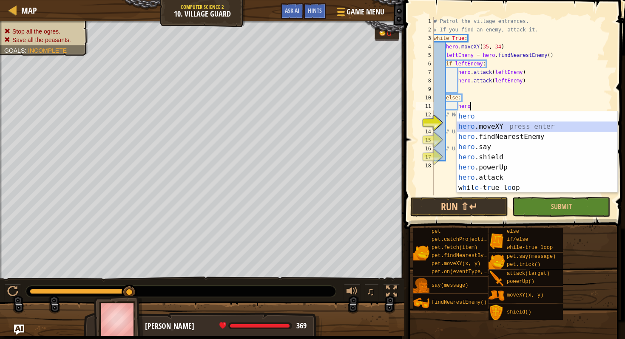
click at [503, 128] on div "hero press enter hero .moveXY press enter hero .findNearestEnemy press enter he…" at bounding box center [537, 162] width 161 height 102
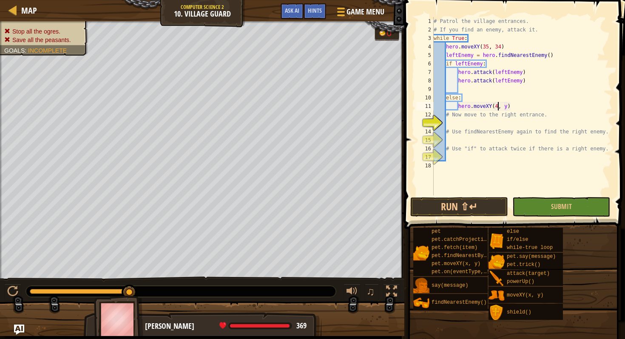
scroll to position [4, 5]
click at [512, 110] on div "# Patrol the village entrances. # If you find an enemy, attack it. while True :…" at bounding box center [522, 115] width 180 height 196
click at [479, 209] on button "Run ⇧↵" at bounding box center [460, 207] width 98 height 20
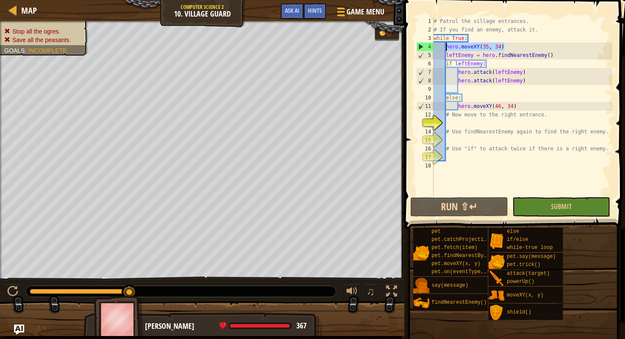
drag, startPoint x: 512, startPoint y: 46, endPoint x: 448, endPoint y: 48, distance: 64.3
click at [448, 48] on div "# Patrol the village entrances. # If you find an enemy, attack it. while True :…" at bounding box center [522, 115] width 180 height 196
type textarea "hero.moveXY(35, 34)"
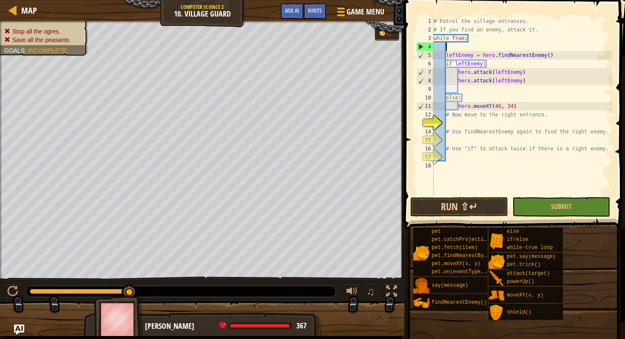
scroll to position [4, 0]
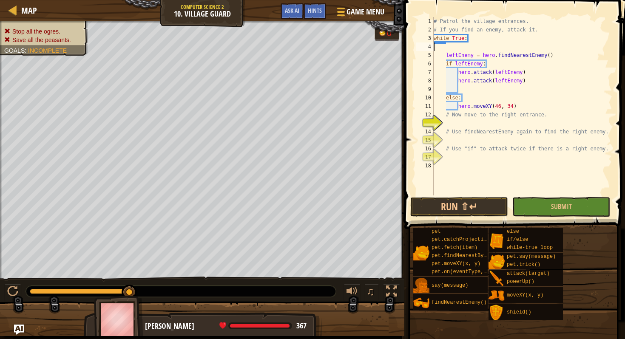
type textarea "while True:"
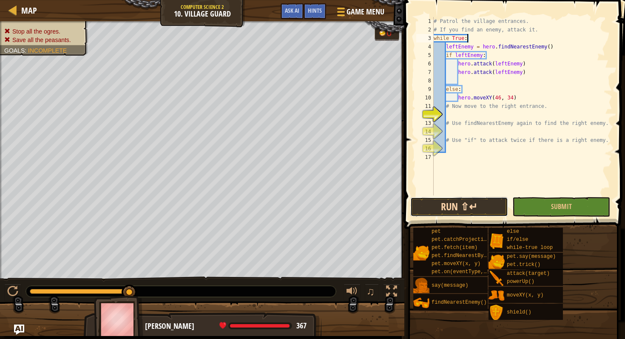
click at [441, 205] on button "Run ⇧↵" at bounding box center [460, 207] width 98 height 20
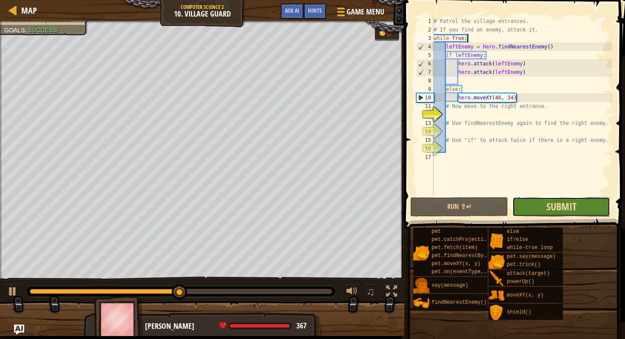
click at [573, 205] on span "Submit" at bounding box center [562, 207] width 30 height 14
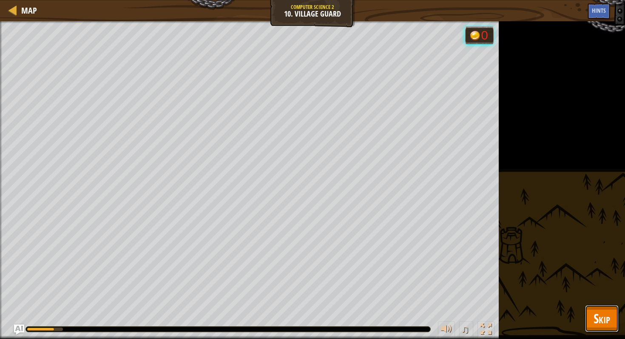
click at [608, 325] on span "Skip" at bounding box center [602, 318] width 17 height 17
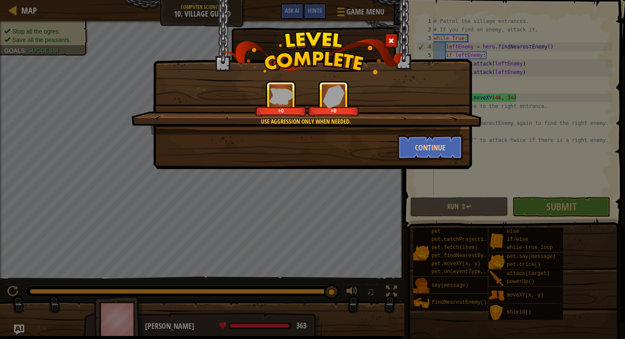
click at [441, 161] on div "Use aggression only when needed. +0 +0 Continue" at bounding box center [312, 84] width 319 height 169
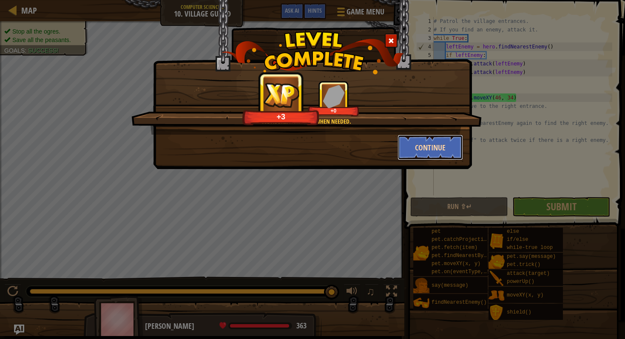
click at [441, 147] on button "Continue" at bounding box center [431, 148] width 66 height 26
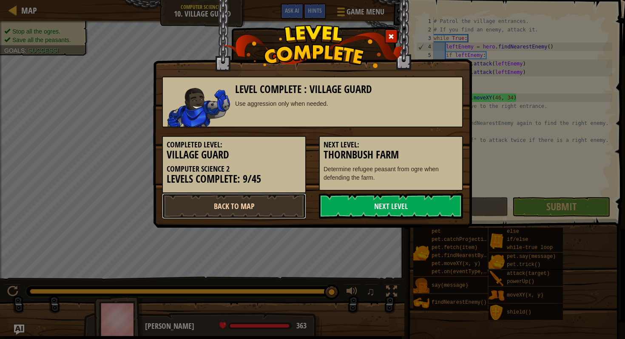
click at [227, 207] on link "Back to Map" at bounding box center [234, 207] width 144 height 26
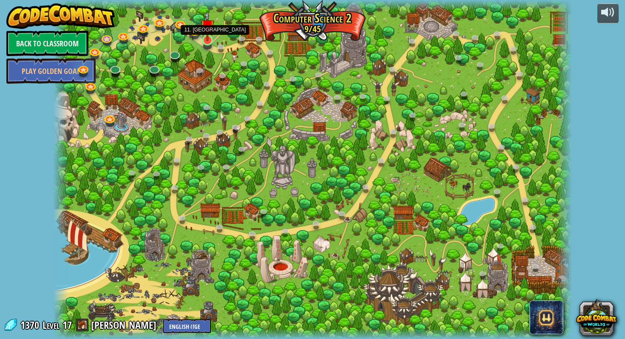
click at [211, 37] on img at bounding box center [207, 26] width 13 height 31
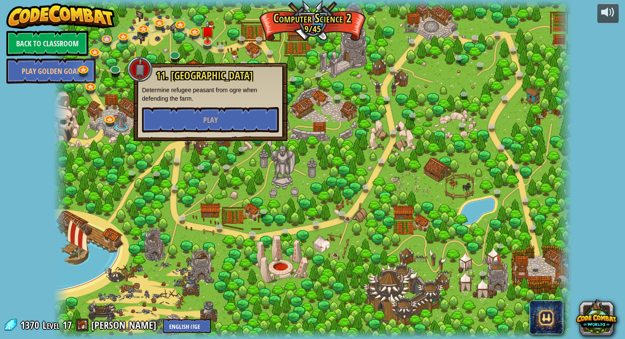
click at [215, 91] on p "Determine refugee peasant from ogre when defending the farm." at bounding box center [210, 94] width 137 height 17
click at [199, 120] on button "Play" at bounding box center [210, 120] width 137 height 26
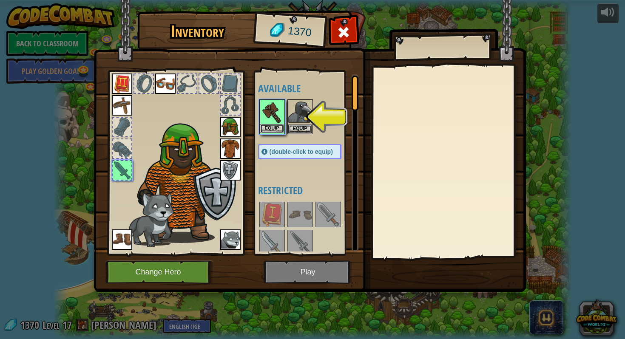
click at [280, 129] on button "Equip" at bounding box center [272, 128] width 24 height 9
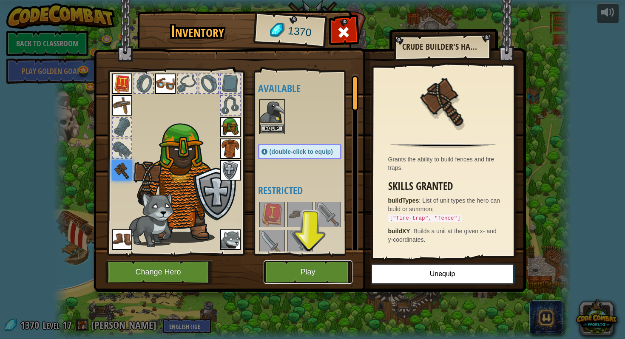
click at [291, 275] on button "Play" at bounding box center [308, 272] width 89 height 23
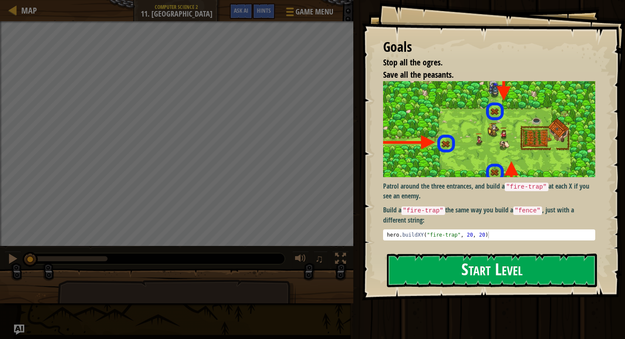
click at [490, 270] on button "Start Level" at bounding box center [492, 271] width 210 height 34
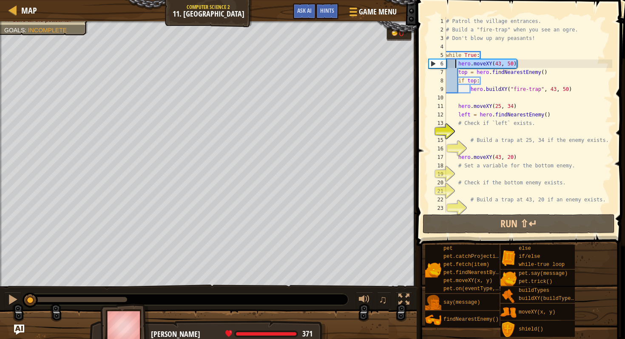
drag, startPoint x: 524, startPoint y: 64, endPoint x: 455, endPoint y: 63, distance: 68.9
click at [455, 63] on div "# Patrol the village entrances. # Build a "fire-trap" when you see an ogre. # D…" at bounding box center [529, 123] width 168 height 213
type textarea "hero.moveXY(43, 50)"
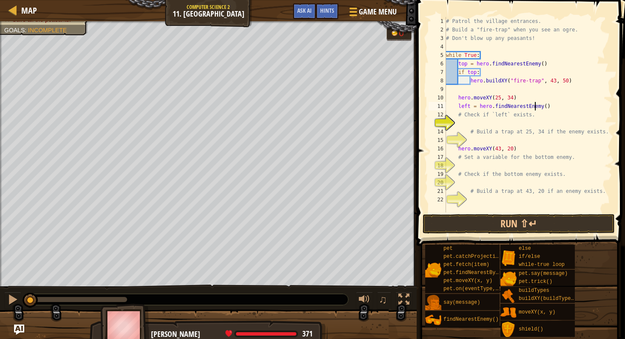
click at [533, 103] on div "# Patrol the village entrances. # Build a "fire-trap" when you see an ogre. # D…" at bounding box center [529, 123] width 168 height 213
type textarea "left = hero.findNearestEnemy()"
click at [463, 43] on div "# Patrol the village entrances. # Build a "fire-trap" when you see an ogre. # D…" at bounding box center [529, 123] width 168 height 213
drag, startPoint x: 536, startPoint y: 98, endPoint x: 456, endPoint y: 97, distance: 80.0
click at [456, 97] on div "# Patrol the village entrances. # Build a "fire-trap" when you see an ogre. # D…" at bounding box center [529, 123] width 168 height 213
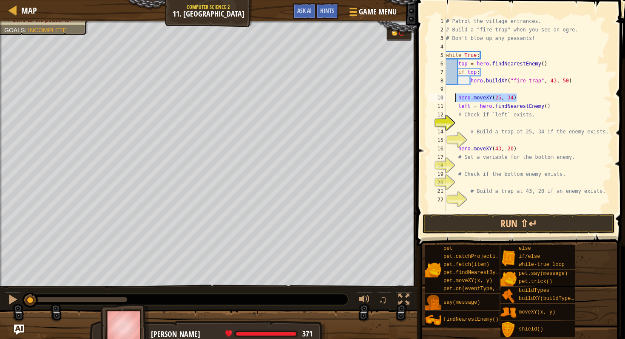
type textarea "hero.moveXY(25, 34)"
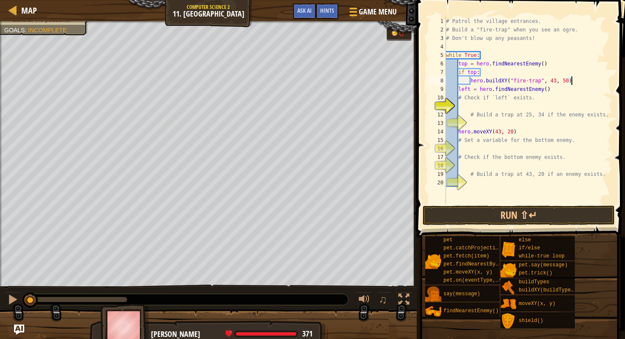
click at [555, 91] on div "# Patrol the village entrances. # Build a "fire-trap" when you see an ogre. # D…" at bounding box center [529, 119] width 168 height 204
click at [574, 86] on div "# Patrol the village entrances. # Build a "fire-trap" when you see an ogre. # D…" at bounding box center [529, 119] width 168 height 204
drag, startPoint x: 576, startPoint y: 80, endPoint x: 472, endPoint y: 84, distance: 104.3
click at [472, 84] on div "# Patrol the village entrances. # Build a "fire-trap" when you see an ogre. # D…" at bounding box center [529, 119] width 168 height 204
click at [527, 95] on div "# Patrol the village entrances. # Build a "fire-trap" when you see an ogre. # D…" at bounding box center [529, 119] width 168 height 204
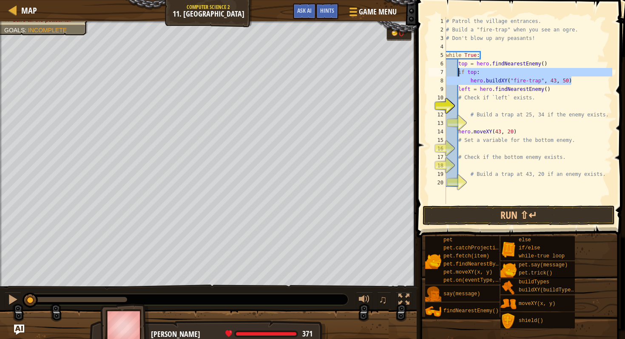
drag, startPoint x: 581, startPoint y: 83, endPoint x: 457, endPoint y: 71, distance: 124.3
click at [457, 71] on div "# Patrol the village entrances. # Build a "fire-trap" when you see an ogre. # D…" at bounding box center [529, 119] width 168 height 204
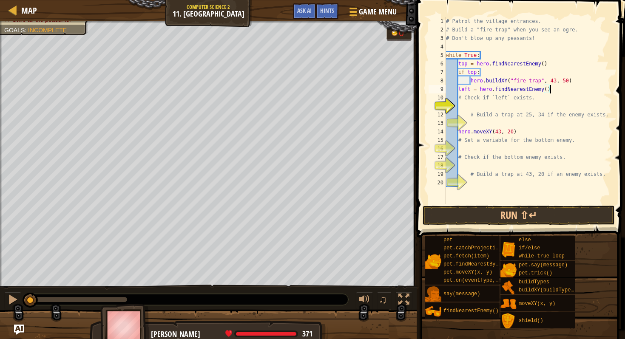
click at [562, 91] on div "# Patrol the village entrances. # Build a "fire-trap" when you see an ogre. # D…" at bounding box center [529, 119] width 168 height 204
click at [543, 102] on div "# Patrol the village entrances. # Build a "fire-trap" when you see an ogre. # D…" at bounding box center [529, 119] width 168 height 204
type textarea "# Check if `left` exists."
click at [534, 106] on div "# Patrol the village entrances. # Build a "fire-trap" when you see an ogre. # D…" at bounding box center [529, 119] width 168 height 204
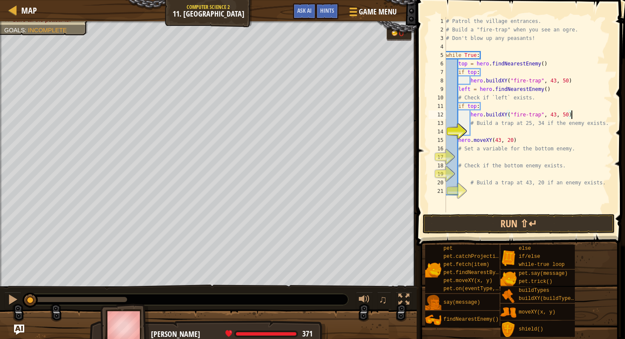
click at [476, 107] on div "# Patrol the village entrances. # Build a "fire-trap" when you see an ogre. # D…" at bounding box center [529, 123] width 168 height 213
type textarea "if left:"
click at [487, 129] on div "# Patrol the village entrances. # Build a "fire-trap" when you see an ogre. # D…" at bounding box center [529, 123] width 168 height 213
click at [492, 143] on div "# Patrol the village entrances. # Build a "fire-trap" when you see an ogre. # D…" at bounding box center [529, 123] width 168 height 213
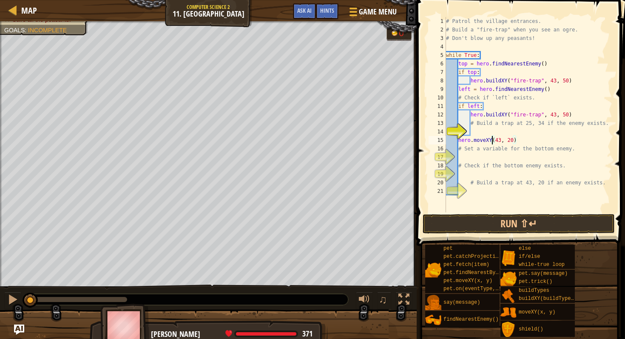
type textarea "hero.moveXY(43, 20)"
drag, startPoint x: 519, startPoint y: 143, endPoint x: 458, endPoint y: 144, distance: 60.4
click at [458, 144] on div "# Patrol the village entrances. # Build a "fire-trap" when you see an ogre. # D…" at bounding box center [529, 123] width 168 height 213
drag, startPoint x: 558, startPoint y: 93, endPoint x: 460, endPoint y: 92, distance: 98.3
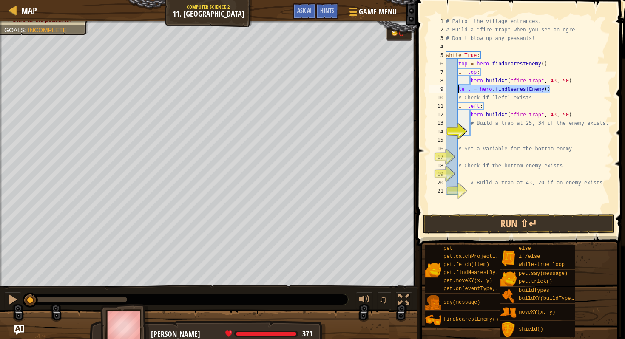
click at [460, 92] on div "# Patrol the village entrances. # Build a "fire-trap" when you see an ogre. # D…" at bounding box center [529, 123] width 168 height 213
type textarea "left = hero.findNearestEnemy()"
click at [498, 140] on div "# Patrol the village entrances. # Build a "fire-trap" when you see an ogre. # D…" at bounding box center [529, 123] width 168 height 213
click at [468, 143] on div "# Patrol the village entrances. # Build a "fire-trap" when you see an ogre. # D…" at bounding box center [529, 123] width 168 height 213
click at [470, 143] on div "# Patrol the village entrances. # Build a "fire-trap" when you see an ogre. # D…" at bounding box center [529, 123] width 168 height 213
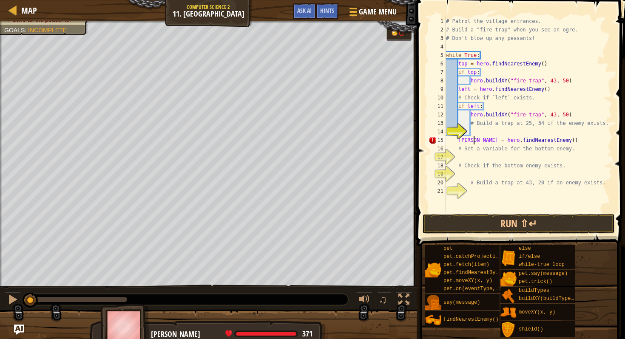
scroll to position [4, 3]
click at [499, 149] on div "# Patrol the village entrances. # Build a "fire-trap" when you see an ogre. # D…" at bounding box center [529, 123] width 168 height 213
click at [505, 142] on div "# Patrol the village entrances. # Build a "fire-trap" when you see an ogre. # D…" at bounding box center [529, 123] width 168 height 213
type textarea "bottom = hero.findNearestEnemy()"
click at [565, 142] on div "# Patrol the village entrances. # Build a "fire-trap" when you see an ogre. # D…" at bounding box center [529, 123] width 168 height 213
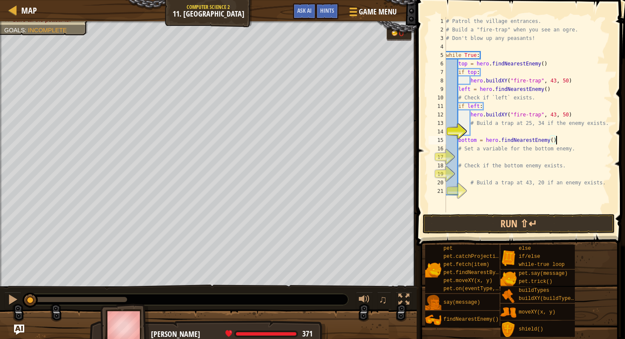
scroll to position [4, 0]
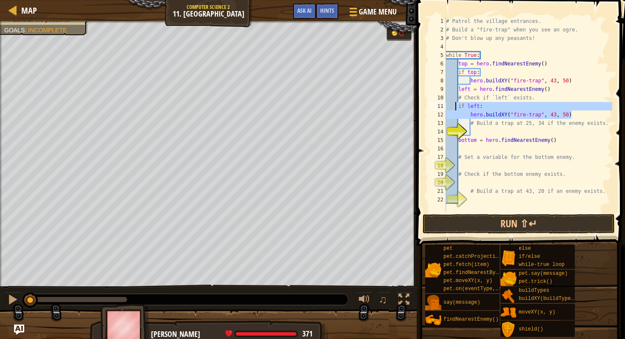
drag, startPoint x: 579, startPoint y: 117, endPoint x: 456, endPoint y: 106, distance: 124.3
click at [456, 106] on div "# Patrol the village entrances. # Build a "fire-trap" when you see an ogre. # D…" at bounding box center [529, 123] width 168 height 213
click at [546, 153] on div "# Patrol the village entrances. # Build a "fire-trap" when you see an ogre. # D…" at bounding box center [529, 123] width 168 height 213
type textarea "# Set a variable for the bottom enemy."
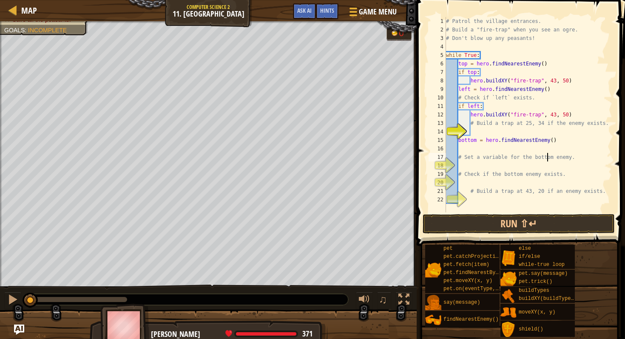
click at [542, 145] on div "# Patrol the village entrances. # Build a "fire-trap" when you see an ogre. # D…" at bounding box center [529, 123] width 168 height 213
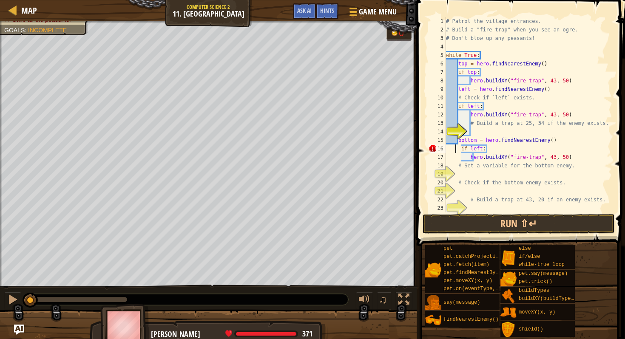
click at [456, 149] on div "# Patrol the village entrances. # Build a "fire-trap" when you see an ogre. # D…" at bounding box center [529, 123] width 168 height 213
click at [540, 159] on div "# Patrol the village entrances. # Build a "fire-trap" when you see an ogre. # D…" at bounding box center [529, 123] width 168 height 213
click at [482, 149] on div "# Patrol the village entrances. # Build a "fire-trap" when you see an ogre. # D…" at bounding box center [529, 123] width 168 height 213
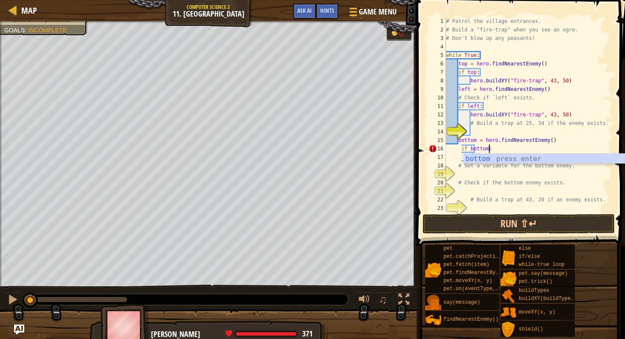
scroll to position [4, 3]
click at [502, 147] on div "# Patrol the village entrances. # Build a "fire-trap" when you see an ogre. # D…" at bounding box center [529, 123] width 168 height 213
click at [462, 150] on div "# Patrol the village entrances. # Build a "fire-trap" when you see an ogre. # D…" at bounding box center [529, 123] width 168 height 213
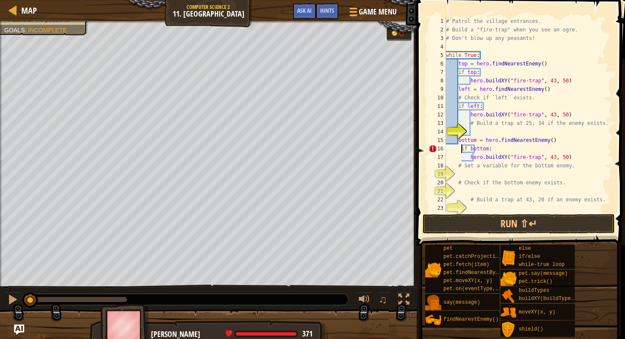
scroll to position [4, 3]
click at [557, 115] on div "# Patrol the village entrances. # Build a "fire-trap" when you see an ogre. # D…" at bounding box center [529, 123] width 168 height 213
click at [569, 117] on div "# Patrol the village entrances. # Build a "fire-trap" when you see an ogre. # D…" at bounding box center [529, 123] width 168 height 213
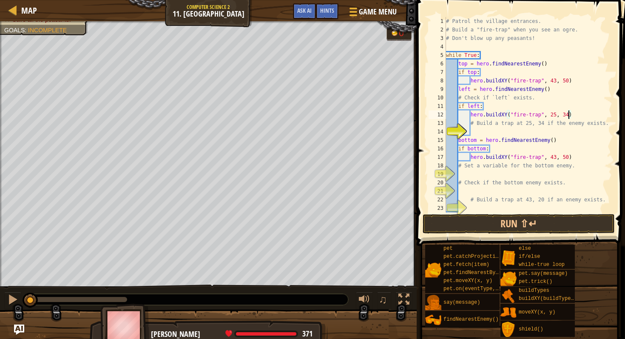
click at [570, 159] on div "# Patrol the village entrances. # Build a "fire-trap" when you see an ogre. # D…" at bounding box center [529, 123] width 168 height 213
click at [568, 159] on div "# Patrol the village entrances. # Build a "fire-trap" when you see an ogre. # D…" at bounding box center [529, 123] width 168 height 213
type textarea "hero.buildXY("fire-trap", 43, 20)"
click at [587, 160] on div "# Patrol the village entrances. # Build a "fire-trap" when you see an ogre. # D…" at bounding box center [529, 123] width 168 height 213
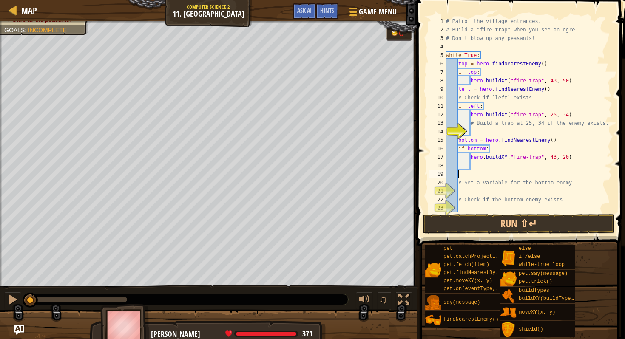
scroll to position [4, 0]
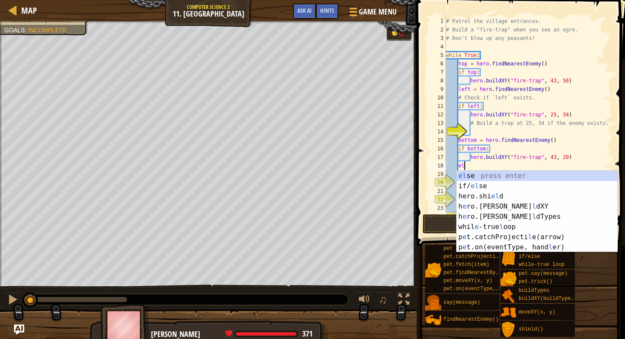
type textarea "els"
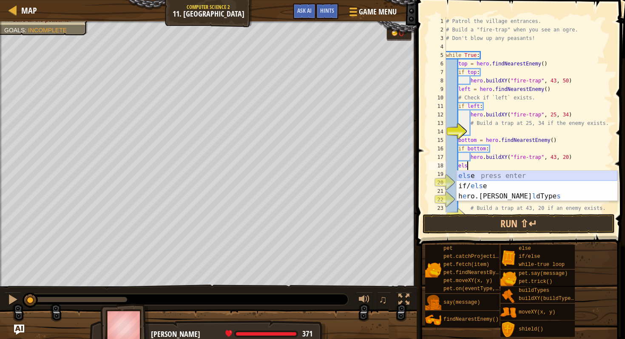
click at [557, 176] on div "els e press enter if/ els e press enter h e ro.[PERSON_NAME] l dType s press en…" at bounding box center [537, 196] width 161 height 51
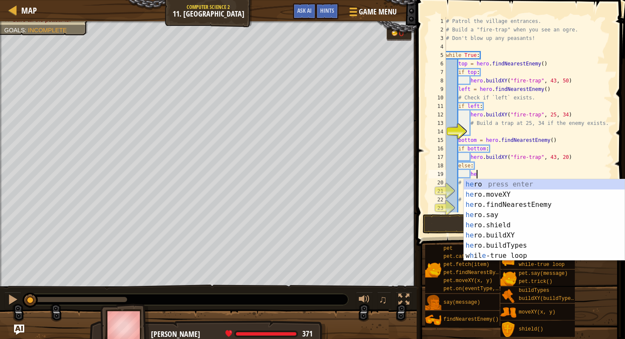
scroll to position [4, 3]
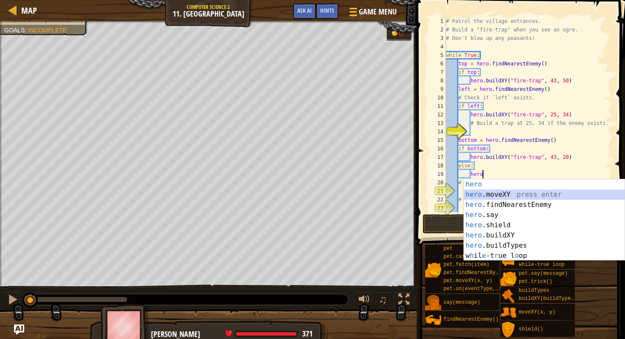
click at [513, 197] on div "hero press enter hero .moveXY press enter hero .findNearestEnemy press enter he…" at bounding box center [544, 231] width 161 height 102
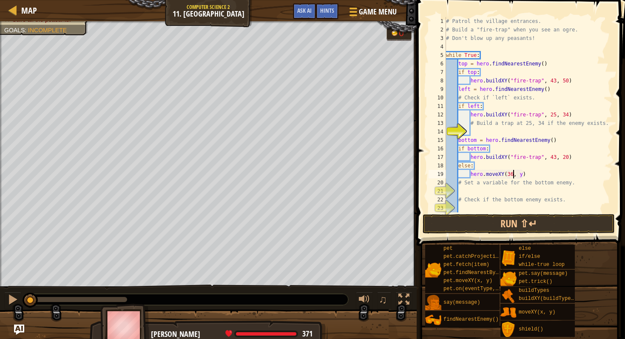
scroll to position [4, 6]
click at [523, 174] on div "# Patrol the village entrances. # Build a "fire-trap" when you see an ogre. # D…" at bounding box center [529, 123] width 168 height 213
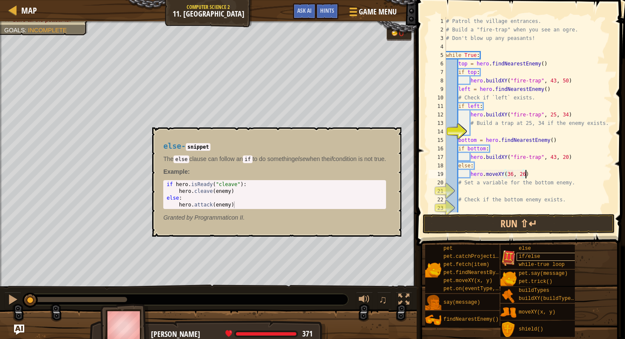
scroll to position [4, 6]
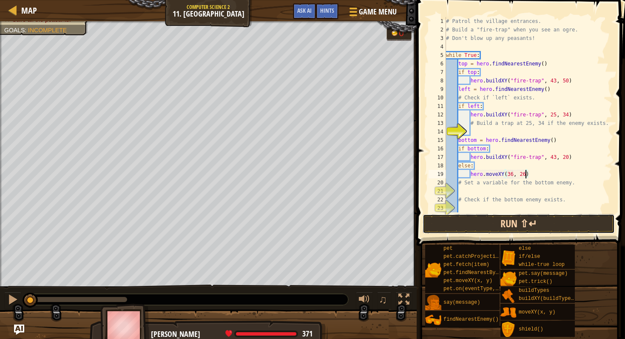
click at [532, 220] on button "Run ⇧↵" at bounding box center [519, 224] width 192 height 20
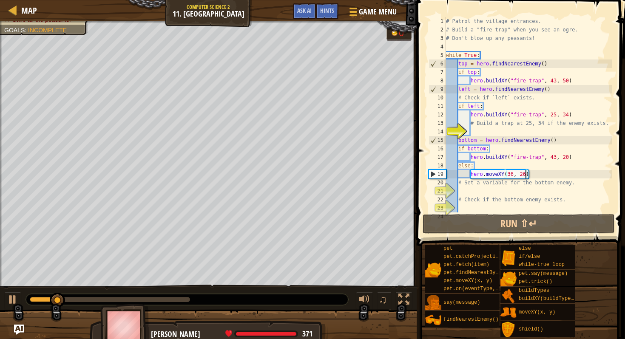
click at [523, 179] on div "# Patrol the village entrances. # Build a "fire-trap" when you see an ogre. # D…" at bounding box center [529, 123] width 168 height 213
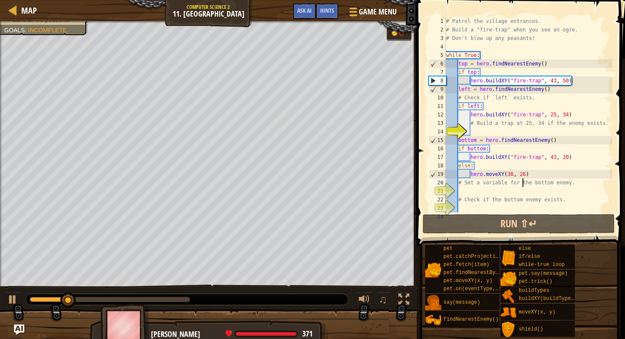
click at [522, 173] on div "# Patrol the village entrances. # Build a "fire-trap" when you see an ogre. # D…" at bounding box center [529, 123] width 168 height 213
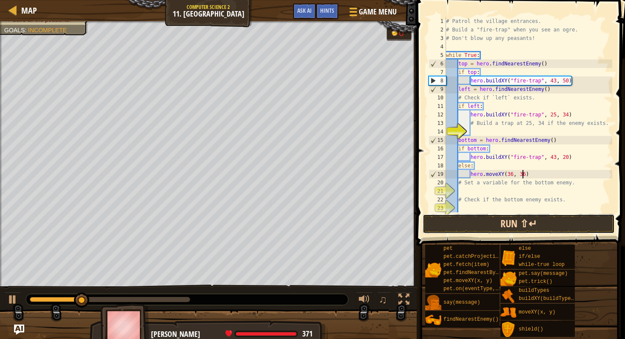
click at [509, 218] on button "Run ⇧↵" at bounding box center [519, 224] width 192 height 20
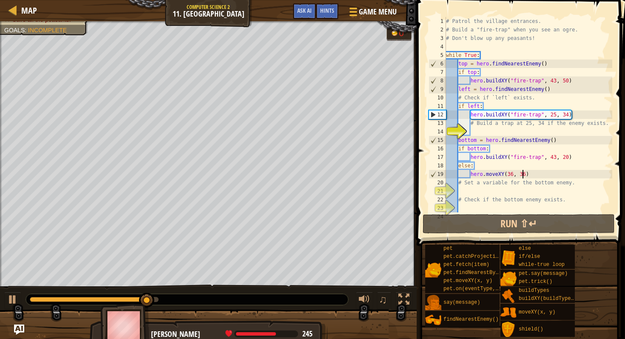
click at [503, 72] on div "# Patrol the village entrances. # Build a "fire-trap" when you see an ogre. # D…" at bounding box center [529, 123] width 168 height 213
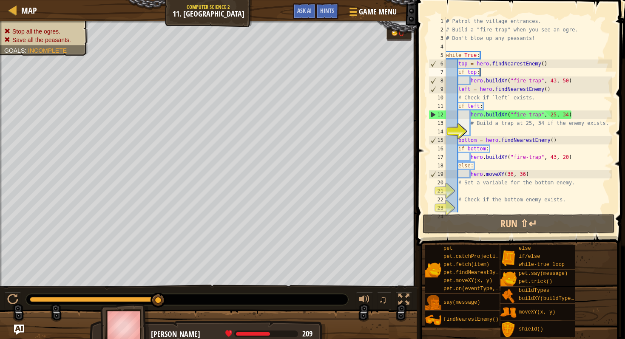
click at [470, 89] on div "# Patrol the village entrances. # Build a "fire-trap" when you see an ogre. # D…" at bounding box center [529, 123] width 168 height 213
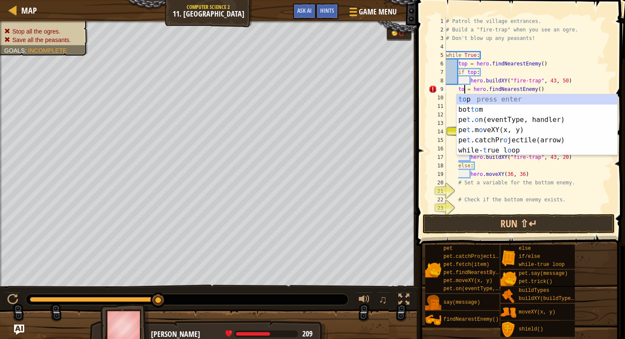
scroll to position [4, 2]
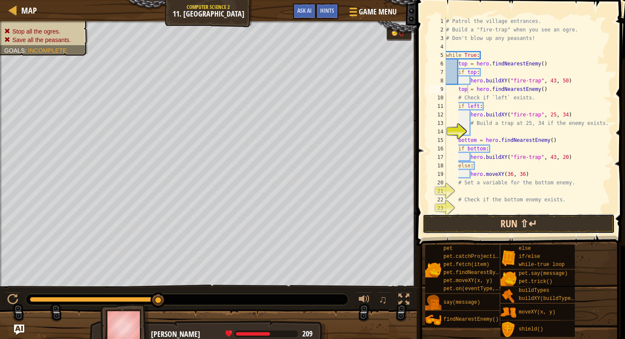
click at [526, 222] on button "Run ⇧↵" at bounding box center [519, 224] width 192 height 20
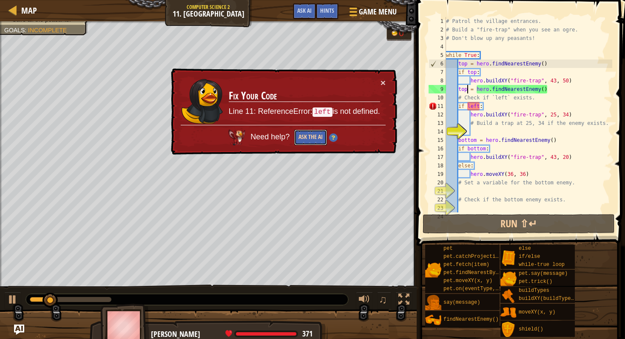
click at [313, 144] on button "Ask the AI" at bounding box center [310, 138] width 33 height 16
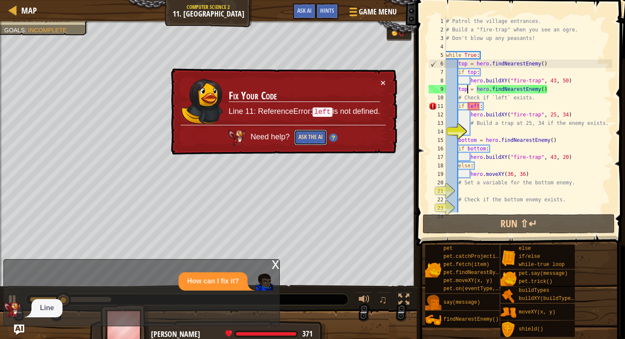
click at [303, 135] on button "Ask the AI" at bounding box center [310, 138] width 33 height 16
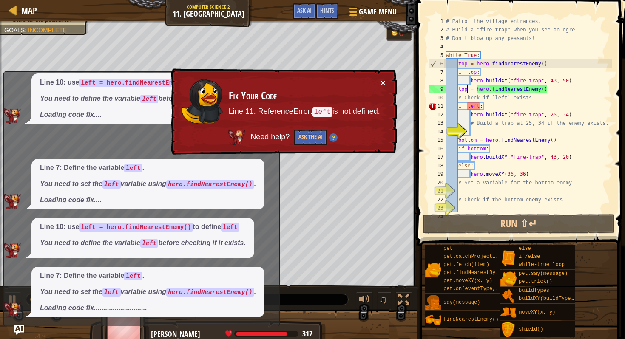
scroll to position [0, 0]
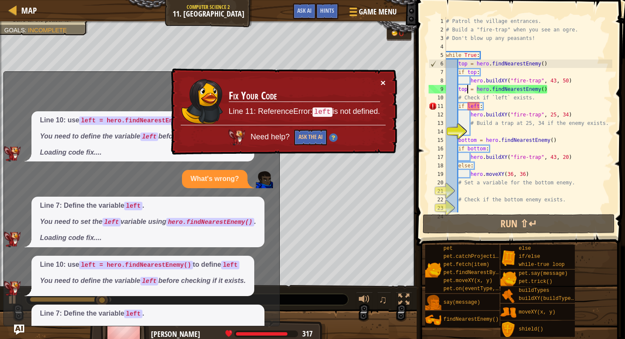
click at [384, 86] on button "×" at bounding box center [383, 82] width 5 height 9
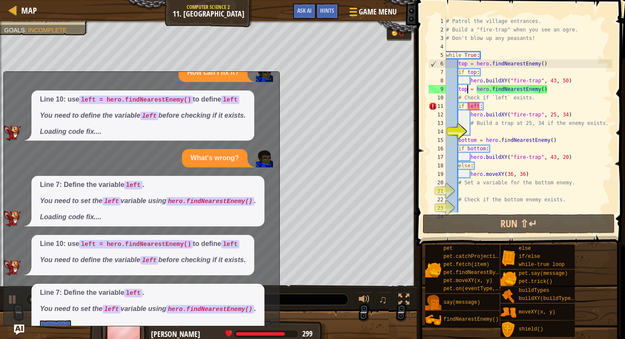
scroll to position [44, 0]
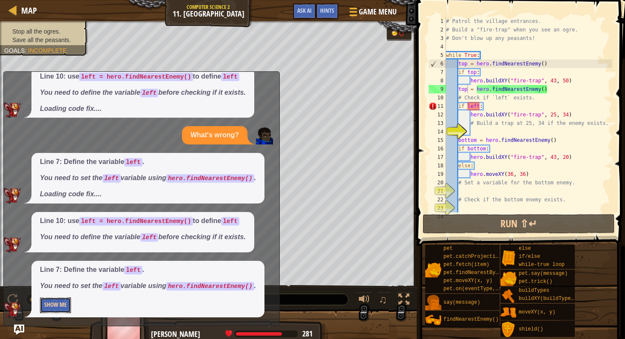
click at [52, 311] on button "Show Me" at bounding box center [55, 306] width 31 height 16
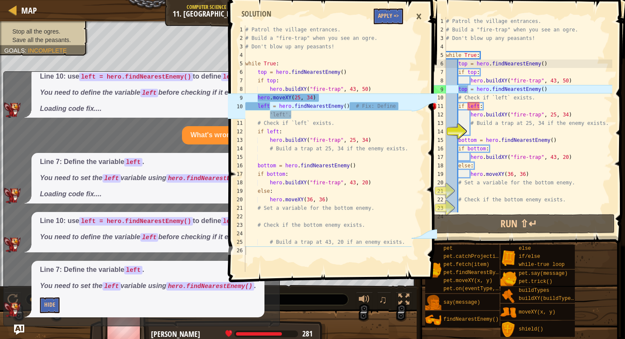
click at [419, 14] on div "×" at bounding box center [419, 17] width 14 height 20
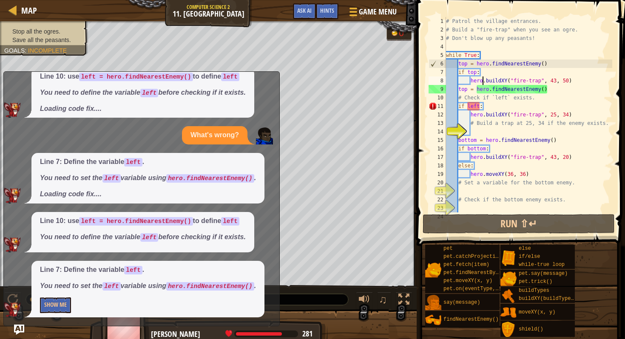
click at [483, 83] on div "# Patrol the village entrances. # Build a "fire-trap" when you see an ogre. # D…" at bounding box center [529, 123] width 168 height 213
click at [486, 108] on div "# Patrol the village entrances. # Build a "fire-trap" when you see an ogre. # D…" at bounding box center [529, 123] width 168 height 213
type textarea "if left:"
click at [497, 103] on div "# Patrol the village entrances. # Build a "fire-trap" when you see an ogre. # D…" at bounding box center [529, 123] width 168 height 213
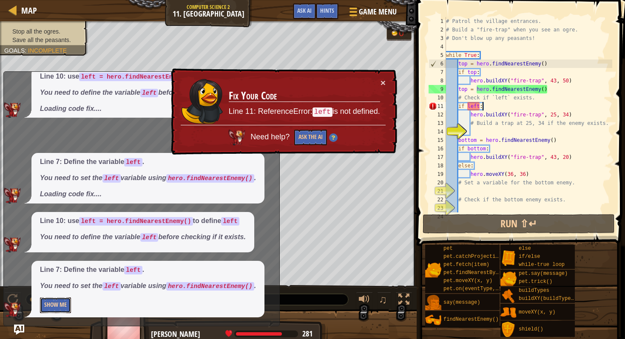
click at [58, 300] on button "Show Me" at bounding box center [55, 306] width 31 height 16
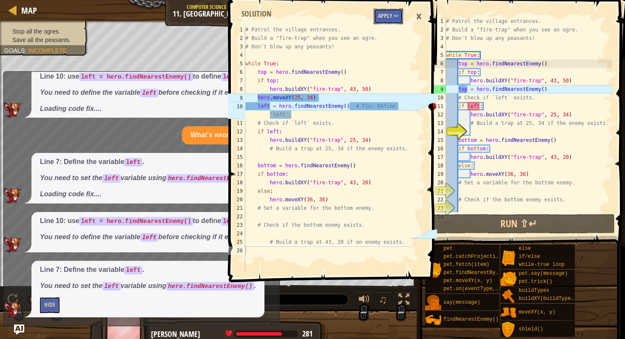
click at [391, 20] on button "Apply =>" at bounding box center [388, 17] width 29 height 16
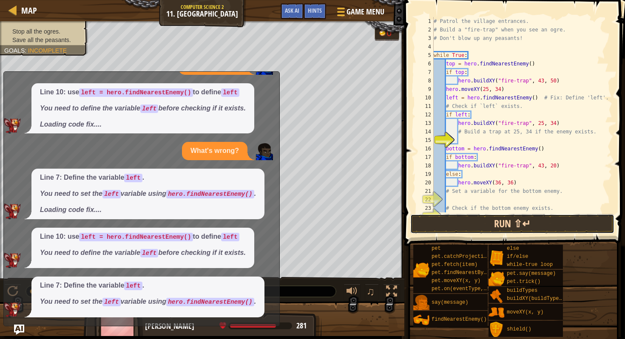
click at [500, 222] on button "Run ⇧↵" at bounding box center [513, 224] width 204 height 20
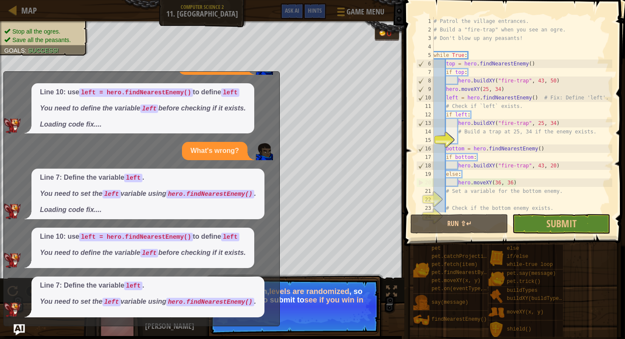
click at [16, 330] on img "Ask AI" at bounding box center [19, 330] width 11 height 11
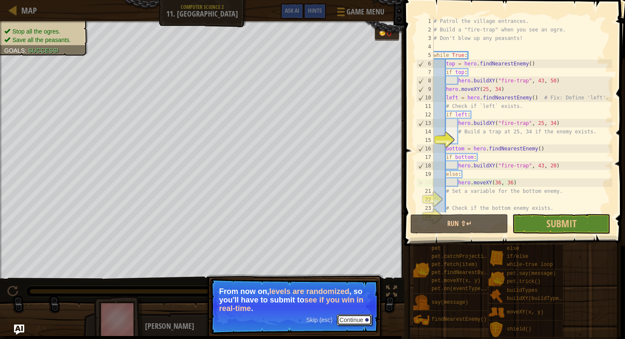
click at [363, 317] on button "Continue" at bounding box center [354, 320] width 35 height 11
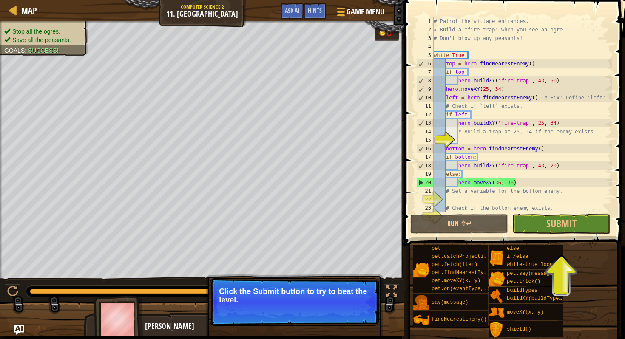
click at [559, 234] on span at bounding box center [516, 110] width 228 height 271
click at [562, 225] on span "Submit" at bounding box center [562, 224] width 30 height 14
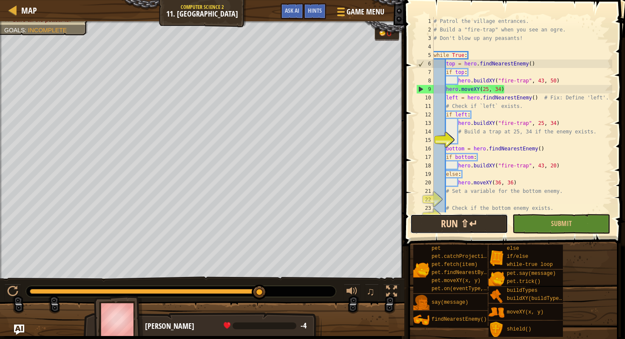
click at [476, 232] on button "Run ⇧↵" at bounding box center [460, 224] width 98 height 20
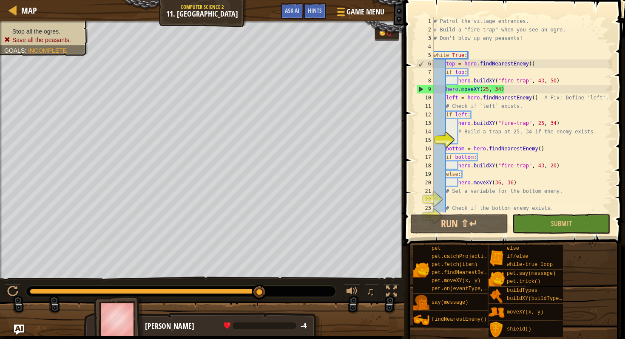
click at [513, 92] on div "# Patrol the village entrances. # Build a "fire-trap" when you see an ogre. # D…" at bounding box center [522, 123] width 180 height 213
click at [457, 64] on div "# Patrol the village entrances. # Build a "fire-trap" when you see an ogre. # D…" at bounding box center [522, 123] width 180 height 213
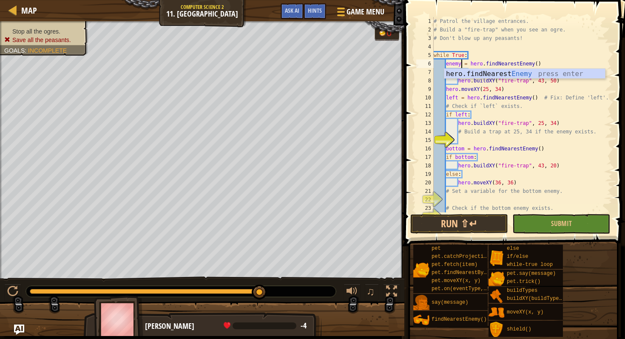
scroll to position [4, 2]
click at [509, 95] on div "# Patrol the village entrances. # Build a "fire-trap" when you see an ogre. # D…" at bounding box center [522, 123] width 180 height 213
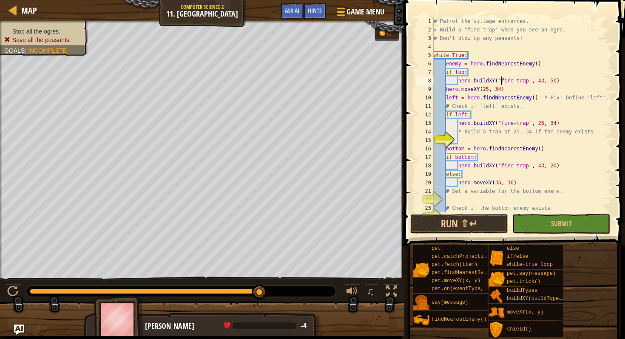
click at [500, 82] on div "# Patrol the village entrances. # Build a "fire-trap" when you see an ogre. # D…" at bounding box center [522, 123] width 180 height 213
click at [491, 75] on div "# Patrol the village entrances. # Build a "fire-trap" when you see an ogre. # D…" at bounding box center [522, 123] width 180 height 213
click at [466, 74] on div "# Patrol the village entrances. # Build a "fire-trap" when you see an ogre. # D…" at bounding box center [522, 123] width 180 height 213
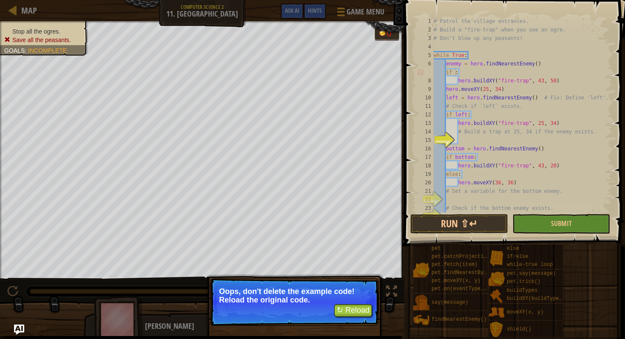
type textarea "if :"
click at [352, 311] on button "↻ Reload" at bounding box center [353, 311] width 38 height 13
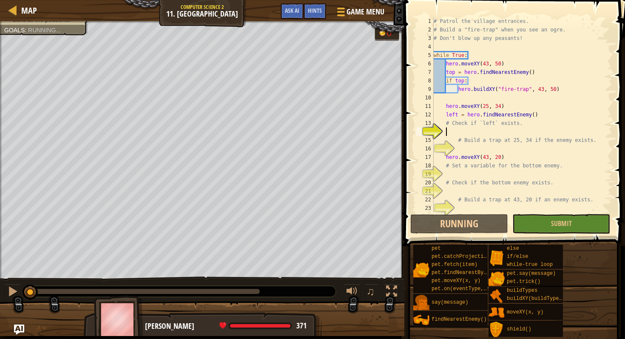
scroll to position [4, 0]
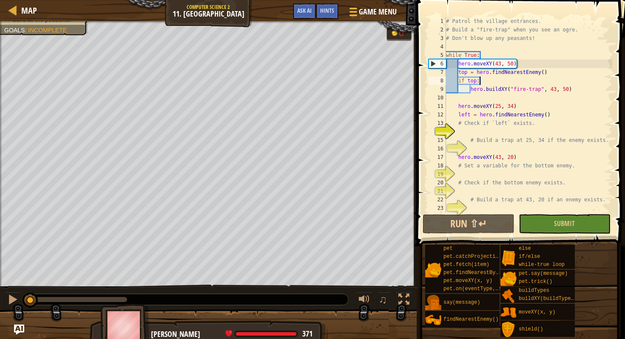
click at [506, 80] on div "# Patrol the village entrances. # Build a "fire-trap" when you see an ogre. # D…" at bounding box center [529, 123] width 168 height 213
drag, startPoint x: 529, startPoint y: 65, endPoint x: 459, endPoint y: 67, distance: 70.7
click at [459, 67] on div "# Patrol the village entrances. # Build a "fire-trap" when you see an ogre. # D…" at bounding box center [529, 123] width 168 height 213
type textarea "hero.moveXY(43, 50)"
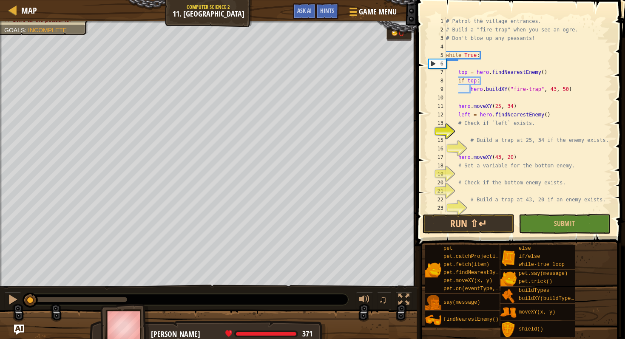
scroll to position [4, 0]
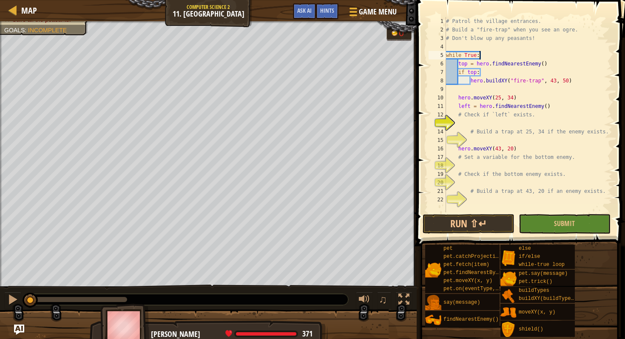
click at [467, 66] on div "# Patrol the village entrances. # Build a "fire-trap" when you see an ogre. # D…" at bounding box center [529, 123] width 168 height 213
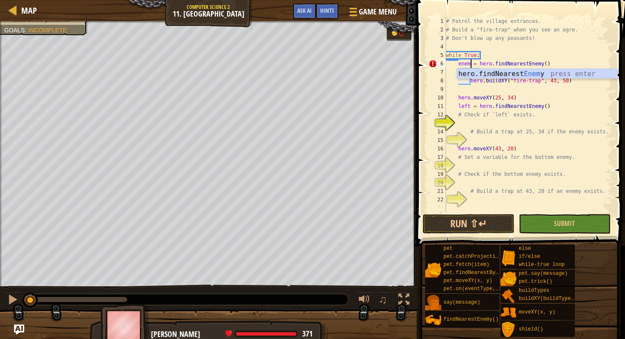
scroll to position [4, 2]
click at [492, 62] on div "# Patrol the village entrances. # Build a "fire-trap" when you see an ogre. # D…" at bounding box center [529, 123] width 168 height 213
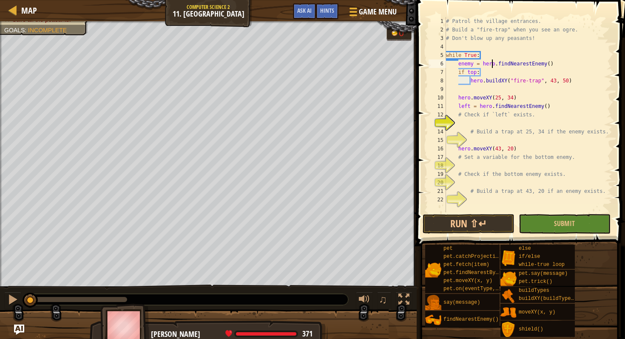
click at [476, 75] on div "# Patrol the village entrances. # Build a "fire-trap" when you see an ogre. # D…" at bounding box center [529, 123] width 168 height 213
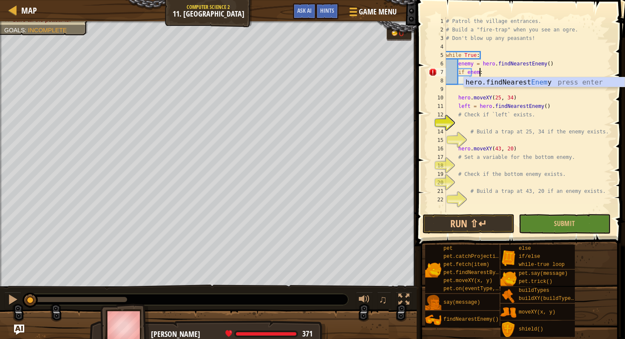
type textarea "if enemy:"
click at [505, 72] on div "# Patrol the village entrances. # Build a "fire-trap" when you see an ogre. # D…" at bounding box center [529, 123] width 168 height 213
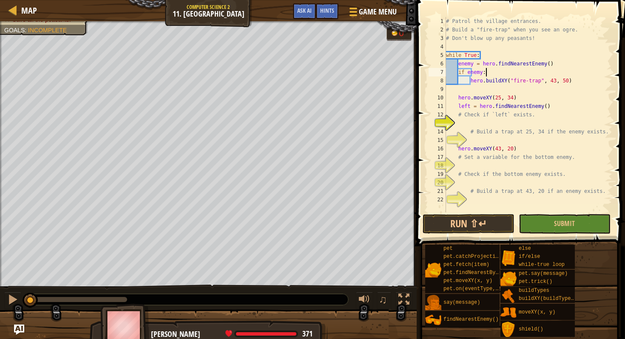
click at [513, 91] on div "# Patrol the village entrances. # Build a "fire-trap" when you see an ogre. # D…" at bounding box center [529, 123] width 168 height 213
click at [514, 82] on div "# Patrol the village entrances. # Build a "fire-trap" when you see an ogre. # D…" at bounding box center [529, 123] width 168 height 213
type textarea "hero.buildXY("fire-trap", 43, 50)"
click at [507, 83] on div "# Patrol the village entrances. # Build a "fire-trap" when you see an ogre. # D…" at bounding box center [529, 123] width 168 height 213
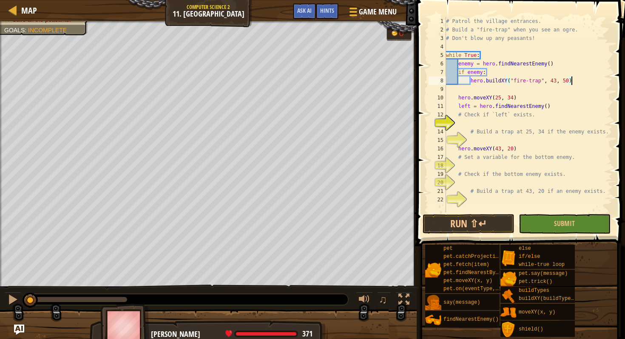
click at [575, 83] on div "# Patrol the village entrances. # Build a "fire-trap" when you see an ogre. # D…" at bounding box center [529, 123] width 168 height 213
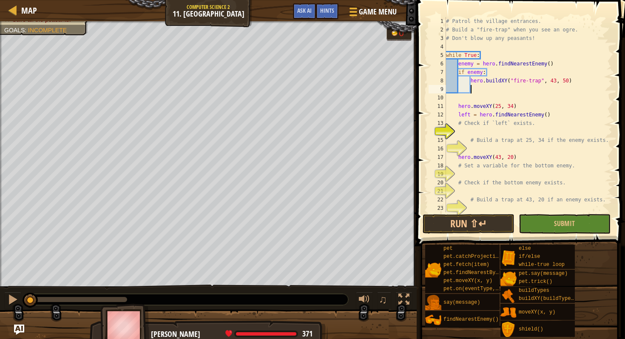
click at [475, 66] on div "# Patrol the village entrances. # Build a "fire-trap" when you see an ogre. # D…" at bounding box center [529, 123] width 168 height 213
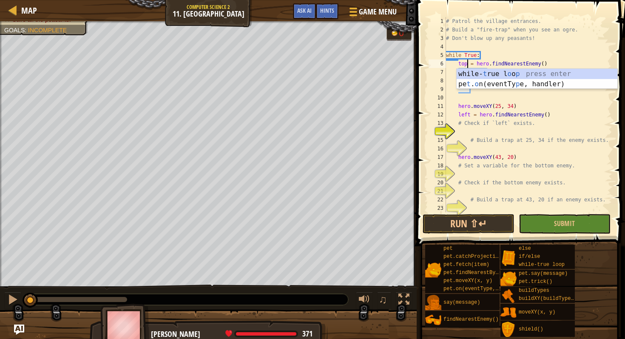
scroll to position [4, 2]
click at [527, 58] on div "# Patrol the village entrances. # Build a "fire-trap" when you see an ogre. # D…" at bounding box center [529, 123] width 168 height 213
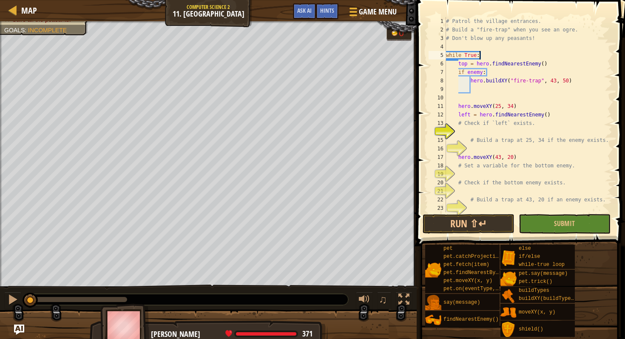
click at [483, 74] on div "# Patrol the village entrances. # Build a "fire-trap" when you see an ogre. # D…" at bounding box center [529, 123] width 168 height 213
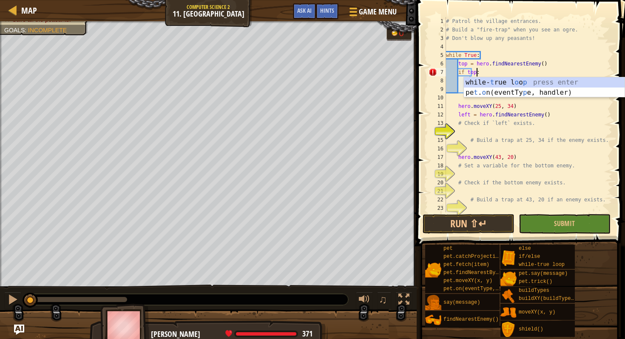
scroll to position [4, 2]
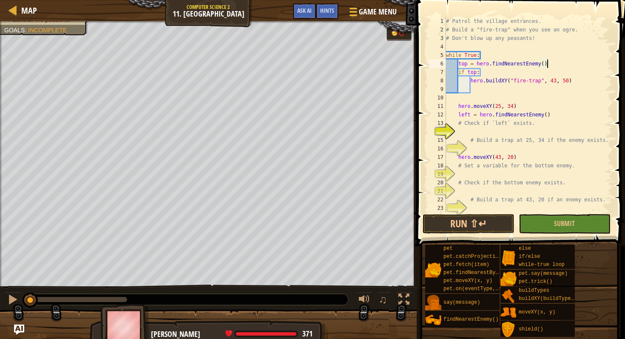
click at [548, 67] on div "# Patrol the village entrances. # Build a "fire-trap" when you see an ogre. # D…" at bounding box center [529, 123] width 168 height 213
click at [578, 75] on div "# Patrol the village entrances. # Build a "fire-trap" when you see an ogre. # D…" at bounding box center [529, 123] width 168 height 213
click at [578, 81] on div "# Patrol the village entrances. # Build a "fire-trap" when you see an ogre. # D…" at bounding box center [529, 123] width 168 height 213
type textarea "hero.buildXY("fire-trap", 43, 50)"
click at [522, 85] on div "# Patrol the village entrances. # Build a "fire-trap" when you see an ogre. # D…" at bounding box center [529, 123] width 168 height 213
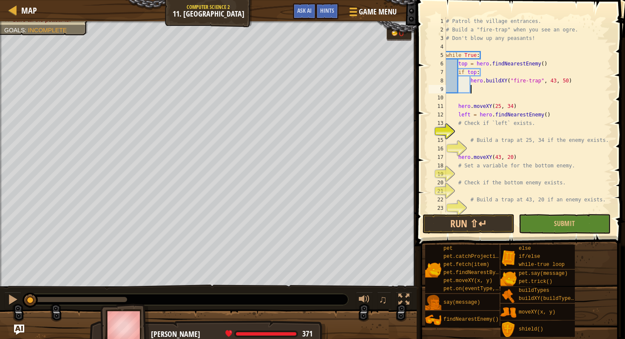
scroll to position [4, 0]
click at [470, 90] on div "# Patrol the village entrances. # Build a "fire-trap" when you see an ogre. # D…" at bounding box center [529, 123] width 168 height 213
click at [477, 88] on div "# Patrol the village entrances. # Build a "fire-trap" when you see an ogre. # D…" at bounding box center [529, 123] width 168 height 213
click at [498, 89] on div "# Patrol the village entrances. # Build a "fire-trap" when you see an ogre. # D…" at bounding box center [529, 123] width 168 height 213
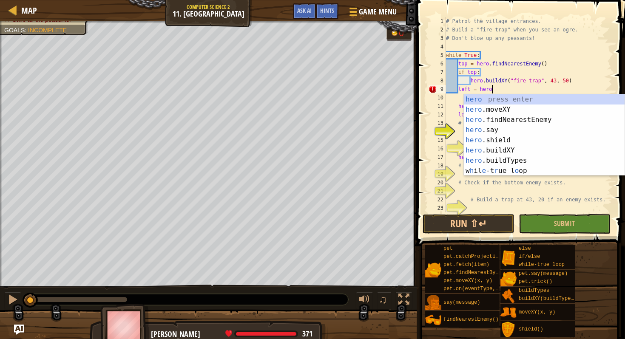
type textarea "left = her"
click at [499, 118] on div "her o press enter her o.moveXY press enter her o.findNearestEnemy press enter h…" at bounding box center [544, 145] width 161 height 102
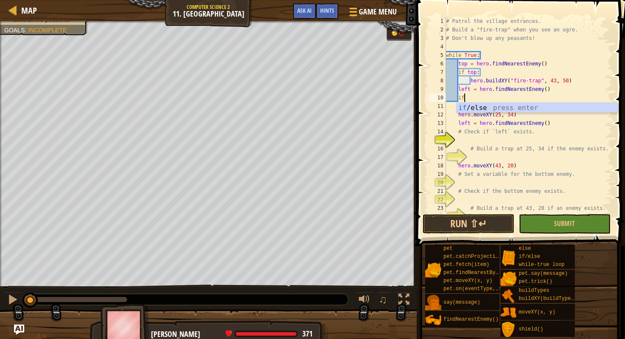
scroll to position [4, 1]
type textarea "if left:"
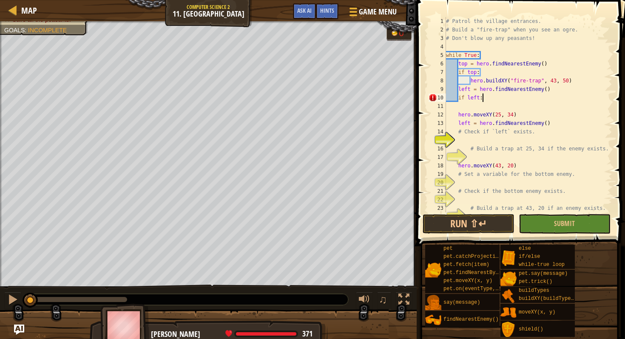
scroll to position [4, 2]
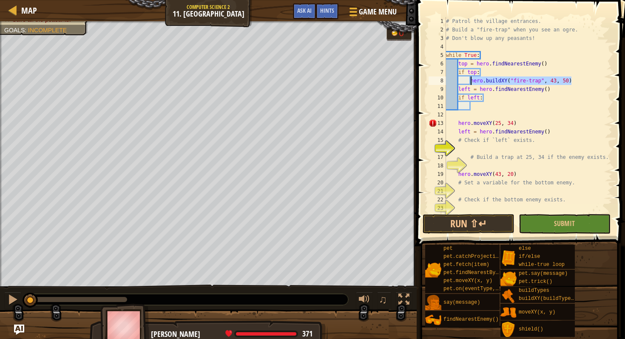
drag, startPoint x: 588, startPoint y: 82, endPoint x: 470, endPoint y: 81, distance: 117.8
click at [470, 81] on div "# Patrol the village entrances. # Build a "fire-trap" when you see an ogre. # D…" at bounding box center [529, 123] width 168 height 213
type textarea "hero.buildXY("fire-trap", 43, 50)"
click at [478, 108] on div "# Patrol the village entrances. # Build a "fire-trap" when you see an ogre. # D…" at bounding box center [529, 123] width 168 height 213
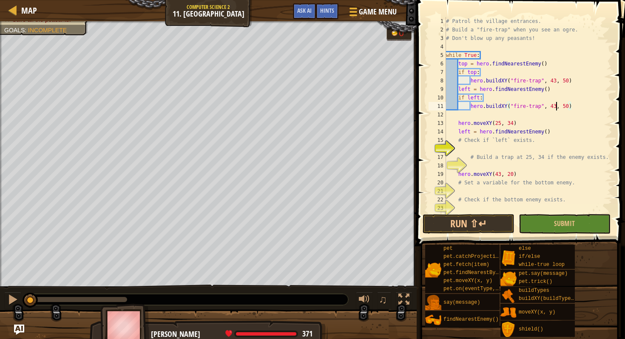
click at [556, 106] on div "# Patrol the village entrances. # Build a "fire-trap" when you see an ogre. # D…" at bounding box center [529, 123] width 168 height 213
click at [568, 109] on div "# Patrol the village entrances. # Build a "fire-trap" when you see an ogre. # D…" at bounding box center [529, 123] width 168 height 213
drag, startPoint x: 523, startPoint y: 125, endPoint x: 444, endPoint y: 126, distance: 79.1
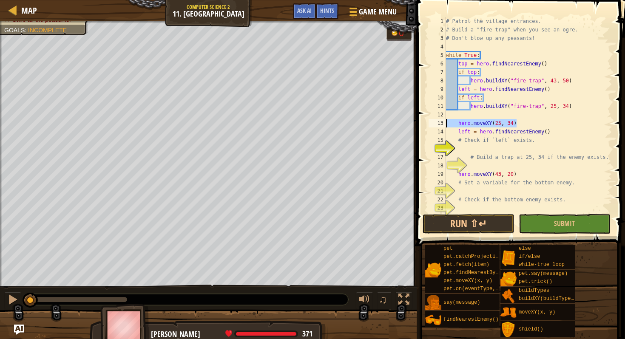
click at [444, 126] on div "hero.buildXY("fire-trap", 25, 34) 1 2 3 4 5 6 7 8 9 10 11 12 13 14 15 16 17 18 …" at bounding box center [519, 115] width 185 height 196
type textarea "hero.moveXY(25, 34)"
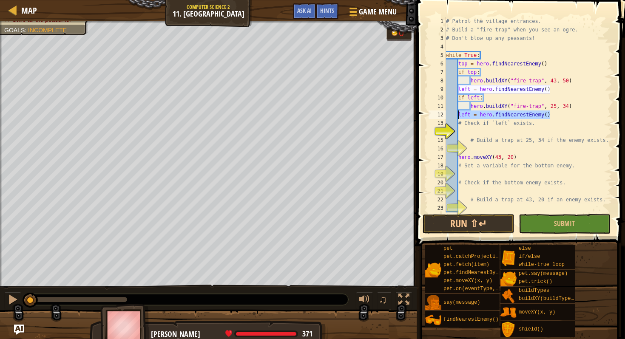
drag, startPoint x: 559, startPoint y: 116, endPoint x: 458, endPoint y: 117, distance: 100.4
click at [458, 117] on div "# Patrol the village entrances. # Build a "fire-trap" when you see an ogre. # D…" at bounding box center [529, 123] width 168 height 213
type textarea "left = hero.findNearestEnemy()"
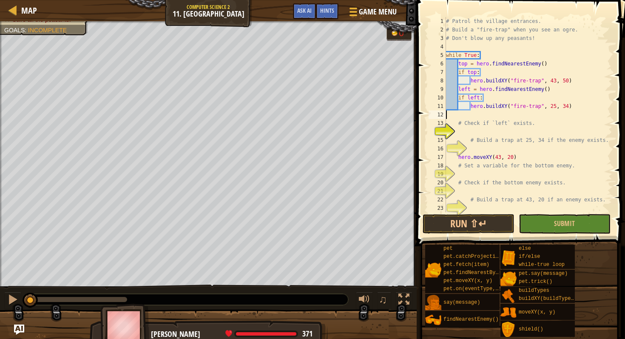
type textarea "hero.buildXY("fire-trap", 25, 34)"
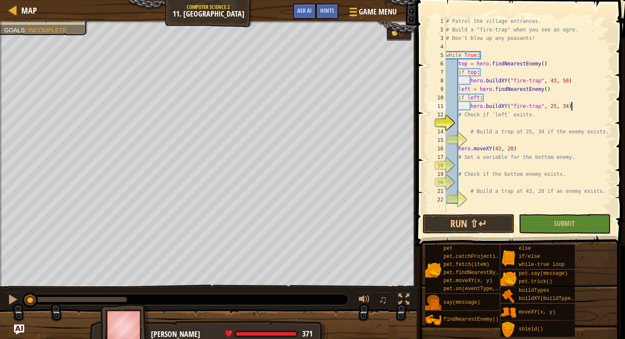
click at [490, 123] on div "# Patrol the village entrances. # Build a "fire-trap" when you see an ogre. # D…" at bounding box center [529, 123] width 168 height 213
type textarea "if bottom:"
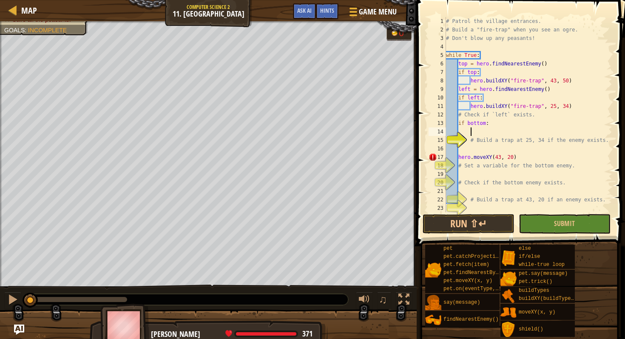
scroll to position [4, 2]
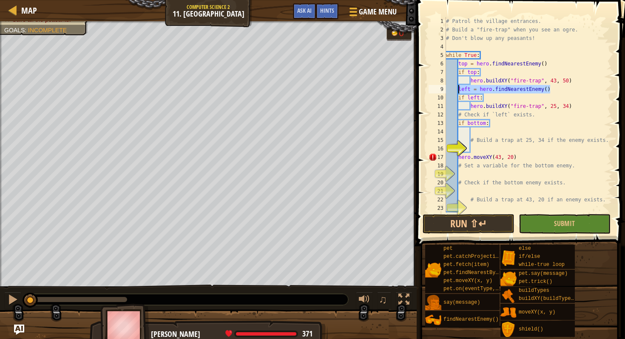
drag, startPoint x: 561, startPoint y: 92, endPoint x: 458, endPoint y: 91, distance: 103.0
click at [458, 91] on div "# Patrol the village entrances. # Build a "fire-trap" when you see an ogre. # D…" at bounding box center [529, 123] width 168 height 213
click at [548, 117] on div "# Patrol the village entrances. # Build a "fire-trap" when you see an ogre. # D…" at bounding box center [529, 123] width 168 height 213
type textarea "# Check if `left` exists."
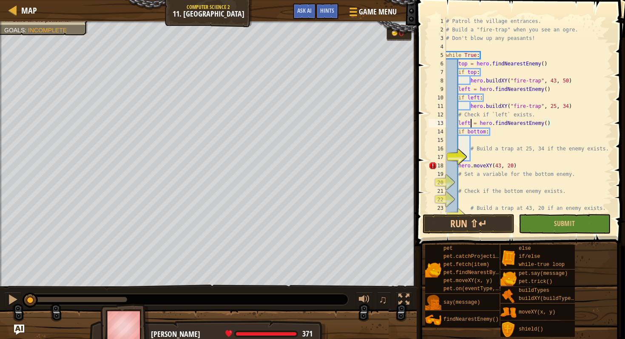
click at [470, 125] on div "# Patrol the village entrances. # Build a "fire-trap" when you see an ogre. # D…" at bounding box center [529, 123] width 168 height 213
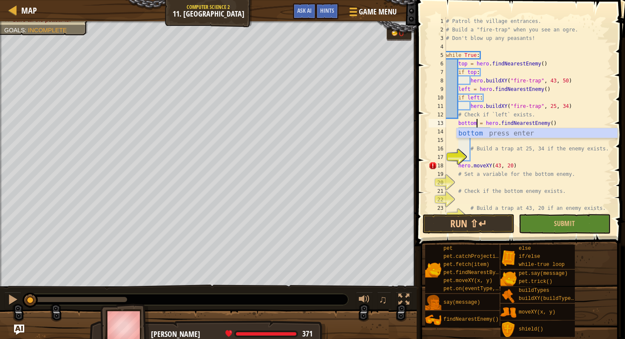
scroll to position [4, 3]
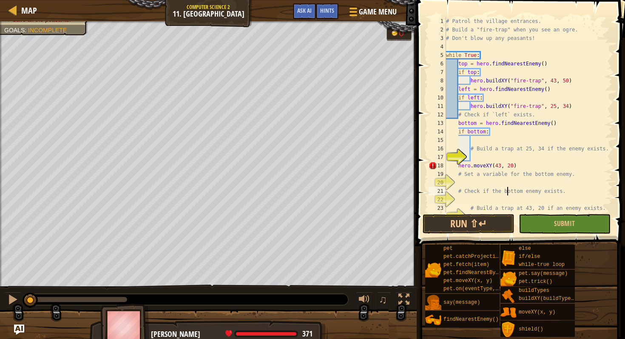
click at [507, 195] on div "# Patrol the village entrances. # Build a "fire-trap" when you see an ogre. # D…" at bounding box center [529, 123] width 168 height 213
type textarea "# Check if the bottom enemy exists."
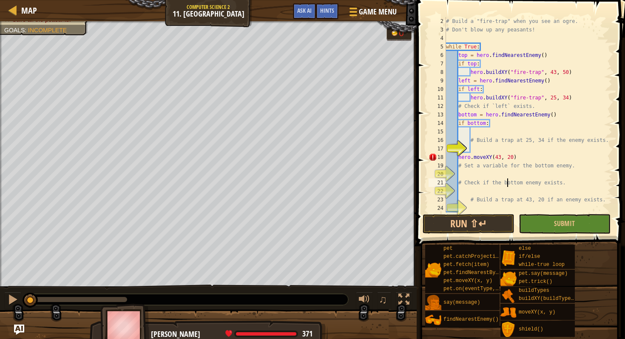
click at [515, 130] on div "# Build a "fire-trap" when you see an ogre. # Don't blow up any peasants! while…" at bounding box center [529, 123] width 168 height 213
drag, startPoint x: 575, startPoint y: 100, endPoint x: 472, endPoint y: 102, distance: 103.0
click at [472, 102] on div "# Build a "fire-trap" when you see an ogre. # Don't blow up any peasants! while…" at bounding box center [529, 123] width 168 height 213
type textarea "hero.buildXY("fire-trap", 25, 34)"
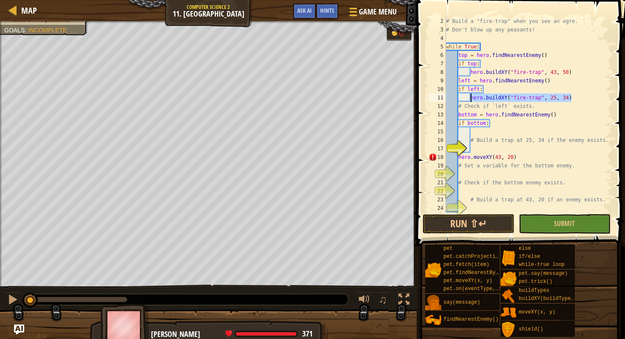
click at [480, 134] on div "# Build a "fire-trap" when you see an ogre. # Don't blow up any peasants! while…" at bounding box center [529, 123] width 168 height 213
click at [557, 132] on div "# Build a "fire-trap" when you see an ogre. # Don't blow up any peasants! while…" at bounding box center [529, 123] width 168 height 213
click at [567, 133] on div "# Build a "fire-trap" when you see an ogre. # Don't blow up any peasants! while…" at bounding box center [529, 123] width 168 height 213
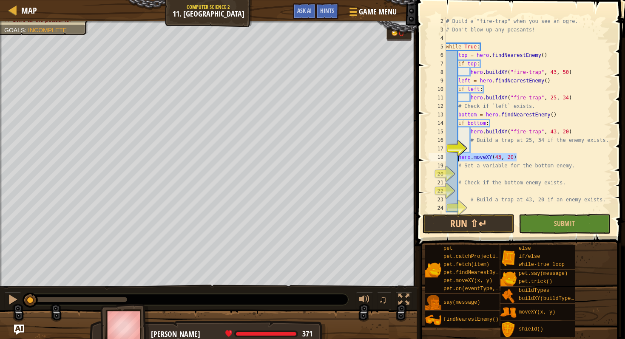
drag, startPoint x: 529, startPoint y: 157, endPoint x: 459, endPoint y: 160, distance: 70.2
click at [459, 160] on div "# Build a "fire-trap" when you see an ogre. # Don't blow up any peasants! while…" at bounding box center [529, 123] width 168 height 213
type textarea "hero.moveXY(43, 20)"
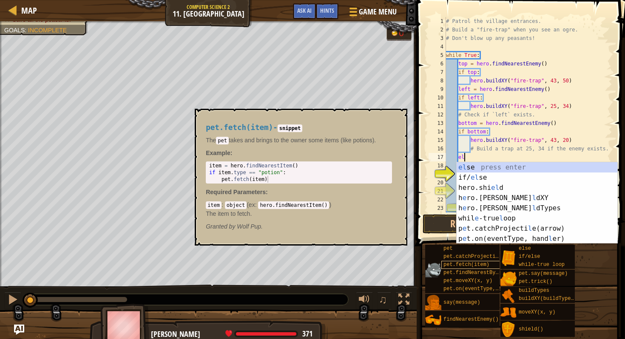
type textarea "els"
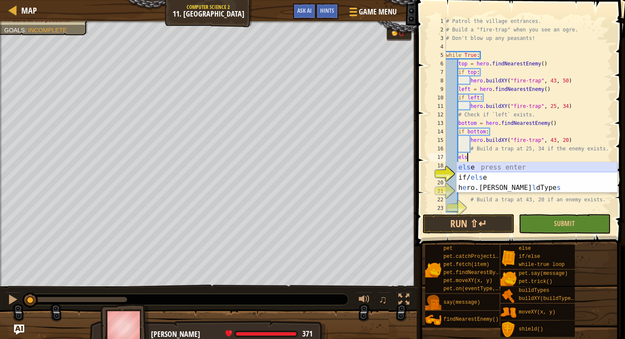
click at [500, 166] on div "els e press enter if/ els e press enter h e ro.[PERSON_NAME] l dType s press en…" at bounding box center [537, 188] width 161 height 51
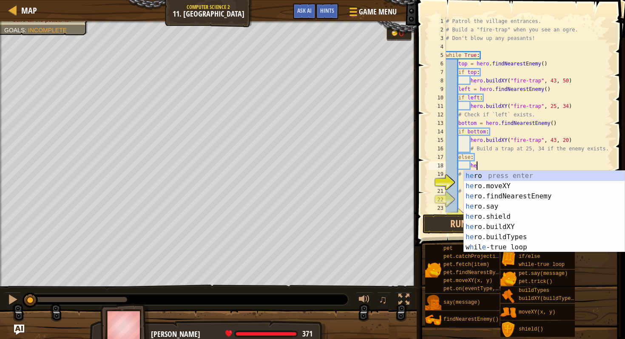
scroll to position [4, 3]
click at [488, 190] on div "hero press enter hero .moveXY press enter hero .findNearestEnemy press enter he…" at bounding box center [544, 222] width 161 height 102
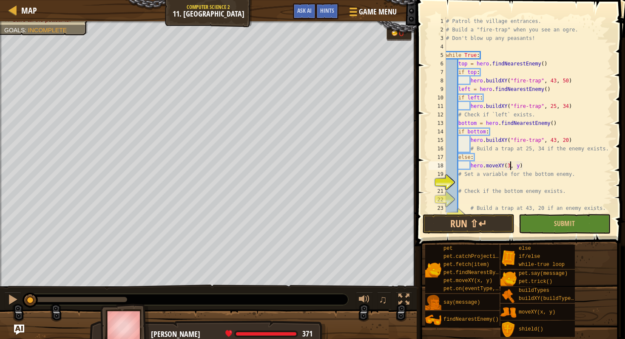
scroll to position [4, 6]
click at [522, 165] on div "# Patrol the village entrances. # Build a "fire-trap" when you see an ogre. # D…" at bounding box center [529, 123] width 168 height 213
click at [493, 218] on button "Run ⇧↵" at bounding box center [469, 224] width 92 height 20
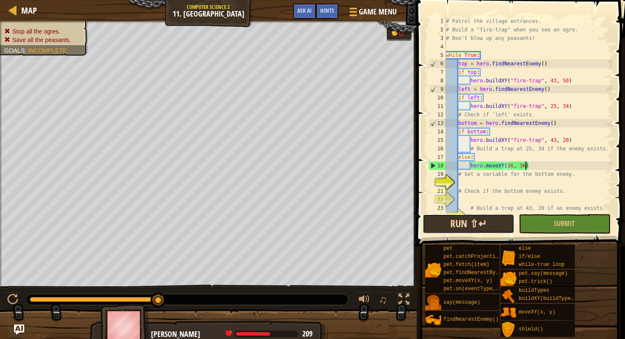
click at [483, 221] on button "Run ⇧↵" at bounding box center [469, 224] width 92 height 20
click at [472, 90] on div "# Patrol the village entrances. # Build a "fire-trap" when you see an ogre. # D…" at bounding box center [529, 123] width 168 height 213
click at [486, 132] on div "# Patrol the village entrances. # Build a "fire-trap" when you see an ogre. # D…" at bounding box center [529, 123] width 168 height 213
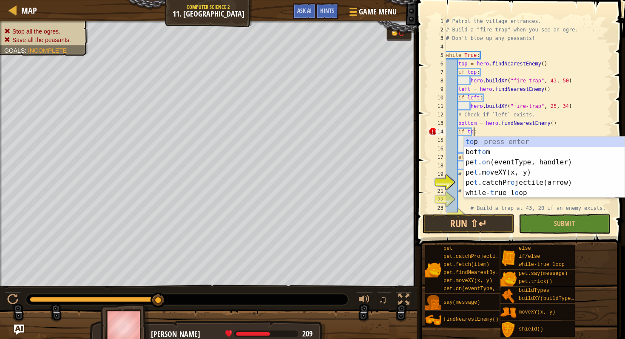
scroll to position [4, 2]
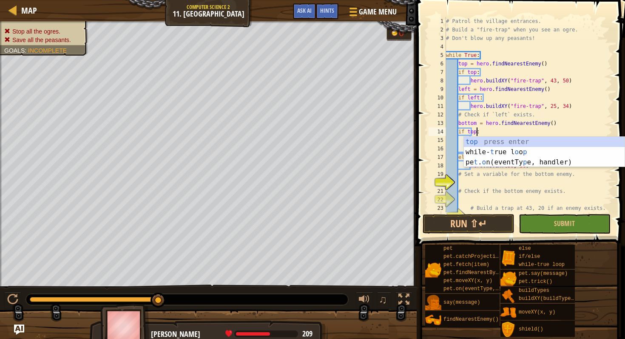
click at [546, 133] on div "# Patrol the village entrances. # Build a "fire-trap" when you see an ogre. # D…" at bounding box center [529, 123] width 168 height 213
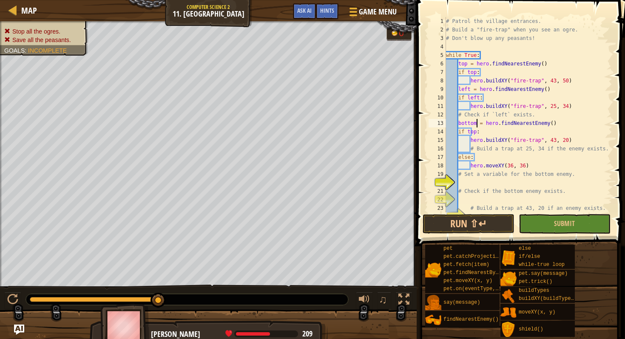
click at [477, 125] on div "# Patrol the village entrances. # Build a "fire-trap" when you see an ogre. # D…" at bounding box center [529, 123] width 168 height 213
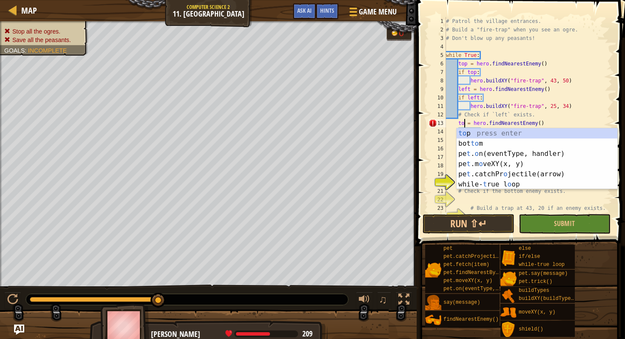
scroll to position [4, 2]
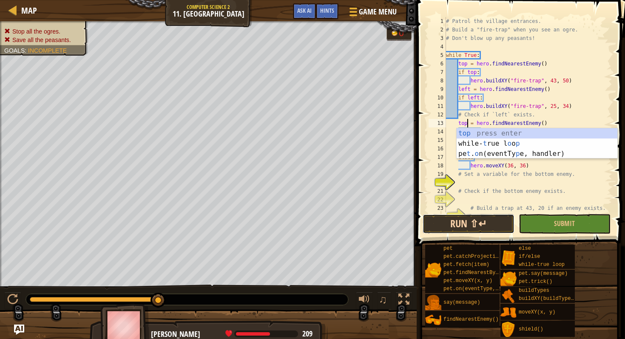
click at [459, 226] on button "Run ⇧↵" at bounding box center [469, 224] width 92 height 20
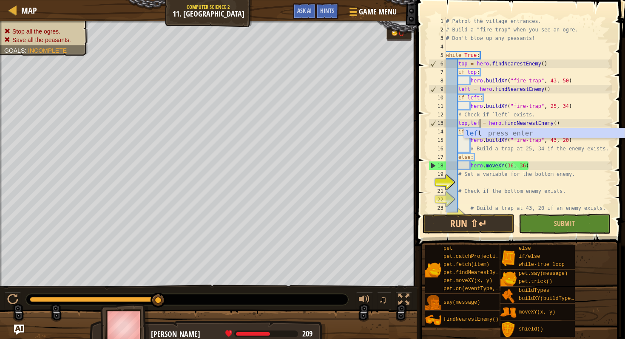
scroll to position [4, 3]
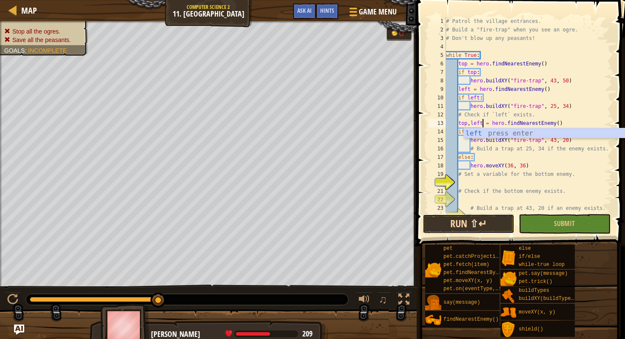
click at [476, 221] on button "Run ⇧↵" at bounding box center [469, 224] width 92 height 20
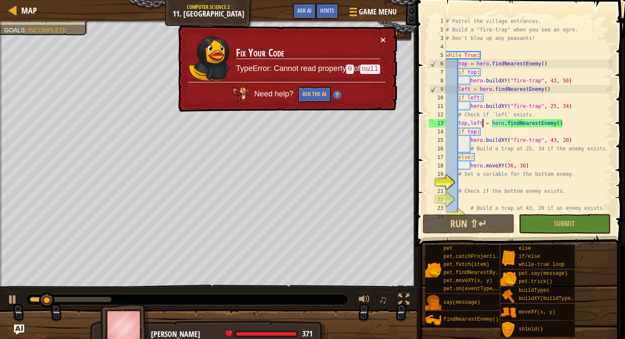
click at [381, 38] on button "×" at bounding box center [383, 39] width 5 height 9
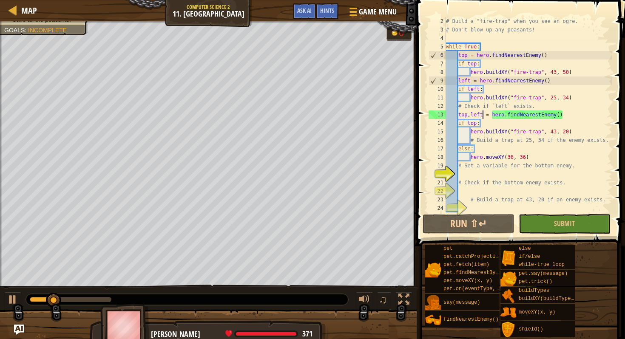
scroll to position [9, 0]
click at [21, 331] on img "Ask AI" at bounding box center [19, 330] width 11 height 11
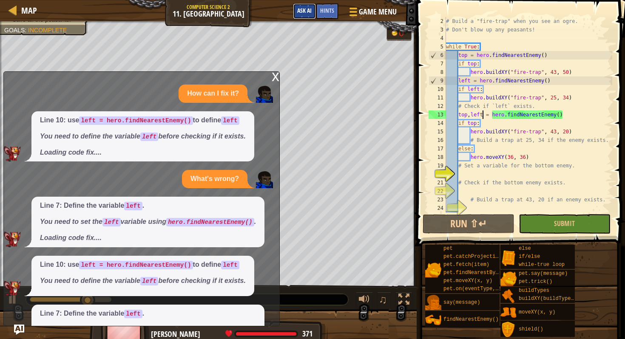
click at [305, 14] on span "Ask AI" at bounding box center [304, 10] width 14 height 8
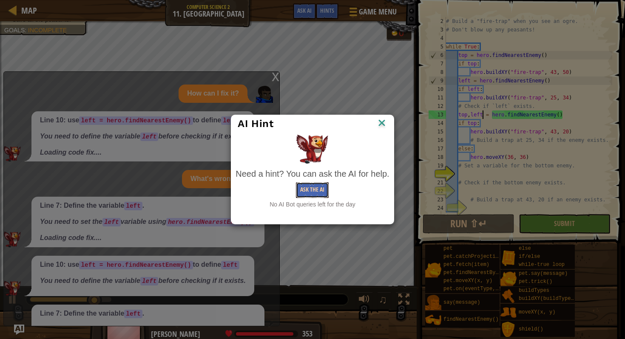
click at [317, 197] on button "Ask the AI" at bounding box center [312, 191] width 33 height 16
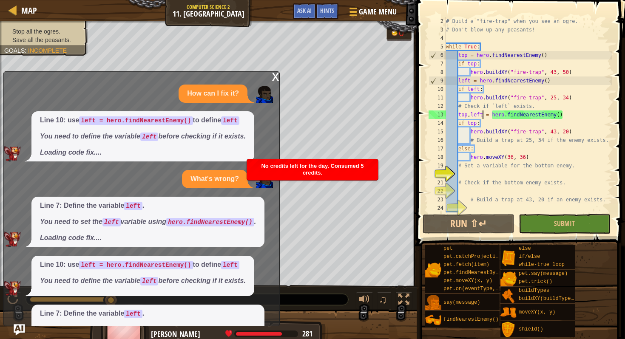
click at [17, 328] on img "Ask AI" at bounding box center [19, 330] width 11 height 11
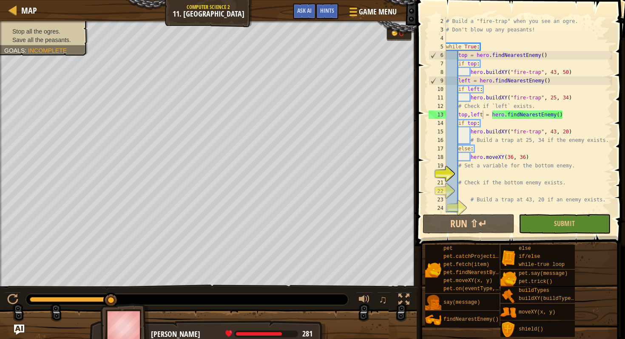
click at [513, 121] on div "# Build a "fire-trap" when you see an ogre. # Don't blow up any peasants! while…" at bounding box center [529, 123] width 168 height 213
click at [478, 222] on button "Run ⇧↵" at bounding box center [469, 224] width 92 height 20
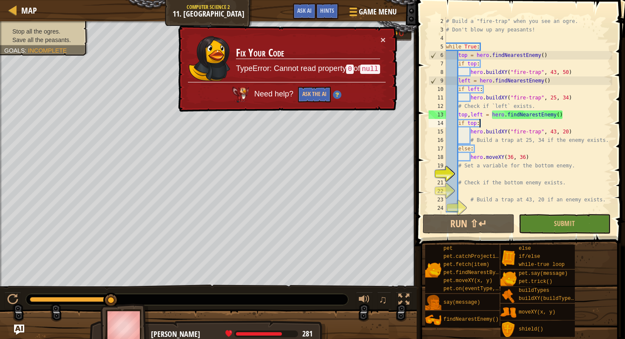
scroll to position [0, 0]
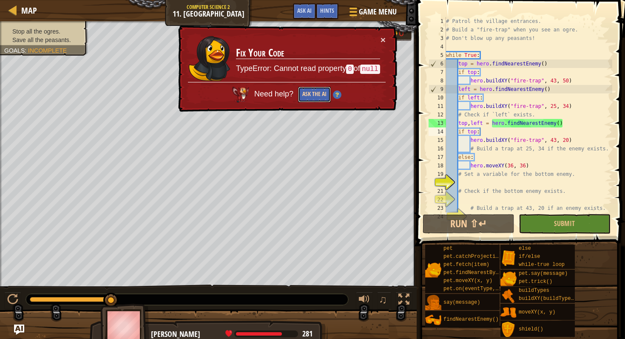
click at [321, 98] on button "Ask the AI" at bounding box center [314, 95] width 33 height 16
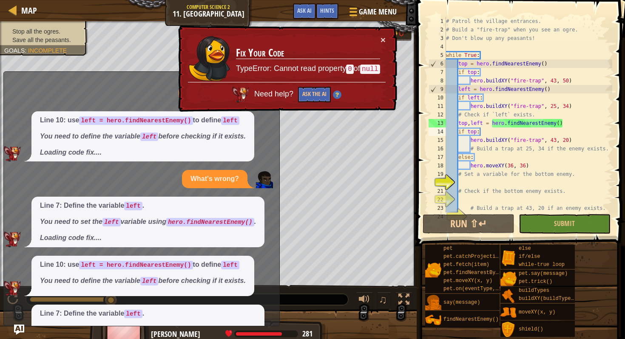
click at [22, 324] on div "x How can I fix it? Line 10: use left = hero.findNearestEnemy() to define left …" at bounding box center [141, 198] width 277 height 255
click at [383, 39] on button "×" at bounding box center [383, 39] width 5 height 9
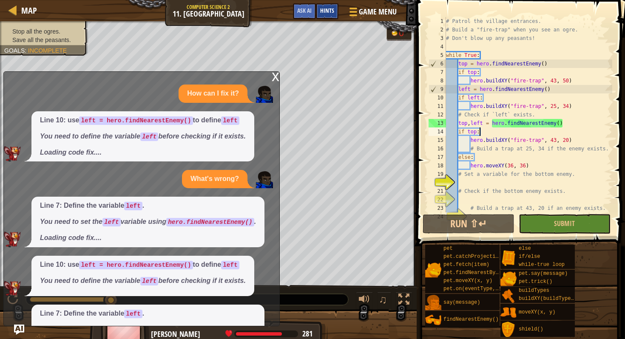
click at [322, 11] on span "Hints" at bounding box center [327, 10] width 14 height 8
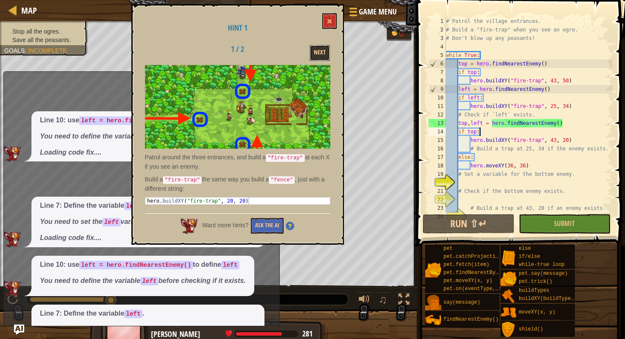
click at [326, 55] on button "Next" at bounding box center [320, 53] width 20 height 16
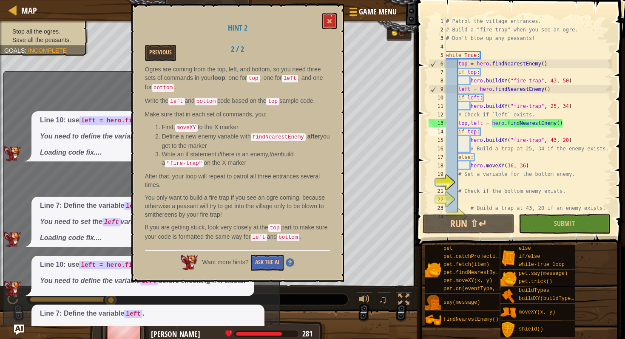
click at [476, 132] on div "# Patrol the village entrances. # Build a "fire-trap" when you see an ogre. # D…" at bounding box center [529, 123] width 168 height 213
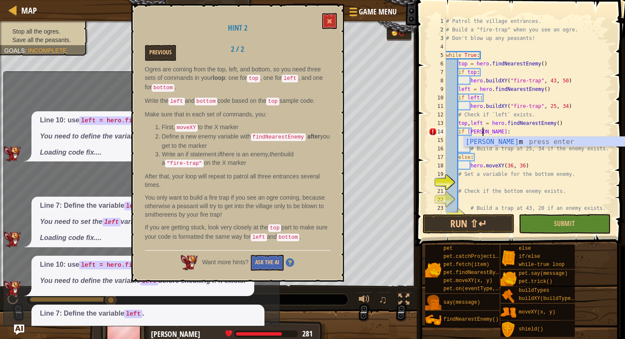
scroll to position [4, 3]
click at [484, 156] on div "# Patrol the village entrances. # Build a "fire-trap" when you see an ogre. # D…" at bounding box center [529, 123] width 168 height 213
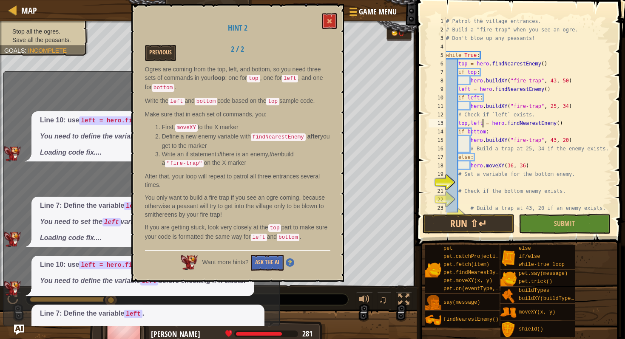
click at [483, 124] on div "# Patrol the village entrances. # Build a "fire-trap" when you see an ogre. # D…" at bounding box center [529, 123] width 168 height 213
drag, startPoint x: 483, startPoint y: 124, endPoint x: 458, endPoint y: 126, distance: 24.7
click at [458, 126] on div "# Patrol the village entrances. # Build a "fire-trap" when you see an ogre. # D…" at bounding box center [529, 123] width 168 height 213
click at [482, 123] on div "# Patrol the village entrances. # Build a "fire-trap" when you see an ogre. # D…" at bounding box center [529, 123] width 168 height 213
drag, startPoint x: 482, startPoint y: 123, endPoint x: 460, endPoint y: 123, distance: 21.7
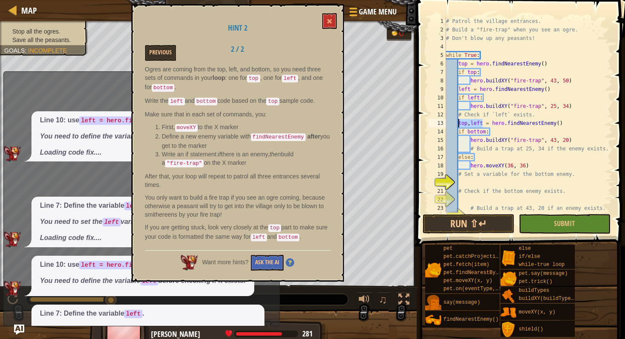
click at [460, 123] on div "# Patrol the village entrances. # Build a "fire-trap" when you see an ogre. # D…" at bounding box center [529, 123] width 168 height 213
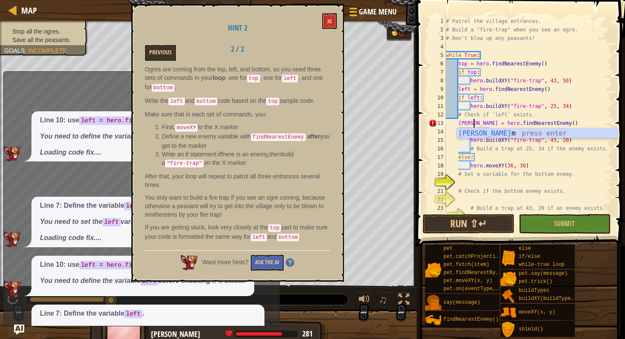
scroll to position [4, 3]
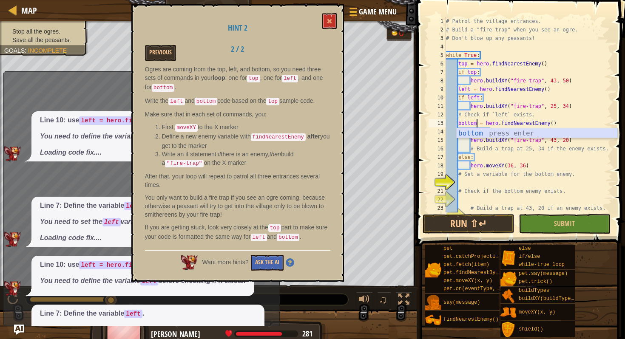
click at [533, 141] on div "# Patrol the village entrances. # Build a "fire-trap" when you see an ogre. # D…" at bounding box center [529, 123] width 168 height 213
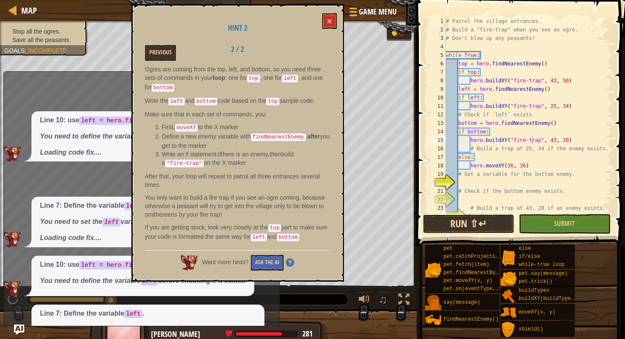
click at [473, 220] on button "Run ⇧↵" at bounding box center [469, 224] width 92 height 20
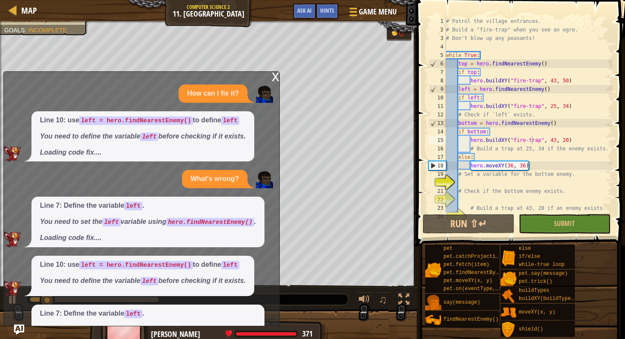
click at [25, 327] on div at bounding box center [208, 331] width 417 height 43
click at [12, 327] on div at bounding box center [208, 331] width 417 height 43
click at [19, 329] on img "Ask AI" at bounding box center [19, 330] width 11 height 11
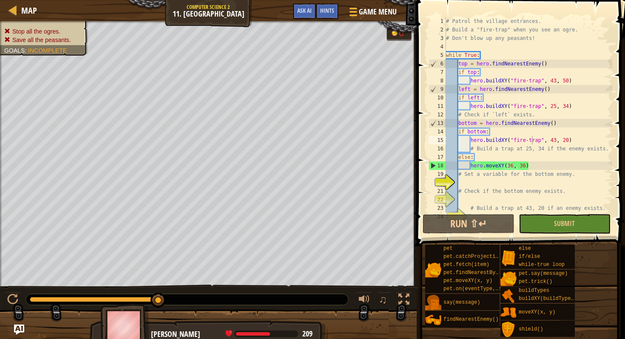
type textarea "hero.buildXY("fire-trap", 43, 50)"
click at [578, 80] on div "# Patrol the village entrances. # Build a "fire-trap" when you see an ogre. # D…" at bounding box center [529, 123] width 168 height 213
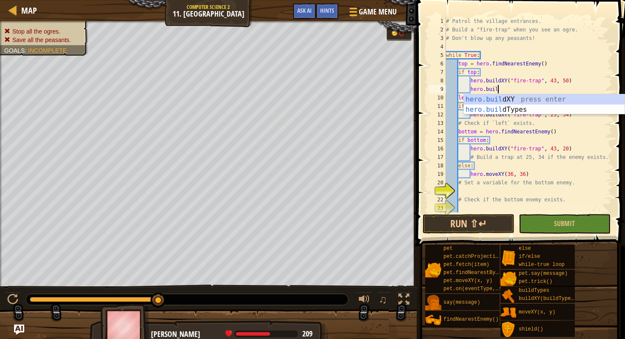
scroll to position [4, 4]
click at [561, 101] on div "hero.build XY press enter hero.build Types press enter" at bounding box center [544, 114] width 161 height 41
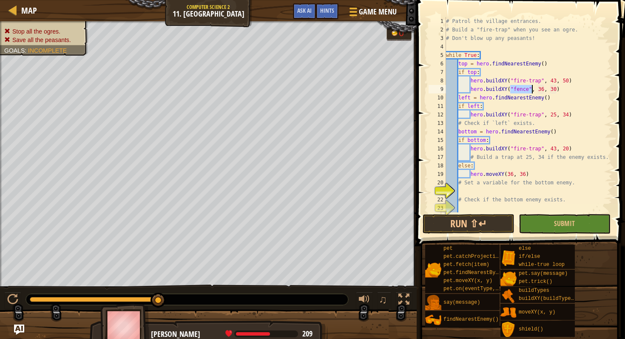
click at [528, 92] on div "# Patrol the village entrances. # Build a "fire-trap" when you see an ogre. # D…" at bounding box center [529, 123] width 168 height 213
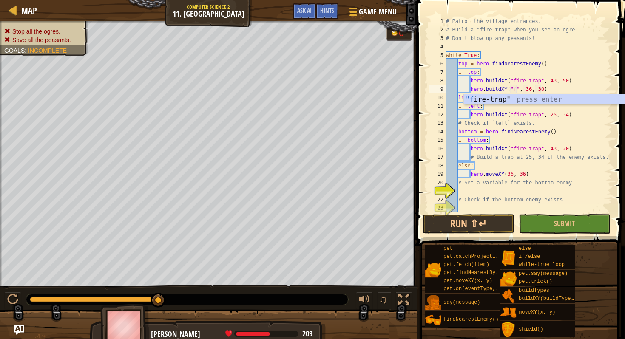
scroll to position [4, 6]
click at [535, 102] on div ""fi re-trap" press enter" at bounding box center [544, 109] width 161 height 31
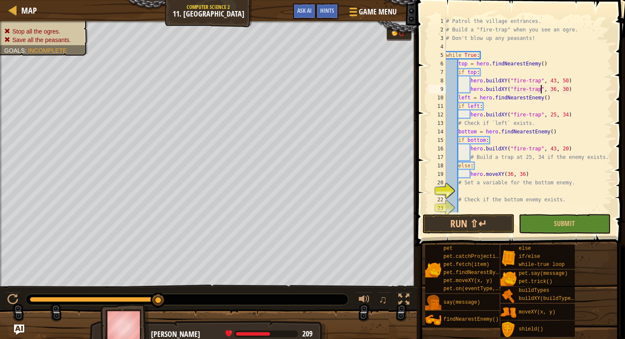
click at [558, 92] on div "# Patrol the village entrances. # Build a "fire-trap" when you see an ogre. # D…" at bounding box center [529, 123] width 168 height 213
click at [567, 91] on div "# Patrol the village entrances. # Build a "fire-trap" when you see an ogre. # D…" at bounding box center [529, 123] width 168 height 213
type textarea "hero.buildXY("fire-trap", 25, 34)"
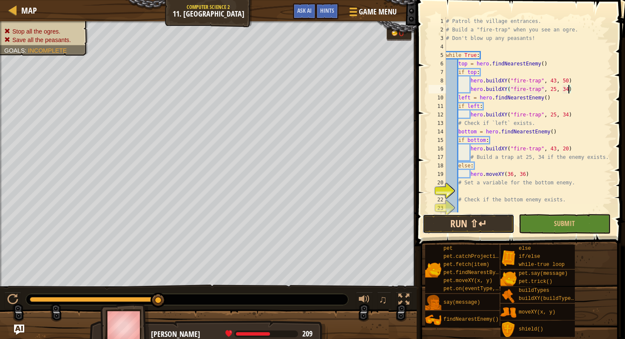
click at [465, 225] on button "Run ⇧↵" at bounding box center [469, 224] width 92 height 20
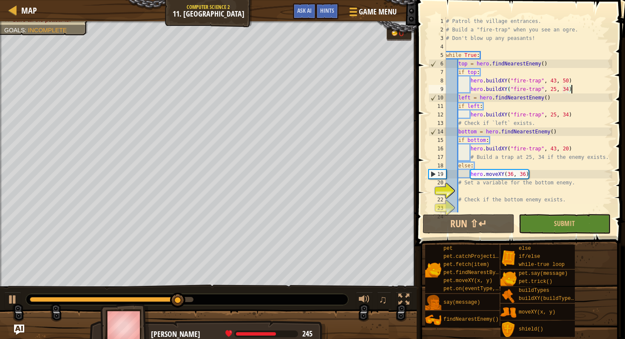
click at [593, 92] on div "# Patrol the village entrances. # Build a "fire-trap" when you see an ogre. # D…" at bounding box center [529, 123] width 168 height 213
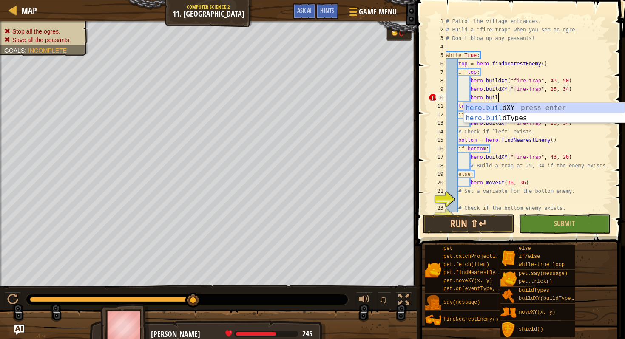
scroll to position [4, 4]
click at [556, 108] on div "hero.build XY press enter hero.build Types press enter" at bounding box center [544, 123] width 161 height 41
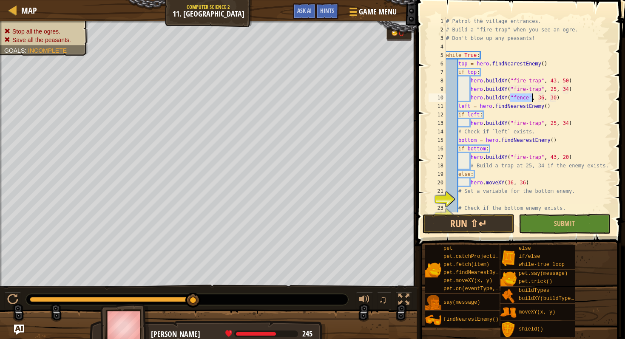
click at [529, 100] on div "# Patrol the village entrances. # Build a "fire-trap" when you see an ogre. # D…" at bounding box center [529, 123] width 168 height 213
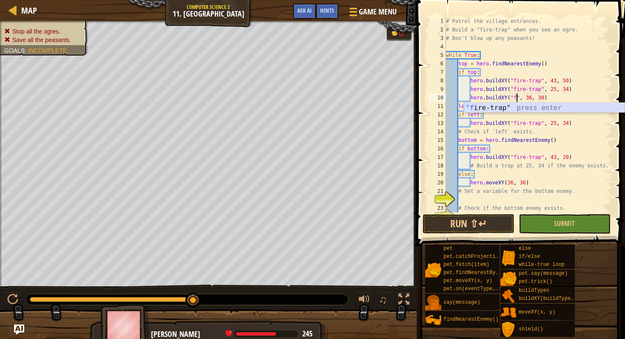
click at [514, 106] on div ""f ire-trap" press enter" at bounding box center [544, 118] width 161 height 31
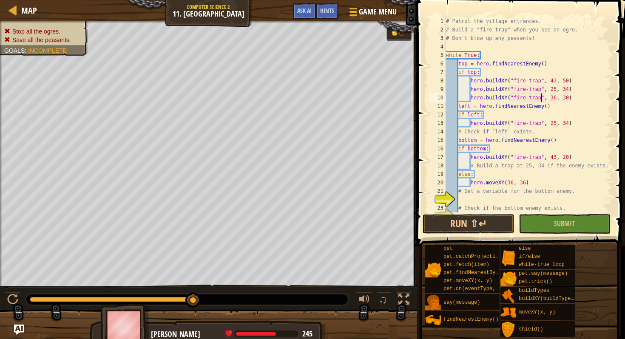
click at [556, 97] on div "# Patrol the village entrances. # Build a "fire-trap" when you see an ogre. # D…" at bounding box center [529, 123] width 168 height 213
click at [565, 97] on div "# Patrol the village entrances. # Build a "fire-trap" when you see an ogre. # D…" at bounding box center [529, 123] width 168 height 213
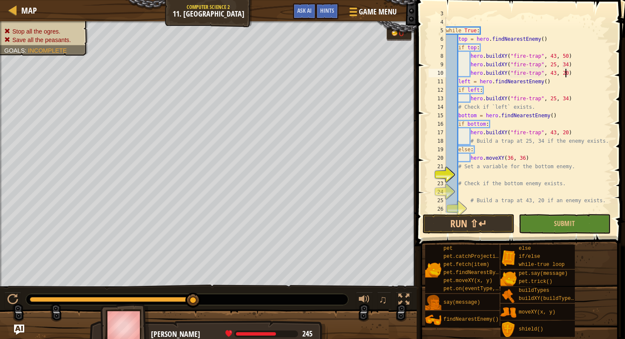
scroll to position [25, 0]
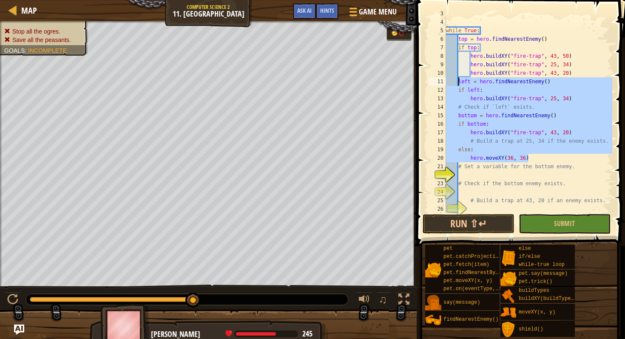
drag, startPoint x: 543, startPoint y: 160, endPoint x: 459, endPoint y: 82, distance: 114.4
click at [459, 83] on div "# Don't blow up any peasants! while True : top = hero . findNearestEnemy ( ) if…" at bounding box center [529, 115] width 168 height 213
type textarea "left = hero.findNearestEnemy() if left:"
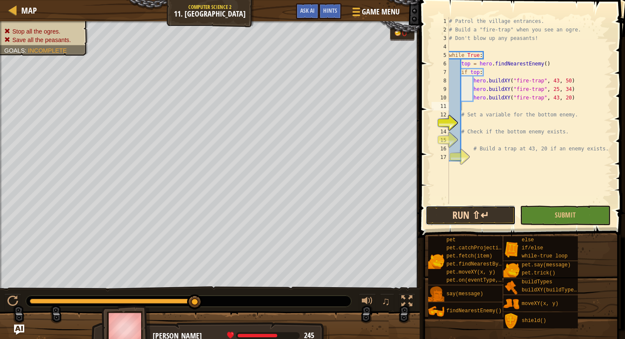
click at [439, 219] on button "Run ⇧↵" at bounding box center [471, 216] width 90 height 20
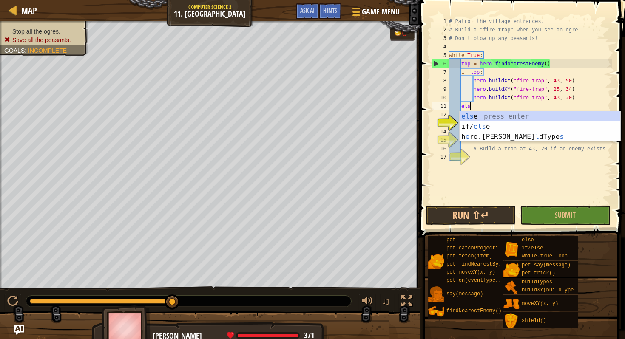
type textarea "else"
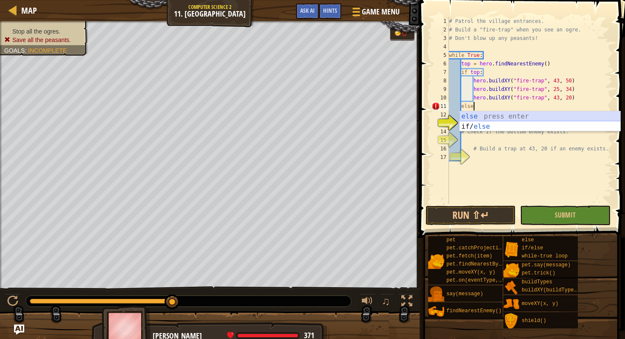
click at [550, 117] on div "else press enter if/ else press enter" at bounding box center [540, 131] width 161 height 41
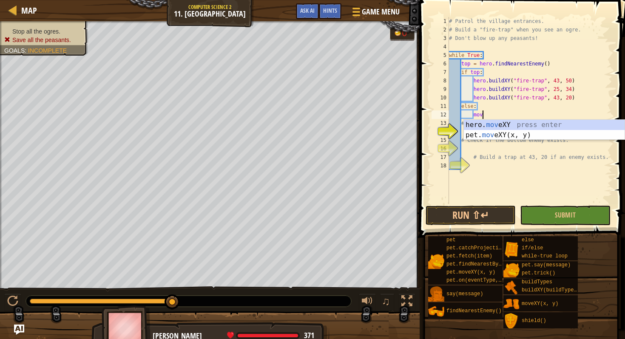
scroll to position [4, 3]
click at [525, 124] on div "hero. move XY press enter pet. move XY(x, y) press enter" at bounding box center [544, 140] width 161 height 41
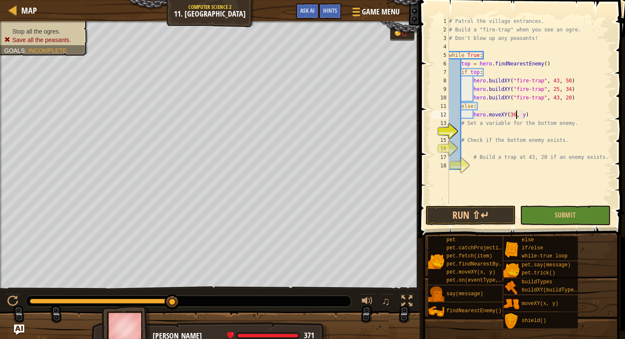
scroll to position [4, 5]
click at [527, 117] on div "# Patrol the village entrances. # Build a "fire-trap" when you see an ogre. # D…" at bounding box center [530, 119] width 165 height 204
click at [486, 220] on button "Run ⇧↵" at bounding box center [471, 216] width 90 height 20
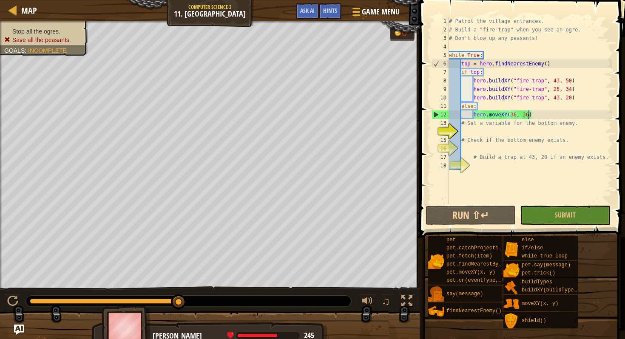
click at [462, 105] on div "# Patrol the village entrances. # Build a "fire-trap" when you see an ogre. # D…" at bounding box center [530, 119] width 165 height 204
click at [502, 105] on div "# Patrol the village entrances. # Build a "fire-trap" when you see an ogre. # D…" at bounding box center [530, 119] width 165 height 204
click at [589, 96] on div "# Patrol the village entrances. # Build a "fire-trap" when you see an ogre. # D…" at bounding box center [530, 119] width 165 height 204
type textarea "hero.buildXY("fire-trap", 43, 20)"
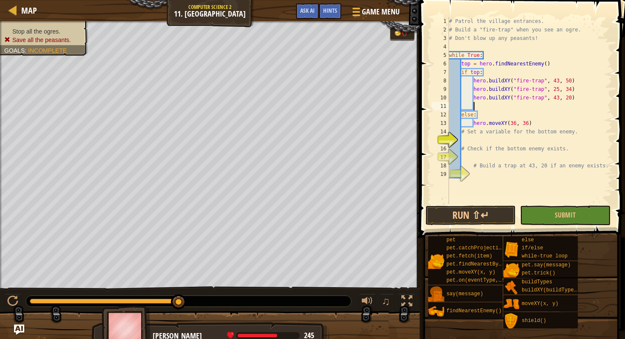
type textarea "i"
click at [569, 112] on div "if /else press enter" at bounding box center [540, 126] width 161 height 31
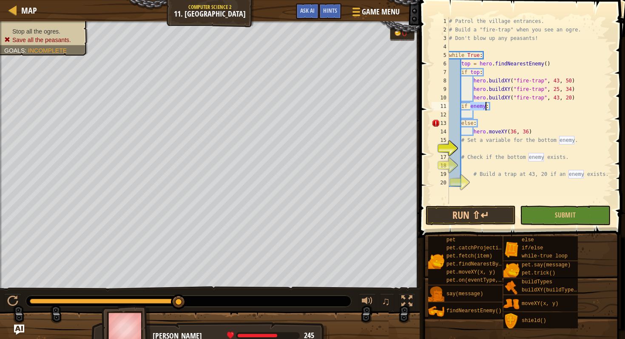
click at [486, 106] on div "# Patrol the village entrances. # Build a "fire-trap" when you see an ogre. # D…" at bounding box center [530, 119] width 165 height 204
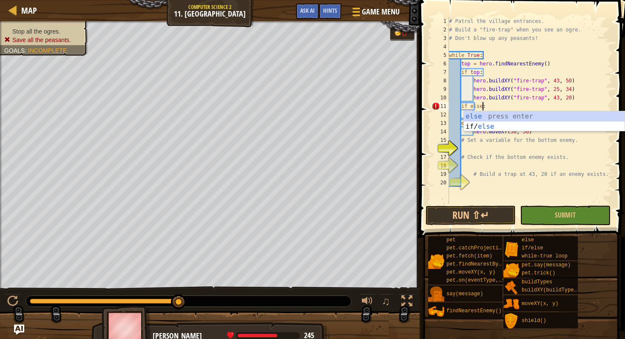
scroll to position [4, 3]
click at [492, 104] on div "# Patrol the village entrances. # Build a "fire-trap" when you see an ogre. # D…" at bounding box center [530, 119] width 165 height 204
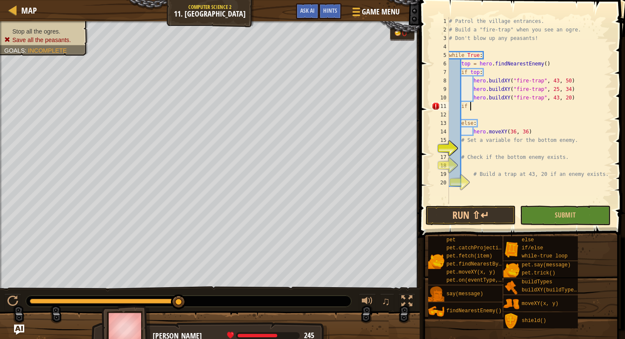
type textarea "i"
type textarea "elif:"
click at [482, 115] on div "# Patrol the village entrances. # Build a "fire-trap" when you see an ogre. # D…" at bounding box center [530, 119] width 165 height 204
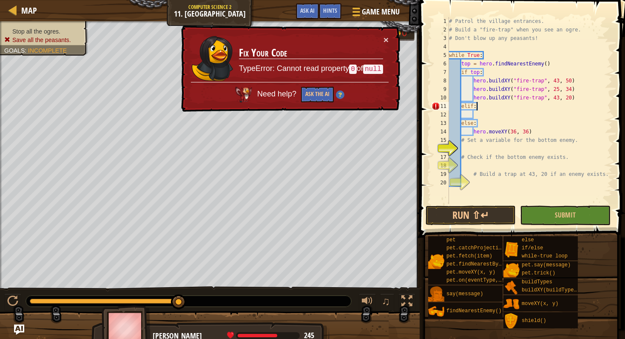
click at [484, 106] on div "# Patrol the village entrances. # Build a "fire-trap" when you see an ogre. # D…" at bounding box center [530, 119] width 165 height 204
click at [473, 107] on div "# Patrol the village entrances. # Build a "fire-trap" when you see an ogre. # D…" at bounding box center [530, 119] width 165 height 204
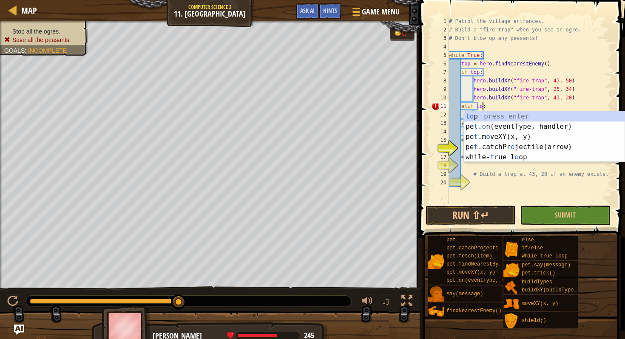
type textarea "elif top:"
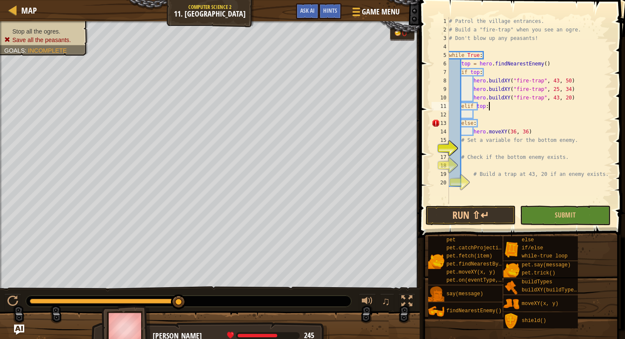
click at [496, 106] on div "# Patrol the village entrances. # Build a "fire-trap" when you see an ogre. # D…" at bounding box center [530, 119] width 165 height 204
click at [491, 113] on div "# Patrol the village entrances. # Build a "fire-trap" when you see an ogre. # D…" at bounding box center [530, 119] width 165 height 204
click at [488, 115] on div "# Patrol the village entrances. # Build a "fire-trap" when you see an ogre. # D…" at bounding box center [530, 119] width 165 height 204
click at [485, 108] on div "# Patrol the village entrances. # Build a "fire-trap" when you see an ogre. # D…" at bounding box center [530, 119] width 165 height 204
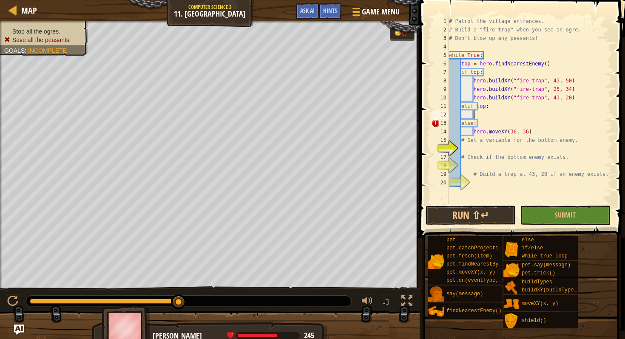
type textarea "elif top:"
click at [498, 117] on div "# Patrol the village entrances. # Build a "fire-trap" when you see an ogre. # D…" at bounding box center [530, 119] width 165 height 204
drag, startPoint x: 545, startPoint y: 134, endPoint x: 474, endPoint y: 134, distance: 70.6
click at [474, 134] on div "# Patrol the village entrances. # Build a "fire-trap" when you see an ogre. # D…" at bounding box center [530, 119] width 165 height 204
type textarea "hero.moveXY(36, 36)"
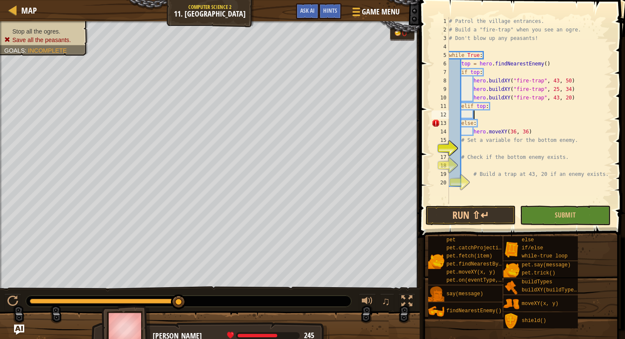
click at [493, 114] on div "# Patrol the village entrances. # Build a "fire-trap" when you see an ogre. # D…" at bounding box center [530, 119] width 165 height 204
paste textarea "hero.moveXY(36, 36)"
click at [485, 106] on div "# Patrol the village entrances. # Build a "fire-trap" when you see an ogre. # D…" at bounding box center [530, 119] width 165 height 204
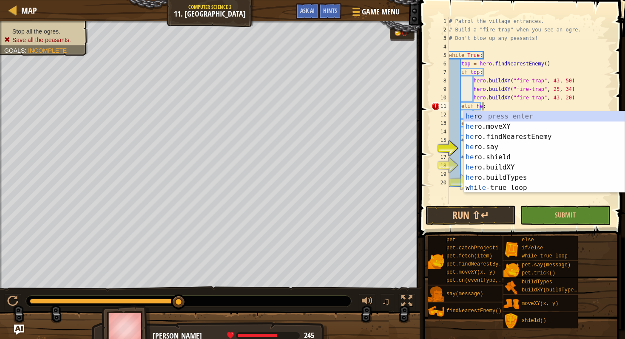
scroll to position [4, 3]
click at [439, 68] on div "7" at bounding box center [440, 72] width 17 height 9
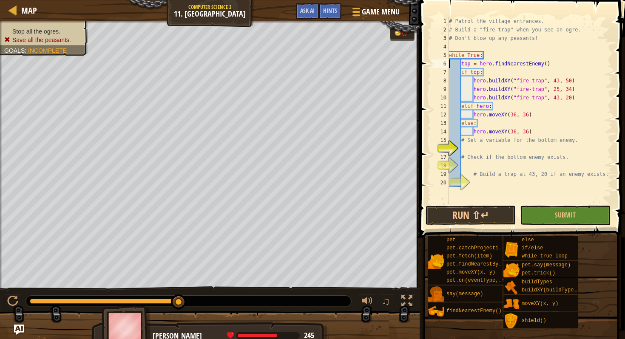
click at [488, 109] on div "# Patrol the village entrances. # Build a "fire-trap" when you see an ogre. # D…" at bounding box center [530, 119] width 165 height 204
click at [513, 106] on div "# Patrol the village entrances. # Build a "fire-trap" when you see an ogre. # D…" at bounding box center [530, 119] width 165 height 204
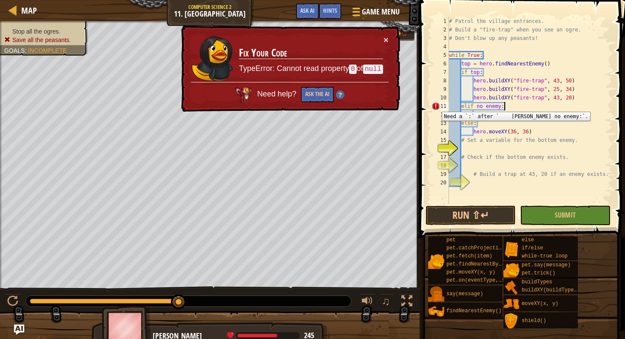
click at [436, 106] on div "11" at bounding box center [440, 106] width 17 height 9
type textarea "elif no enemy:"
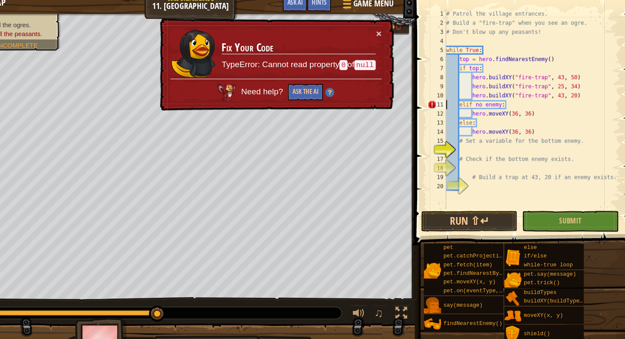
click at [509, 107] on div "# Patrol the village entrances. # Build a "fire-trap" when you see an ogre. # D…" at bounding box center [530, 119] width 165 height 204
drag, startPoint x: 513, startPoint y: 106, endPoint x: 462, endPoint y: 108, distance: 51.1
click at [462, 108] on div "# Patrol the village entrances. # Build a "fire-trap" when you see an ogre. # D…" at bounding box center [530, 119] width 165 height 204
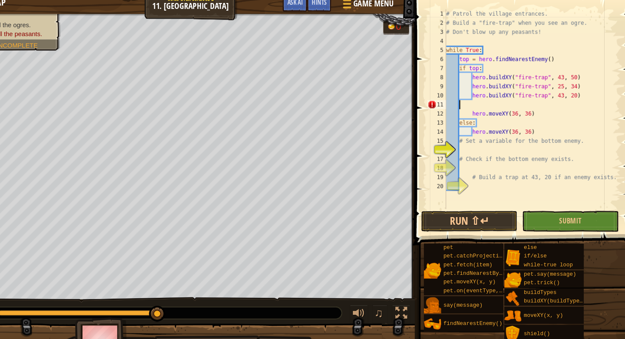
scroll to position [4, 0]
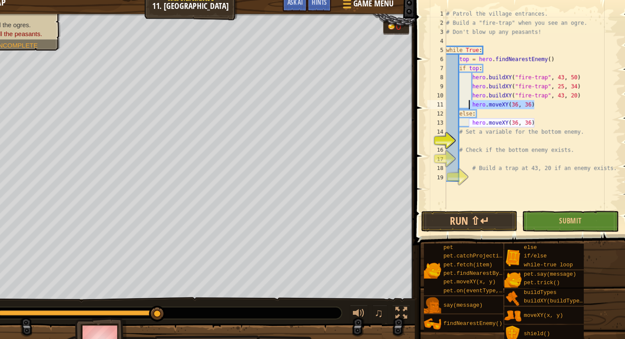
drag, startPoint x: 540, startPoint y: 108, endPoint x: 470, endPoint y: 104, distance: 69.9
click at [470, 104] on div "# Patrol the village entrances. # Build a "fire-trap" when you see an ogre. # D…" at bounding box center [530, 119] width 165 height 204
type textarea "hero.moveXY(36, 36)"
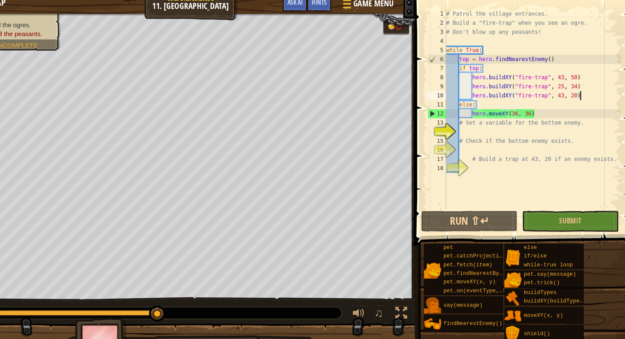
click at [493, 106] on div "# Patrol the village entrances. # Build a "fire-trap" when you see an ogre. # D…" at bounding box center [530, 119] width 165 height 204
click at [547, 115] on div "# Patrol the village entrances. # Build a "fire-trap" when you see an ogre. # D…" at bounding box center [530, 119] width 165 height 204
type textarea "hero.moveXY(36, 36)"
drag, startPoint x: 547, startPoint y: 115, endPoint x: 473, endPoint y: 114, distance: 74.5
click at [473, 114] on div "# Patrol the village entrances. # Build a "fire-trap" when you see an ogre. # D…" at bounding box center [530, 119] width 165 height 204
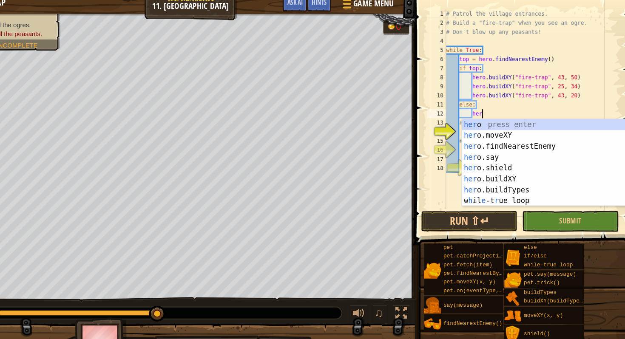
scroll to position [4, 3]
click at [504, 111] on div "# Patrol the village entrances. # Build a "fire-trap" when you see an ogre. # D…" at bounding box center [530, 119] width 165 height 204
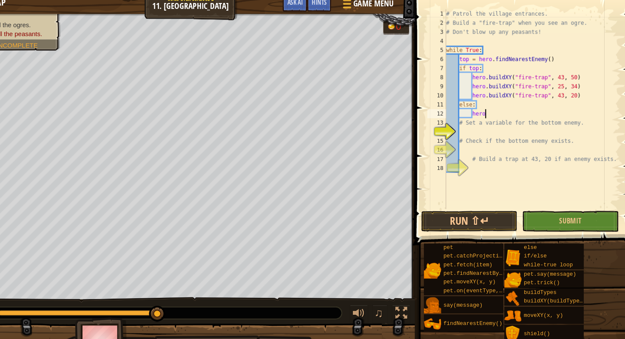
click at [503, 67] on div "# Patrol the village entrances. # Build a "fire-trap" when you see an ogre. # D…" at bounding box center [530, 119] width 165 height 204
click at [337, 15] on div "Hints" at bounding box center [330, 11] width 23 height 16
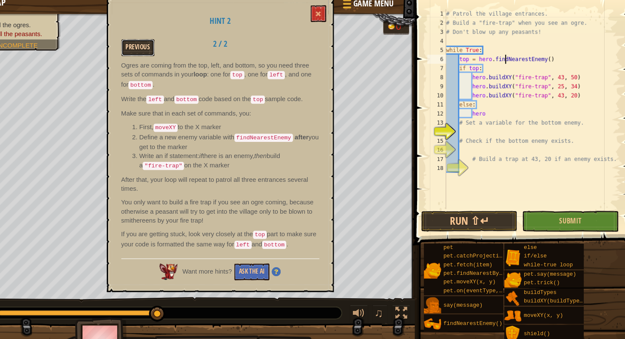
click at [165, 57] on button "Previous" at bounding box center [160, 53] width 31 height 16
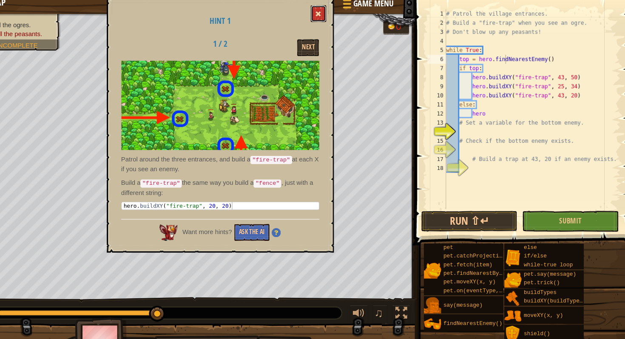
click at [330, 17] on button at bounding box center [329, 21] width 14 height 16
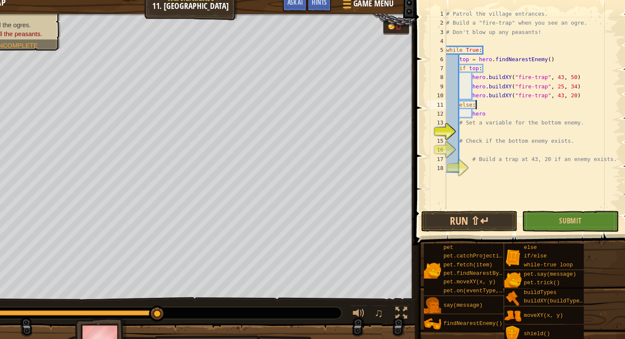
click at [487, 105] on div "# Patrol the village entrances. # Build a "fire-trap" when you see an ogre. # D…" at bounding box center [530, 119] width 165 height 204
click at [491, 114] on div "# Patrol the village entrances. # Build a "fire-trap" when you see an ogre. # D…" at bounding box center [530, 119] width 165 height 204
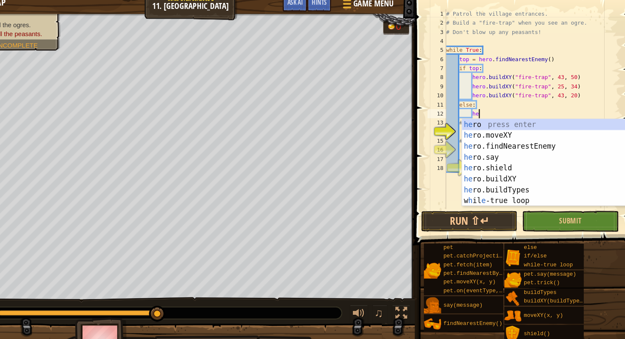
type textarea "h"
type textarea "hero"
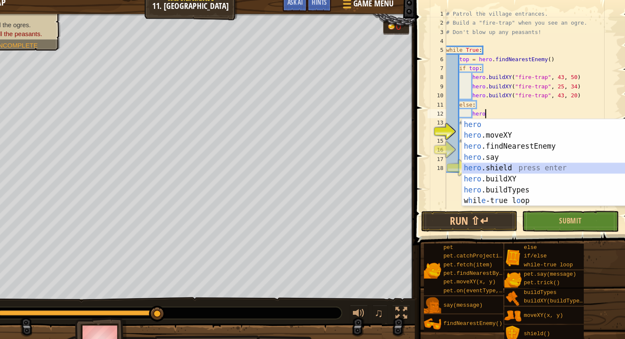
click at [519, 168] on div "hero press enter hero .moveXY press enter hero .findNearestEnemy press enter he…" at bounding box center [544, 171] width 161 height 102
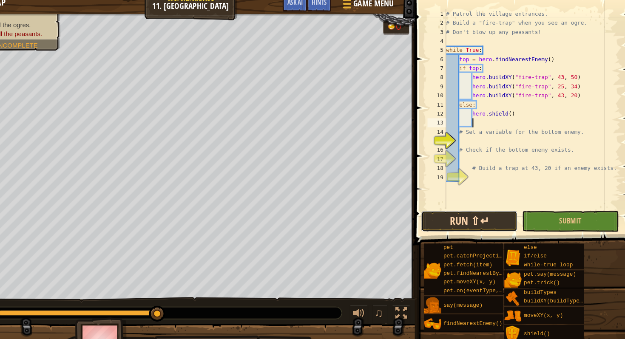
click at [492, 216] on button "Run ⇧↵" at bounding box center [471, 216] width 90 height 20
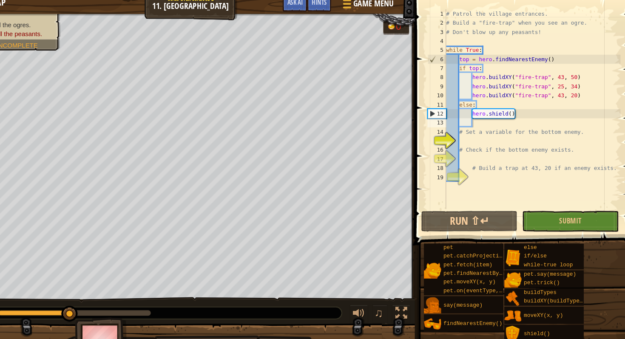
click at [58, 29] on span "Stop all the ogres." at bounding box center [36, 31] width 48 height 7
click at [57, 35] on li "Stop all the ogres." at bounding box center [42, 31] width 77 height 9
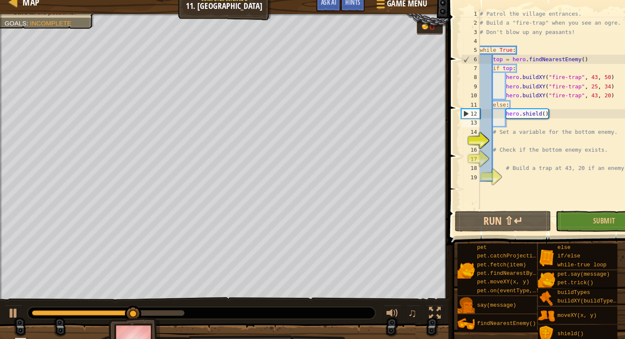
type textarea "hero.shield()"
drag, startPoint x: 525, startPoint y: 117, endPoint x: 475, endPoint y: 118, distance: 49.4
click at [475, 118] on div "# Patrol the village entrances. # Build a "fire-trap" when you see an ogre. # D…" at bounding box center [530, 119] width 165 height 204
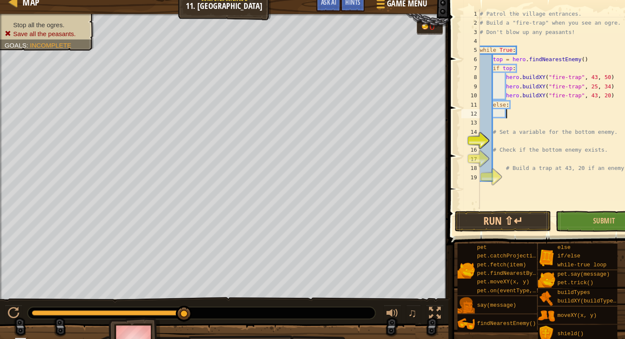
click at [485, 112] on div "# Patrol the village entrances. # Build a "fire-trap" when you see an ogre. # D…" at bounding box center [530, 119] width 165 height 204
click at [514, 73] on div "# Patrol the village entrances. # Build a "fire-trap" when you see an ogre. # D…" at bounding box center [530, 119] width 165 height 204
type textarea "if top:"
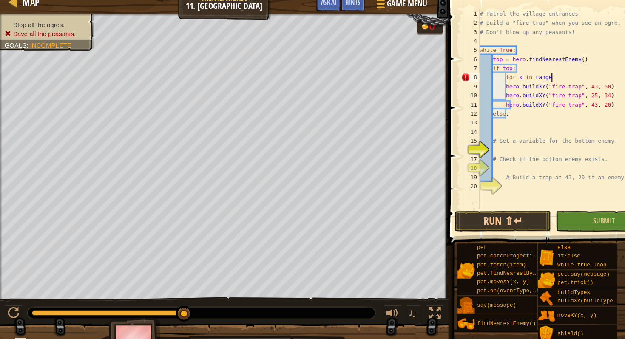
scroll to position [4, 5]
type textarea "for x in range(2)"
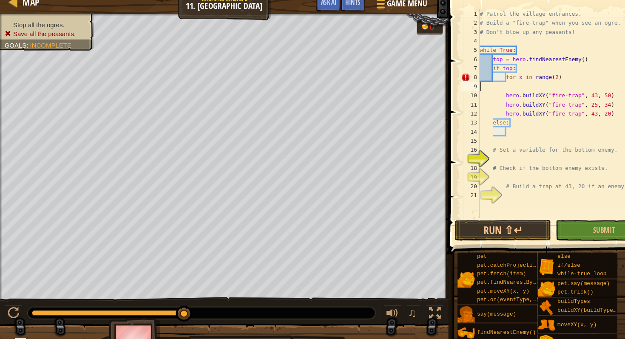
scroll to position [4, 0]
type textarea "for x in range(2)"
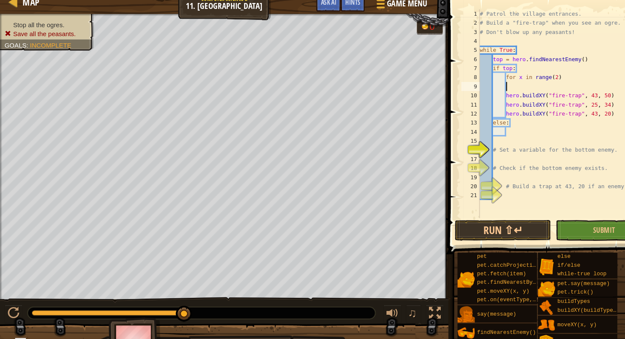
type textarea "q"
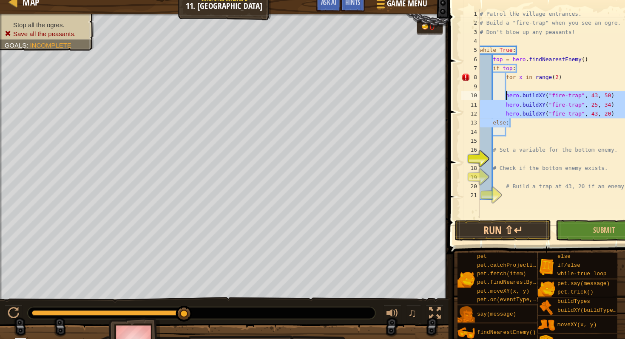
drag, startPoint x: 582, startPoint y: 120, endPoint x: 473, endPoint y: 97, distance: 110.3
click at [473, 97] on div "# Patrol the village entrances. # Build a "fire-trap" when you see an ogre. # D…" at bounding box center [530, 123] width 165 height 213
type textarea "hero.buildXY("fire-trap", 43, 50) hero.buildXY("fire-trap", 25, 34)"
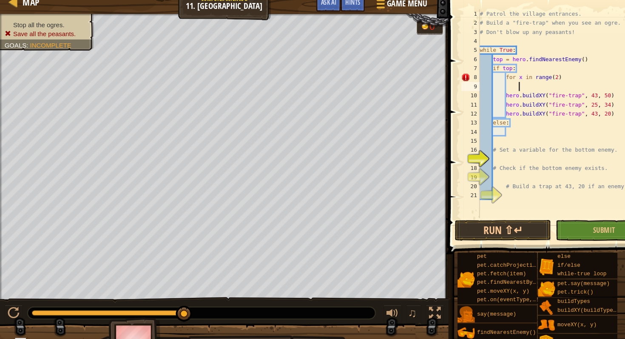
click at [498, 88] on div "# Patrol the village entrances. # Build a "fire-trap" when you see an ogre. # D…" at bounding box center [530, 123] width 165 height 213
paste textarea "else:"
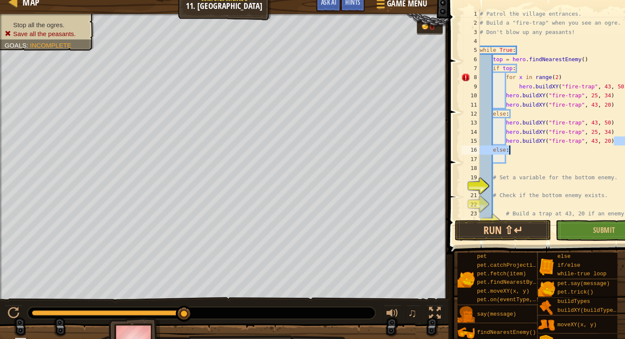
click at [583, 147] on div "# Patrol the village entrances. # Build a "fire-trap" when you see an ogre. # D…" at bounding box center [530, 123] width 165 height 213
click at [583, 146] on div "# Patrol the village entrances. # Build a "fire-trap" when you see an ogre. # D…" at bounding box center [530, 123] width 165 height 213
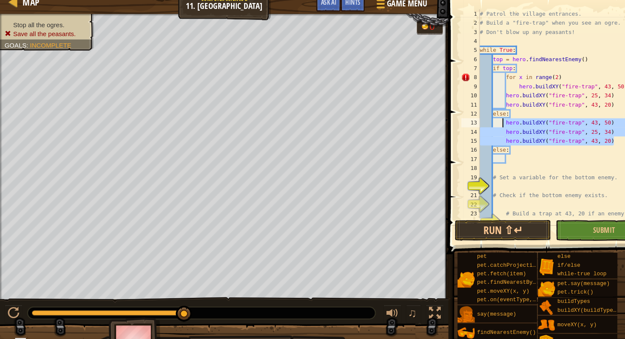
drag, startPoint x: 581, startPoint y: 143, endPoint x: 472, endPoint y: 122, distance: 111.0
click at [472, 122] on div "# Patrol the village entrances. # Build a "fire-trap" when you see an ogre. # D…" at bounding box center [530, 123] width 165 height 213
type textarea "hero.buildXY("fire-trap", 43, 50) hero.buildXY("fire-trap", 25, 34)"
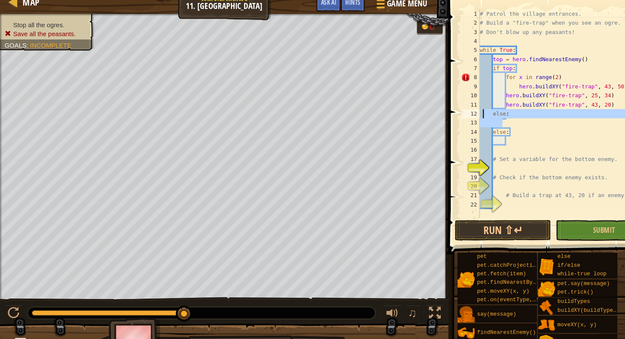
drag, startPoint x: 478, startPoint y: 122, endPoint x: 452, endPoint y: 114, distance: 27.5
click at [452, 114] on div "# Patrol the village entrances. # Build a "fire-trap" when you see an ogre. # D…" at bounding box center [530, 123] width 165 height 213
type textarea "else:"
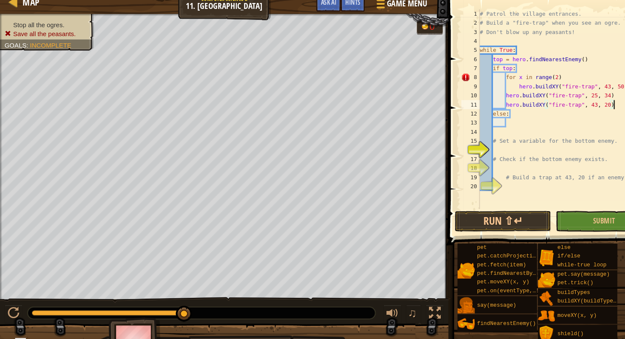
click at [473, 100] on div "# Patrol the village entrances. # Build a "fire-trap" when you see an ogre. # D…" at bounding box center [530, 119] width 165 height 204
click at [473, 109] on div "# Patrol the village entrances. # Build a "fire-trap" when you see an ogre. # D…" at bounding box center [530, 119] width 165 height 204
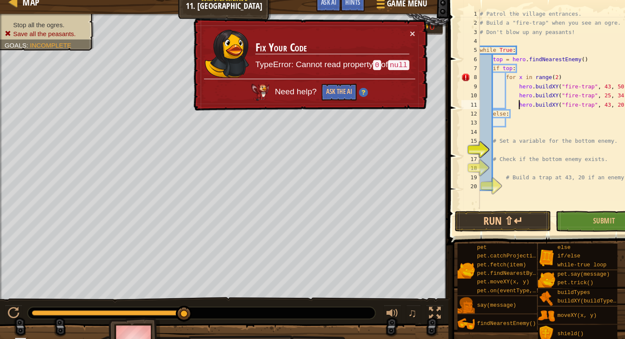
click at [545, 83] on div "# Patrol the village entrances. # Build a "fire-trap" when you see an ogre. # D…" at bounding box center [530, 119] width 165 height 204
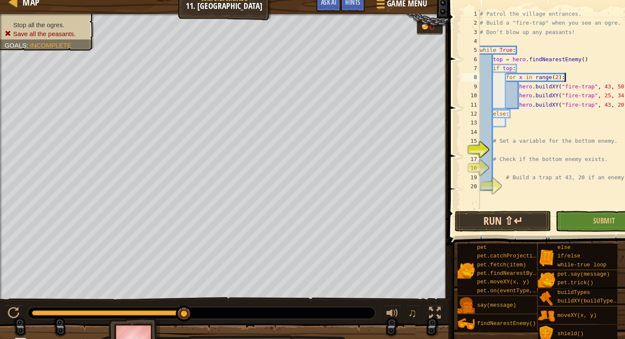
type textarea "for x in range(2):"
click at [482, 213] on button "Run ⇧↵" at bounding box center [471, 216] width 90 height 20
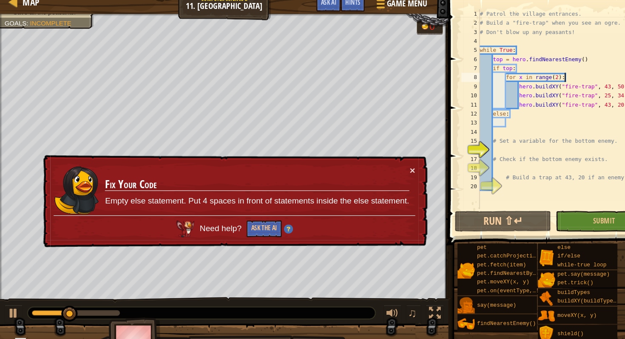
click at [497, 126] on div "# Patrol the village entrances. # Build a "fire-trap" when you see an ogre. # D…" at bounding box center [530, 119] width 165 height 204
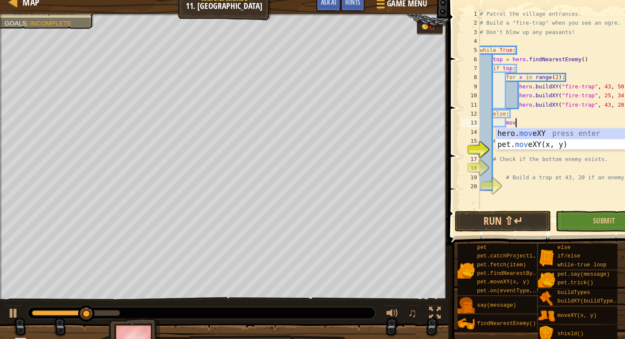
scroll to position [4, 3]
click at [501, 135] on div "hero. move XY press enter pet. move XY(x, y) press enter" at bounding box center [544, 148] width 161 height 41
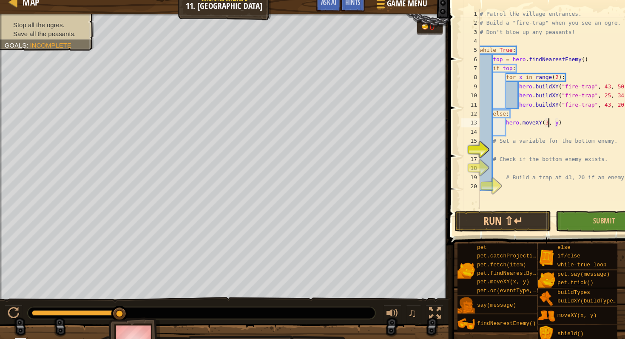
scroll to position [4, 5]
click at [525, 123] on div "# Patrol the village entrances. # Build a "fire-trap" when you see an ogre. # D…" at bounding box center [530, 119] width 165 height 204
click at [481, 214] on button "Run ⇧↵" at bounding box center [471, 216] width 90 height 20
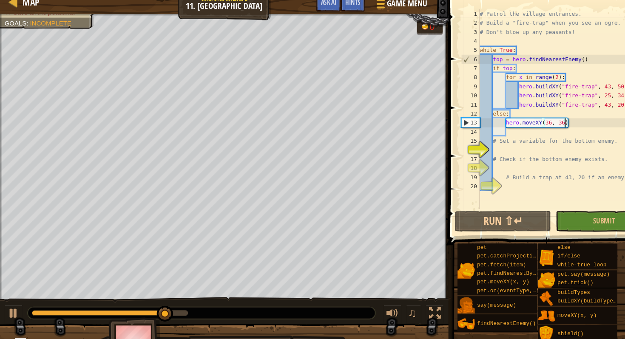
click at [522, 82] on div "# Patrol the village entrances. # Build a "fire-trap" when you see an ogre. # D…" at bounding box center [530, 119] width 165 height 204
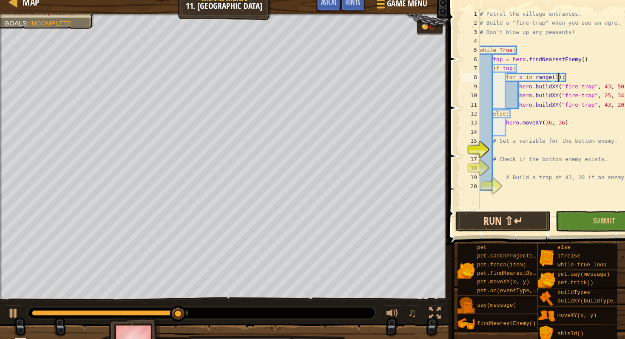
click at [479, 217] on button "Run ⇧↵" at bounding box center [471, 216] width 90 height 20
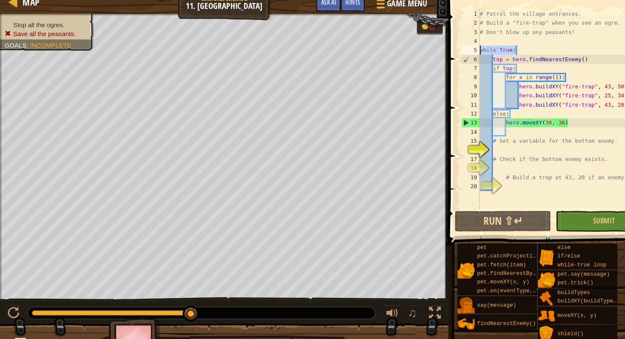
drag, startPoint x: 498, startPoint y: 53, endPoint x: 451, endPoint y: 51, distance: 47.7
click at [451, 51] on div "# Patrol the village entrances. # Build a "fire-trap" when you see an ogre. # D…" at bounding box center [530, 119] width 165 height 204
type textarea "while True:"
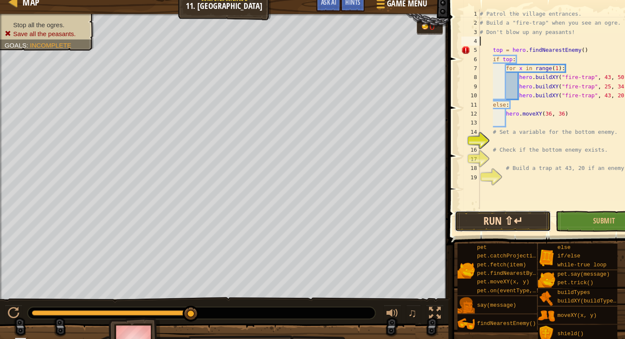
click at [459, 212] on button "Run ⇧↵" at bounding box center [471, 216] width 90 height 20
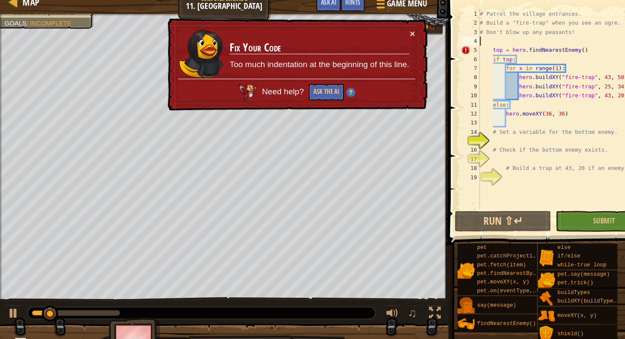
click at [457, 55] on div "# Patrol the village entrances. # Build a "fire-trap" when you see an ogre. # D…" at bounding box center [530, 119] width 165 height 204
click at [462, 60] on div "# Patrol the village entrances. # Build a "fire-trap" when you see an ogre. # D…" at bounding box center [530, 119] width 165 height 204
click at [462, 55] on div "# Patrol the village entrances. # Build a "fire-trap" when you see an ogre. # D…" at bounding box center [530, 119] width 165 height 204
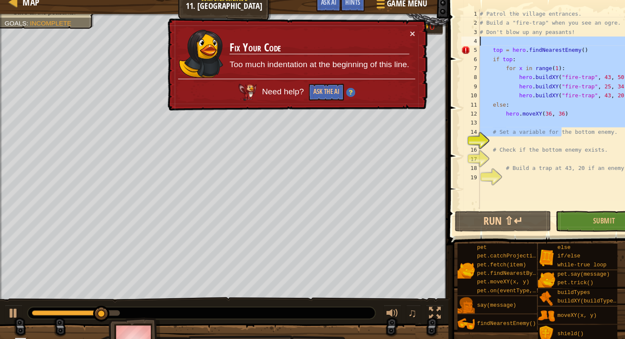
drag, startPoint x: 525, startPoint y: 132, endPoint x: 433, endPoint y: 43, distance: 128.2
click at [433, 44] on div "top = hero.findNearestEnemy() 1 2 3 4 5 6 7 8 9 10 11 12 13 14 15 16 17 18 19 #…" at bounding box center [521, 110] width 183 height 187
click at [456, 51] on div "# Patrol the village entrances. # Build a "fire-trap" when you see an ogre. # D…" at bounding box center [530, 119] width 165 height 204
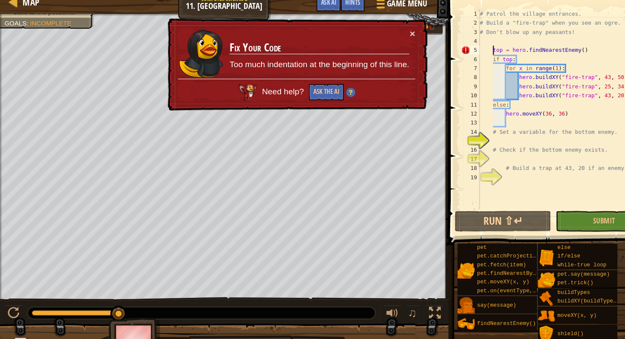
click at [461, 55] on div "# Patrol the village entrances. # Build a "fire-trap" when you see an ogre. # D…" at bounding box center [530, 119] width 165 height 204
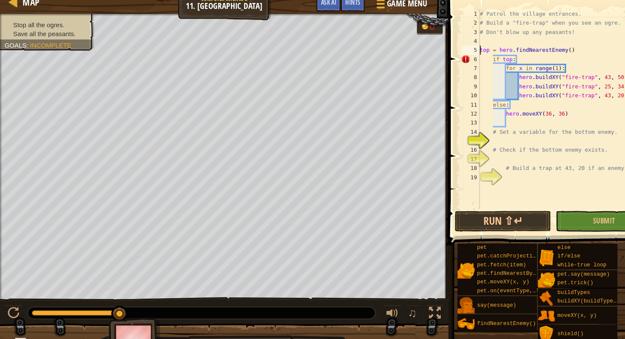
click at [462, 63] on div "# Patrol the village entrances. # Build a "fire-trap" when you see an ogre. # D…" at bounding box center [530, 119] width 165 height 204
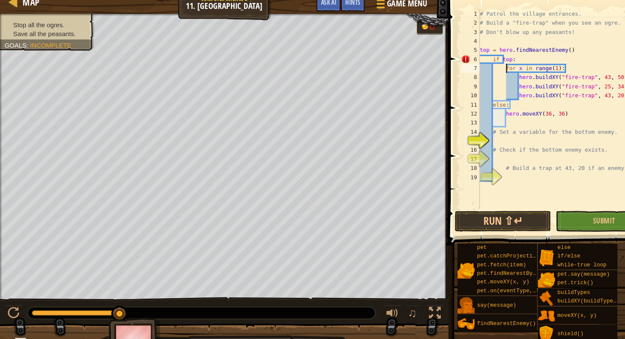
click at [473, 76] on div "# Patrol the village entrances. # Build a "fire-trap" when you see an ogre. # D…" at bounding box center [530, 119] width 165 height 204
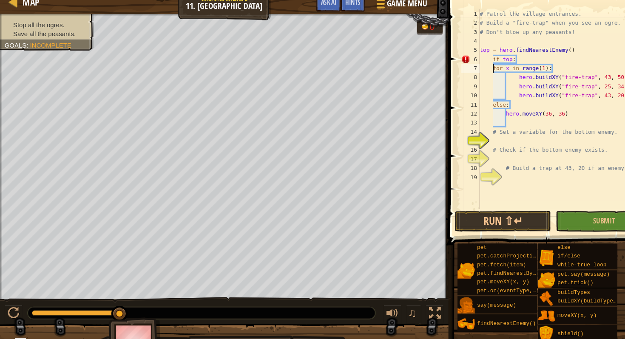
click at [462, 74] on div "# Patrol the village entrances. # Build a "fire-trap" when you see an ogre. # D…" at bounding box center [530, 119] width 165 height 204
click at [490, 84] on div "# Patrol the village entrances. # Build a "fire-trap" when you see an ogre. # D…" at bounding box center [530, 119] width 165 height 204
click at [487, 84] on div "# Patrol the village entrances. # Build a "fire-trap" when you see an ogre. # D…" at bounding box center [530, 119] width 165 height 204
click at [487, 91] on div "# Patrol the village entrances. # Build a "fire-trap" when you see an ogre. # D…" at bounding box center [530, 119] width 165 height 204
click at [486, 101] on div "# Patrol the village entrances. # Build a "fire-trap" when you see an ogre. # D…" at bounding box center [530, 119] width 165 height 204
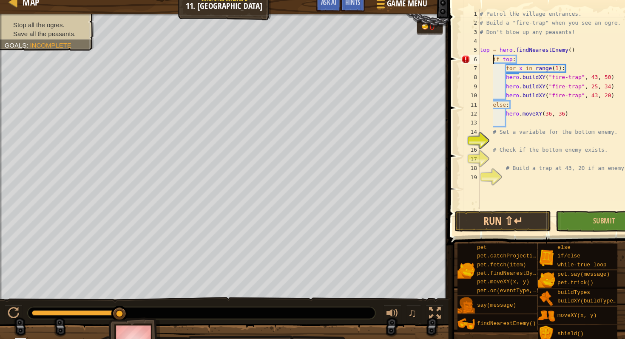
click at [462, 64] on div "# Patrol the village entrances. # Build a "fire-trap" when you see an ogre. # D…" at bounding box center [530, 119] width 165 height 204
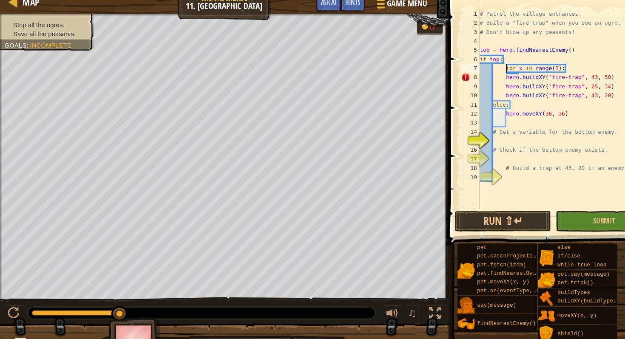
click at [474, 75] on div "# Patrol the village entrances. # Build a "fire-trap" when you see an ogre. # D…" at bounding box center [530, 119] width 165 height 204
click at [473, 82] on div "# Patrol the village entrances. # Build a "fire-trap" when you see an ogre. # D…" at bounding box center [530, 119] width 165 height 204
click at [477, 90] on div "# Patrol the village entrances. # Build a "fire-trap" when you see an ogre. # D…" at bounding box center [530, 119] width 165 height 204
click at [462, 80] on div "# Patrol the village entrances. # Build a "fire-trap" when you see an ogre. # D…" at bounding box center [530, 119] width 165 height 204
click at [478, 217] on button "Run ⇧↵" at bounding box center [471, 216] width 90 height 20
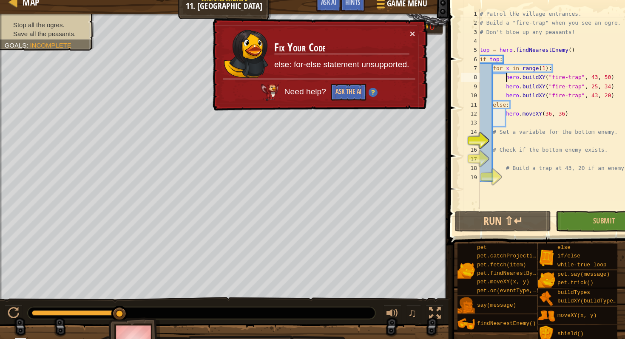
click at [462, 108] on div "# Patrol the village entrances. # Build a "fire-trap" when you see an ogre. # D…" at bounding box center [530, 119] width 165 height 204
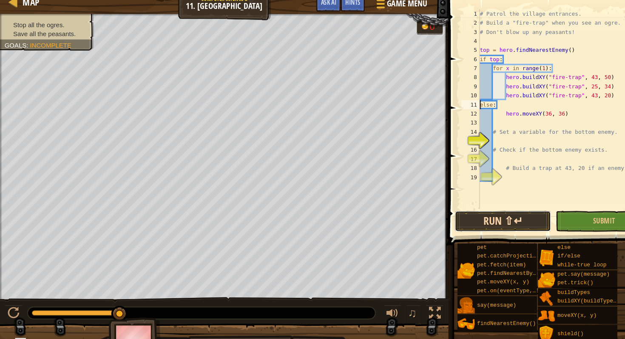
click at [458, 215] on button "Run ⇧↵" at bounding box center [471, 216] width 90 height 20
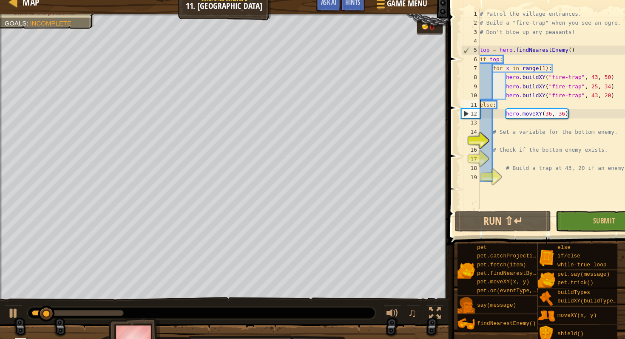
click at [474, 115] on div "# Patrol the village entrances. # Build a "fire-trap" when you see an ogre. # D…" at bounding box center [530, 119] width 165 height 204
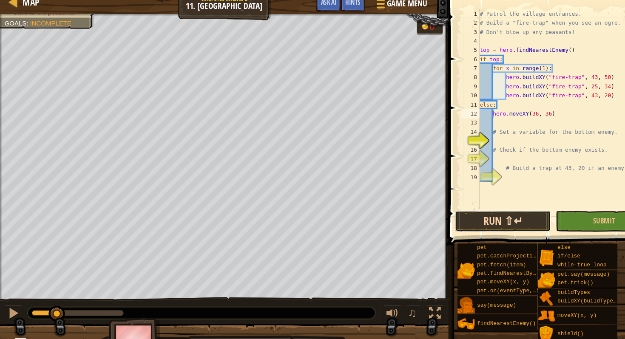
click at [454, 222] on button "Run ⇧↵" at bounding box center [471, 216] width 90 height 20
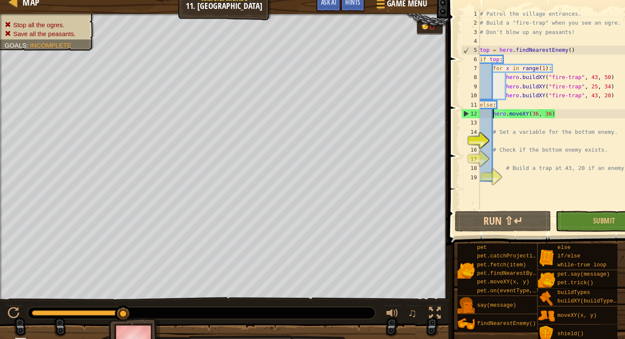
click at [511, 74] on div "# Patrol the village entrances. # Build a "fire-trap" when you see an ogre. # D…" at bounding box center [530, 119] width 165 height 204
click at [466, 221] on button "Run ⇧↵" at bounding box center [471, 216] width 90 height 20
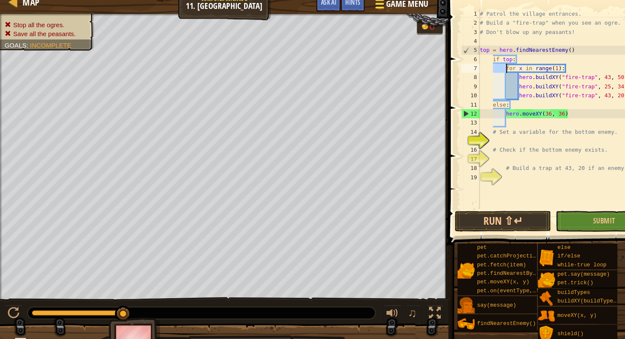
scroll to position [4, 1]
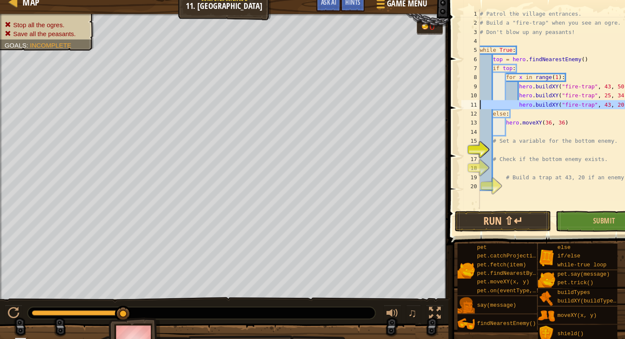
click at [449, 106] on div "11" at bounding box center [440, 106] width 17 height 9
type textarea "hero.buildXY("fire-trap", 43, 20)"
click at [487, 208] on button "Run ⇧↵" at bounding box center [471, 216] width 90 height 20
